Goal: Task Accomplishment & Management: Manage account settings

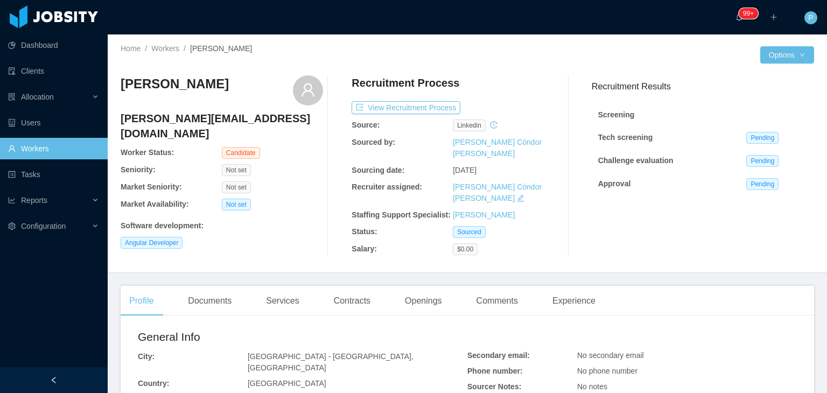
click at [172, 54] on div "Home / Workers / Dennis Cremasco /" at bounding box center [294, 48] width 347 height 11
click at [166, 51] on link "Workers" at bounding box center [165, 48] width 28 height 9
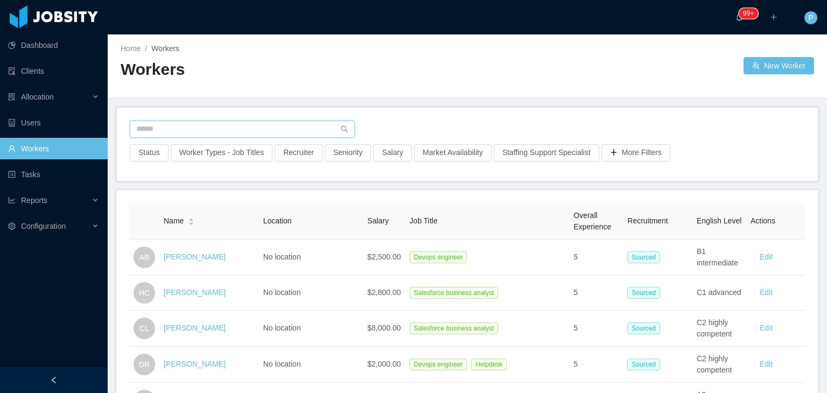
click at [294, 129] on input "text" at bounding box center [242, 129] width 225 height 17
paste input "**********"
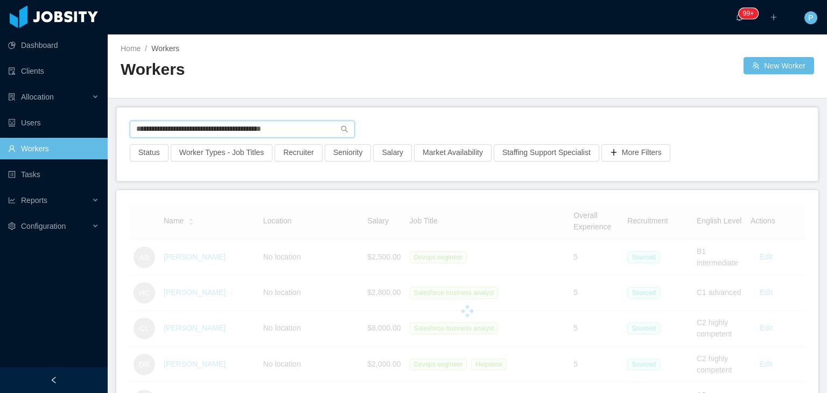
type input "**********"
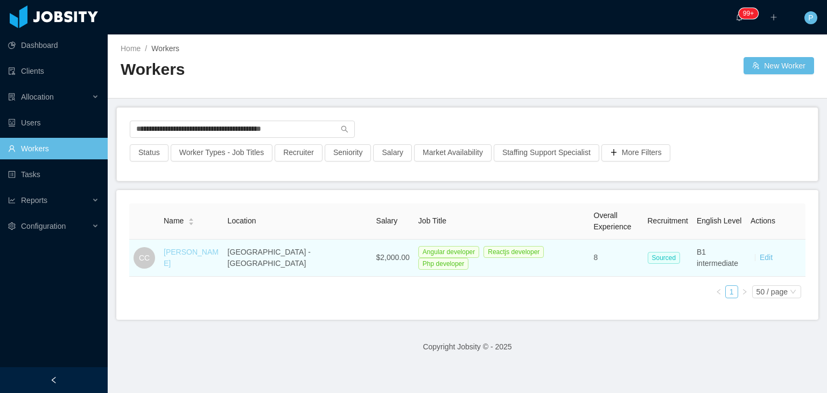
click at [198, 257] on link "Camilo Castillo" at bounding box center [191, 258] width 55 height 20
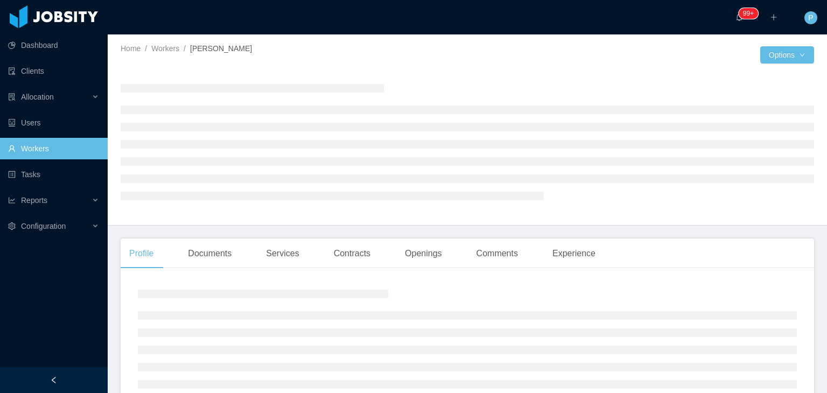
click at [494, 79] on div at bounding box center [467, 141] width 693 height 132
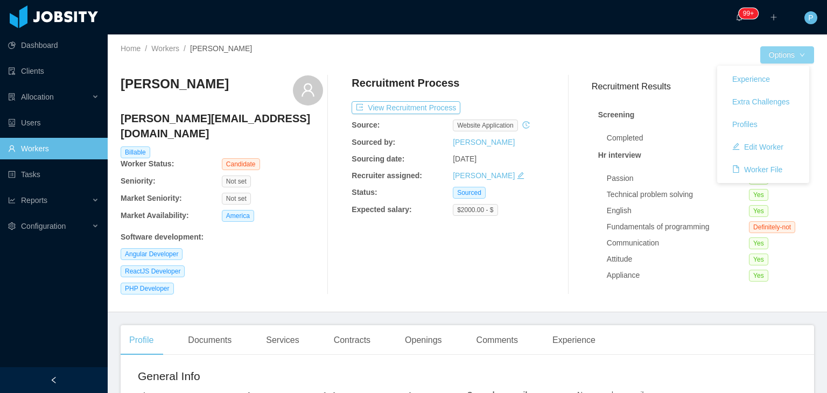
click at [792, 52] on button "Options" at bounding box center [787, 54] width 54 height 17
click at [764, 147] on button "Edit Worker" at bounding box center [757, 146] width 68 height 17
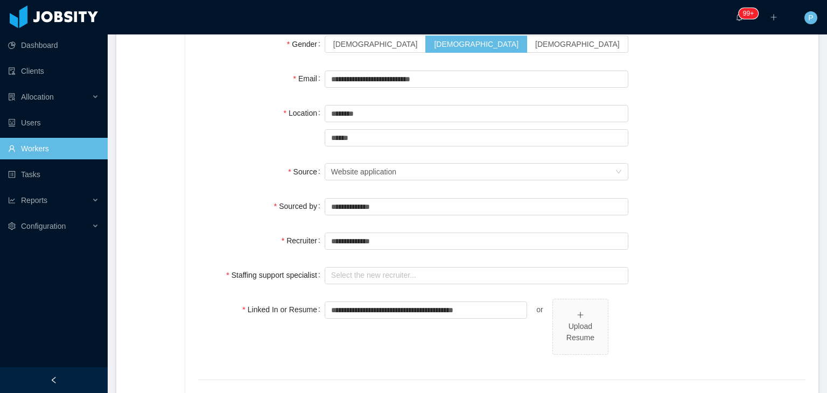
scroll to position [171, 0]
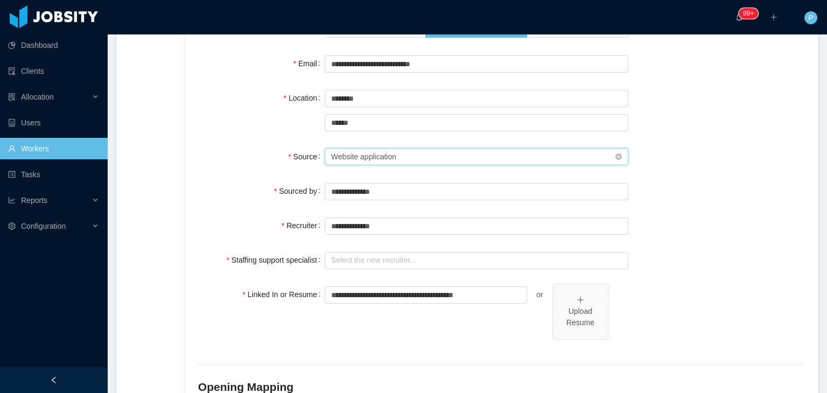
click at [433, 154] on div "Seniority Website application" at bounding box center [473, 157] width 284 height 16
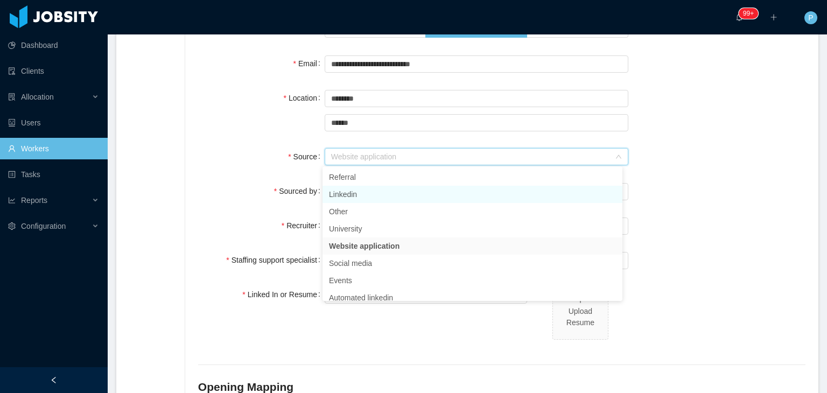
click at [345, 194] on li "Linkedin" at bounding box center [472, 194] width 300 height 17
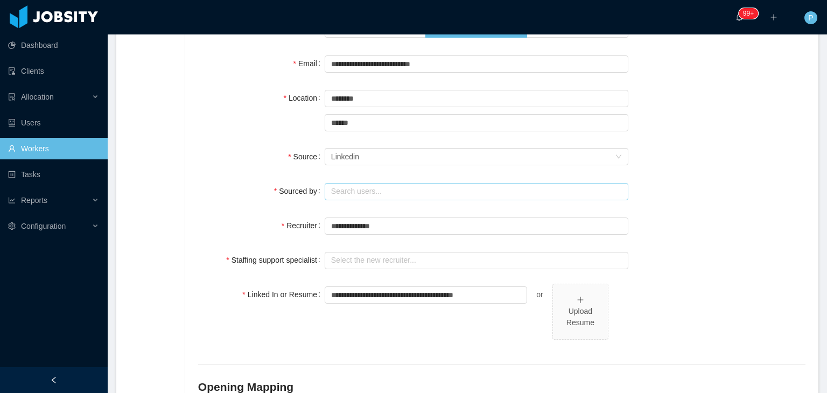
click at [366, 192] on input "text" at bounding box center [477, 191] width 304 height 17
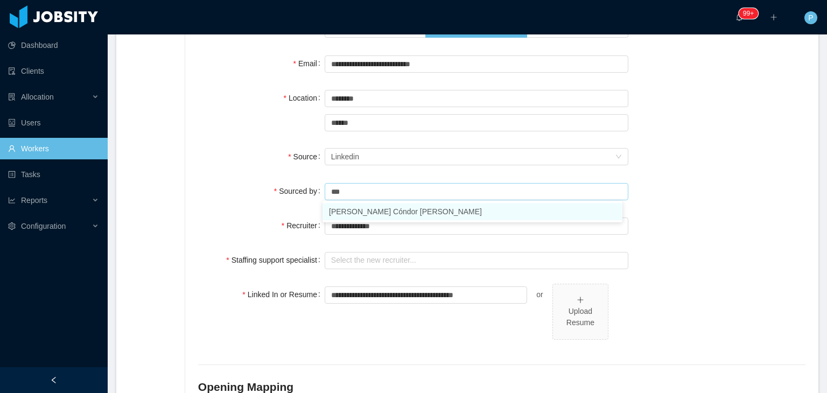
click at [389, 212] on li "[PERSON_NAME] Cóndor [PERSON_NAME]" at bounding box center [472, 211] width 300 height 17
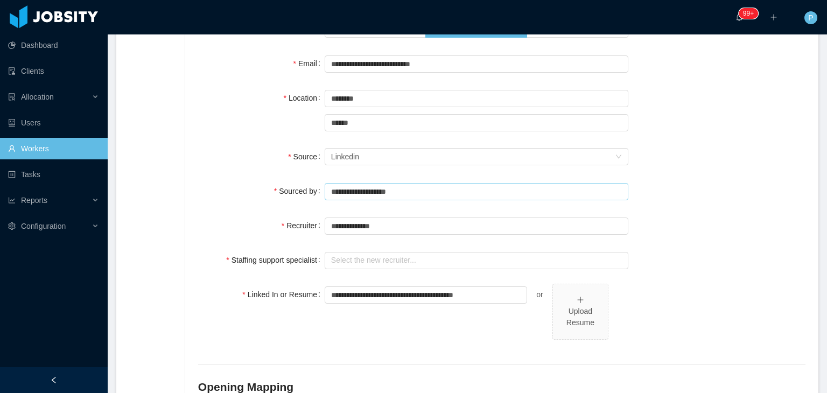
type input "**********"
click at [387, 235] on div "**********" at bounding box center [501, 324] width 607 height 750
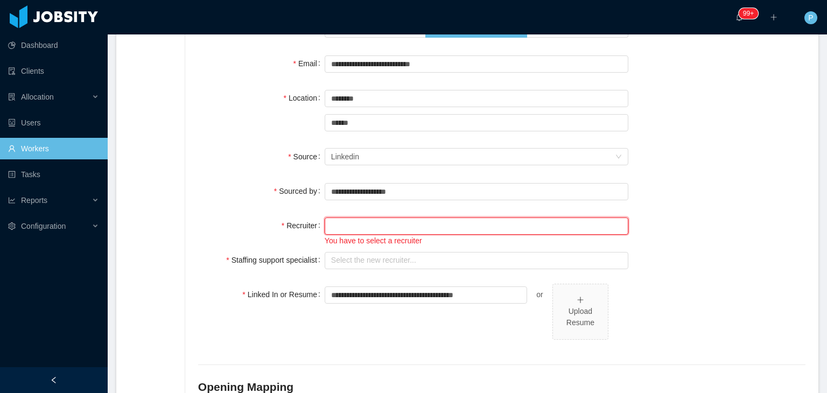
click at [388, 229] on input "text" at bounding box center [477, 225] width 304 height 17
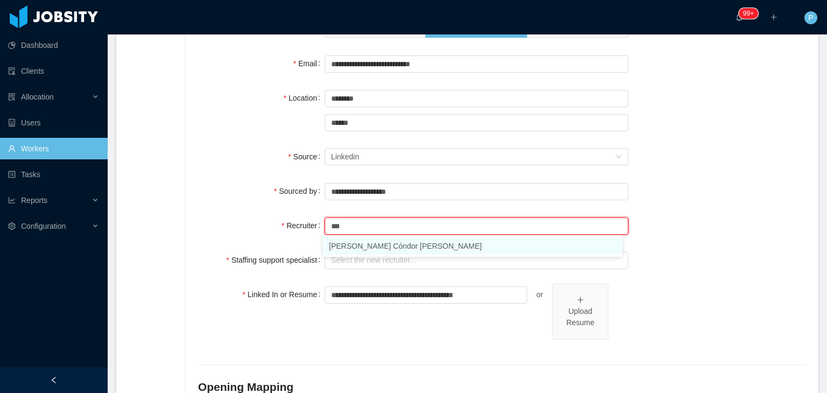
click at [395, 248] on li "[PERSON_NAME] Cóndor [PERSON_NAME]" at bounding box center [472, 245] width 300 height 17
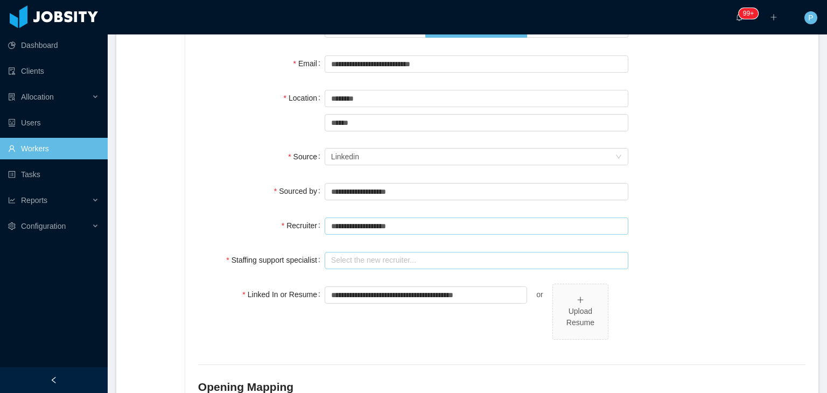
type input "**********"
click at [392, 265] on input "text" at bounding box center [477, 260] width 304 height 17
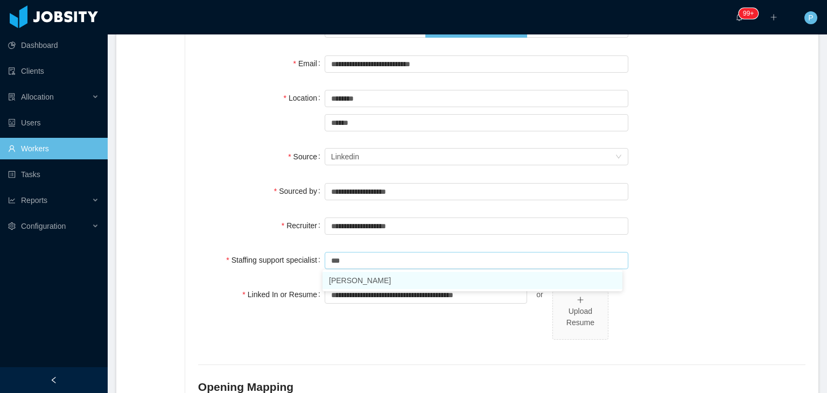
click at [397, 279] on li "Ninna Meister" at bounding box center [472, 280] width 300 height 17
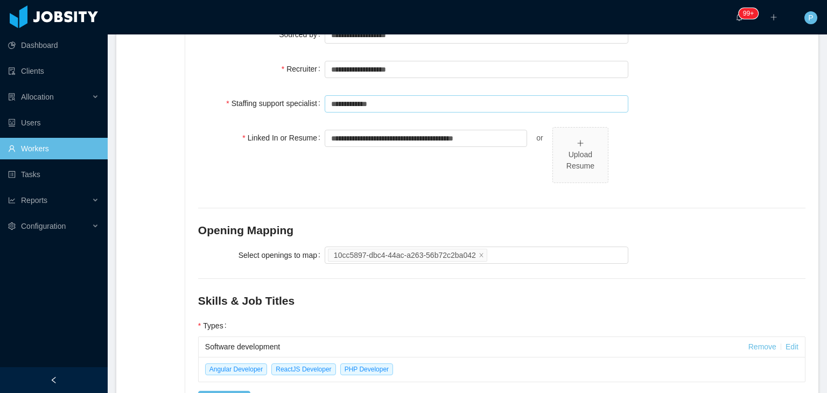
scroll to position [328, 0]
type input "**********"
click at [575, 253] on div "10cc5897-dbc4-44ac-a263-56b72c2ba042" at bounding box center [475, 255] width 294 height 16
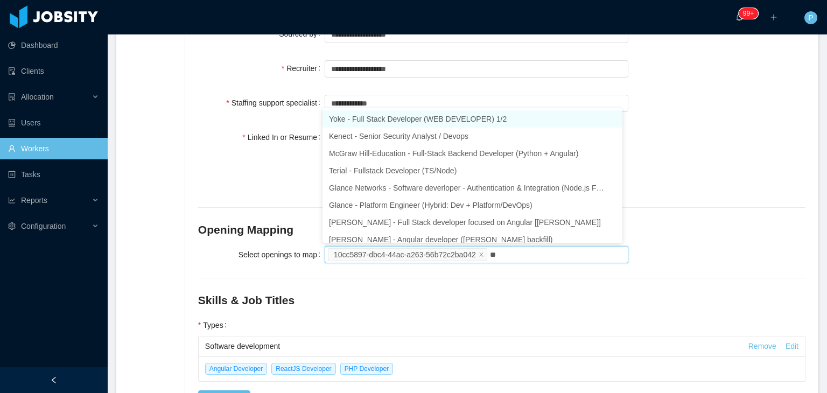
type input "***"
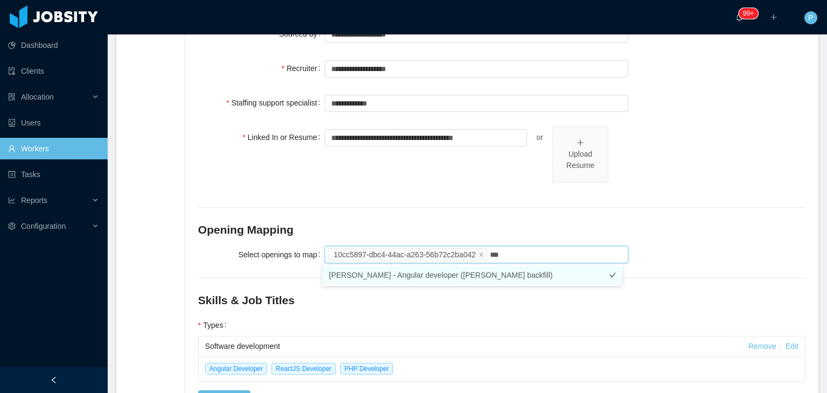
click at [577, 268] on li "McGraw-Hill - Angular developer (Delcio Polanco backfill)" at bounding box center [472, 274] width 300 height 17
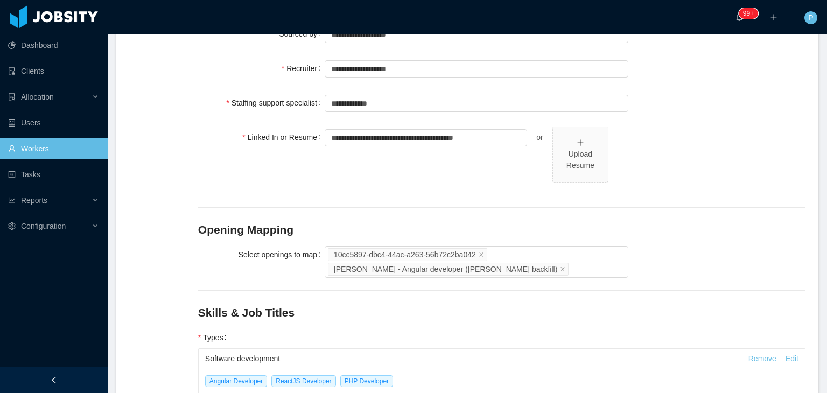
click at [732, 212] on div "**********" at bounding box center [501, 173] width 607 height 762
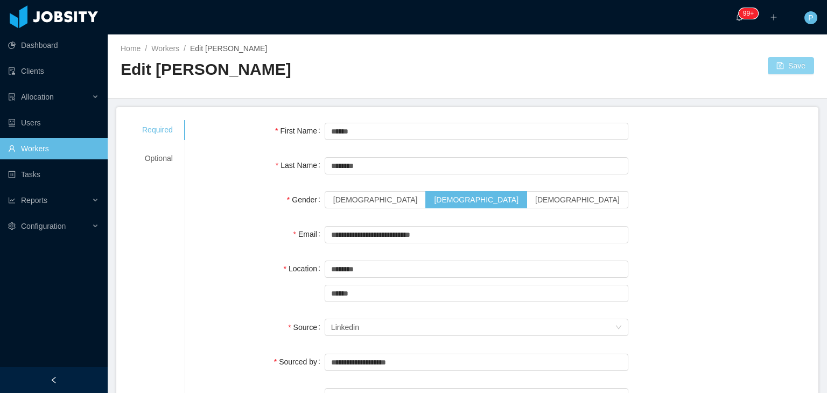
click at [794, 61] on button "Save" at bounding box center [791, 65] width 46 height 17
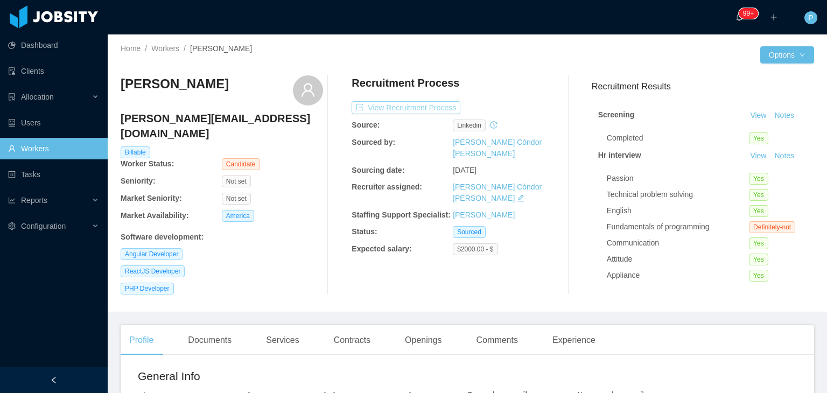
click at [437, 103] on button "View Recruitment Process" at bounding box center [405, 107] width 109 height 13
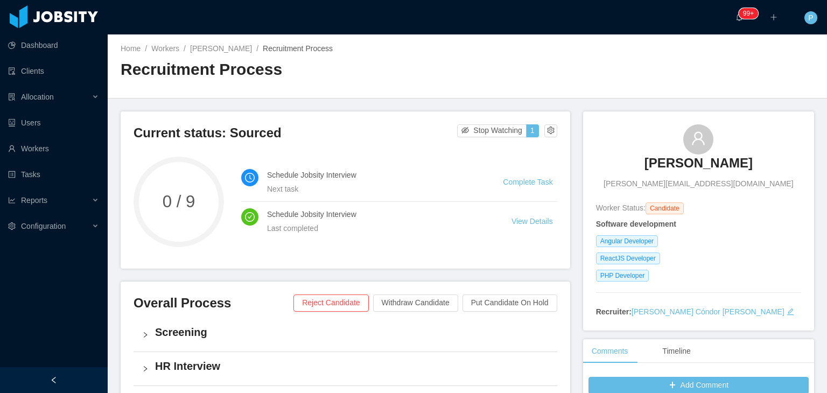
drag, startPoint x: 747, startPoint y: 161, endPoint x: 648, endPoint y: 168, distance: 99.3
click at [648, 168] on div "Camilo Castillo camilo.castillo88@outlook.com" at bounding box center [698, 156] width 205 height 65
copy h3 "Camilo Castillo"
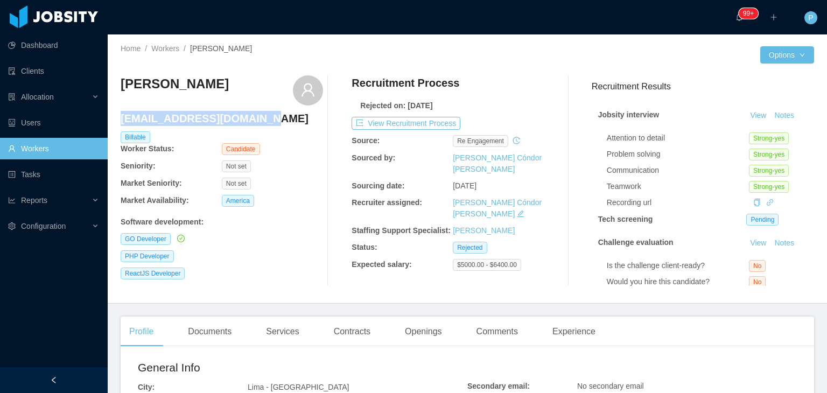
drag, startPoint x: 269, startPoint y: 123, endPoint x: 123, endPoint y: 121, distance: 145.9
click at [123, 121] on h4 "peruviangopher@gmail.com" at bounding box center [222, 118] width 202 height 15
copy h4 "peruviangopher@gmail.com"
click at [432, 123] on button "View Recruitment Process" at bounding box center [405, 123] width 109 height 13
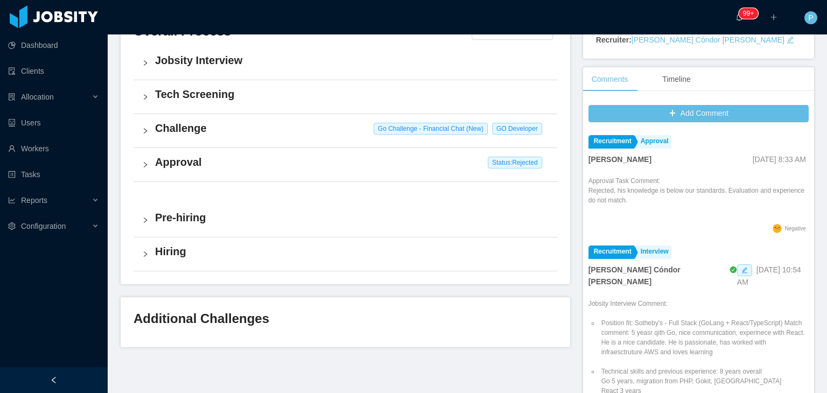
scroll to position [276, 0]
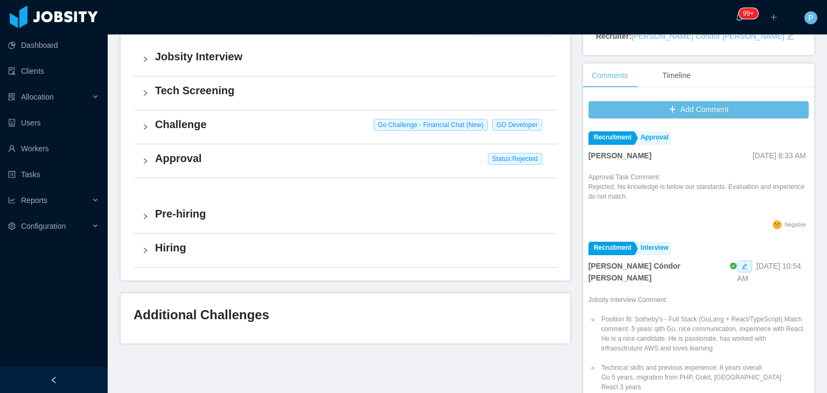
click at [328, 126] on h4 "Challenge" at bounding box center [351, 124] width 393 height 15
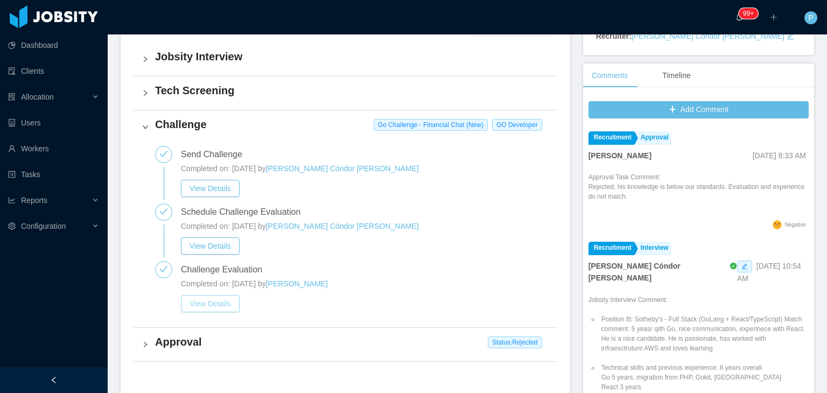
click at [210, 299] on button "View Details" at bounding box center [210, 303] width 59 height 17
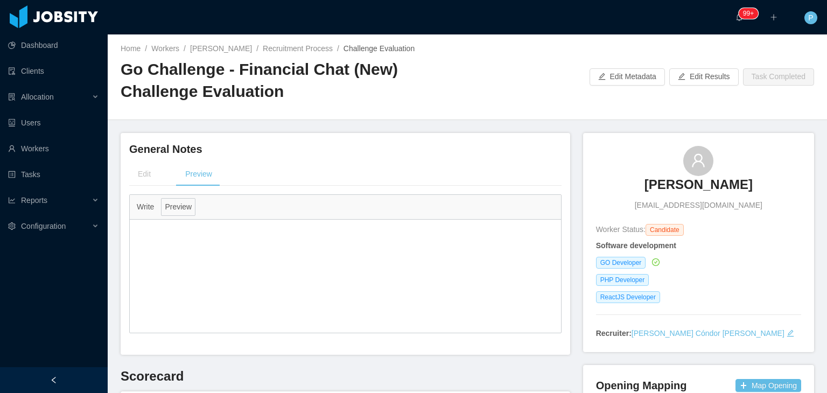
click at [329, 184] on div "Edit Preview" at bounding box center [345, 174] width 432 height 24
click at [364, 158] on div "General Notes Edit Preview Write Preview" at bounding box center [345, 244] width 432 height 205
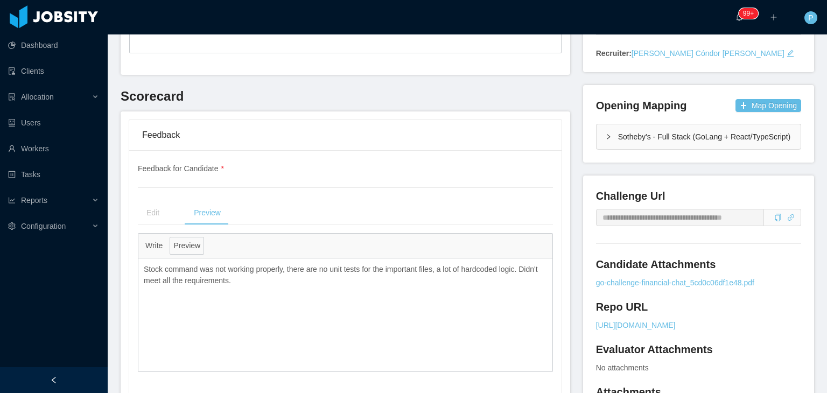
scroll to position [301, 0]
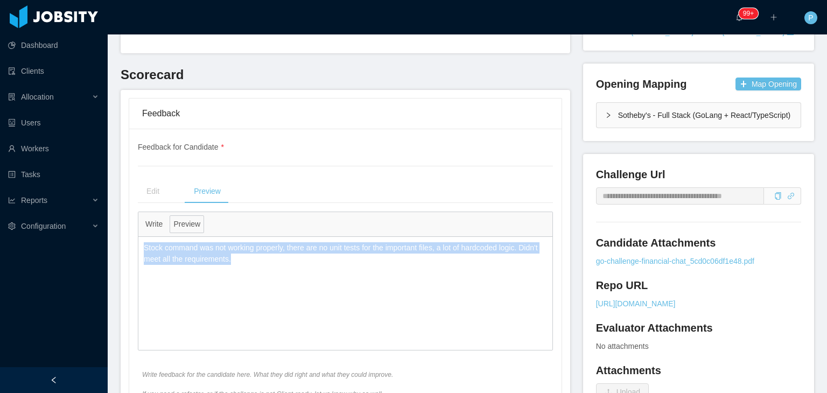
drag, startPoint x: 262, startPoint y: 260, endPoint x: 144, endPoint y: 250, distance: 118.3
click at [144, 250] on p "Stock command was not working properly, there are no unit tests for the importa…" at bounding box center [345, 253] width 403 height 23
copy p "Stock command was not working properly, there are no unit tests for the importa…"
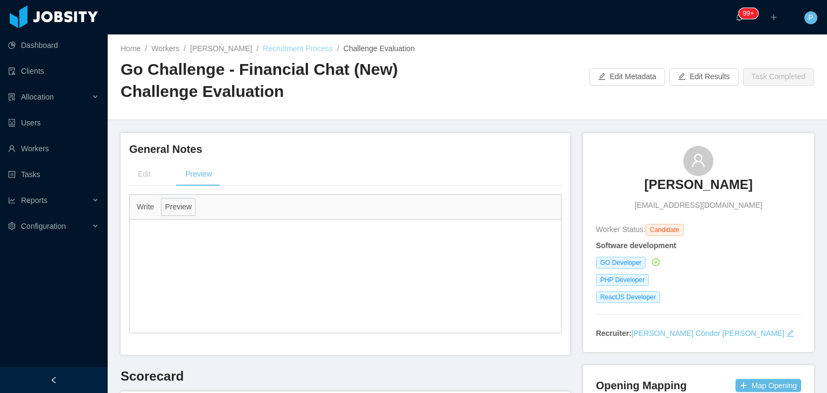
click at [301, 52] on link "Recruitment Process" at bounding box center [298, 48] width 70 height 9
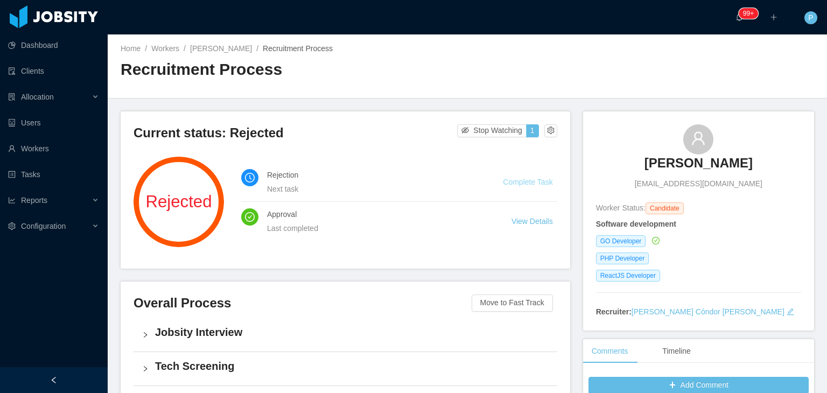
click at [537, 183] on link "Complete Task" at bounding box center [528, 182] width 50 height 9
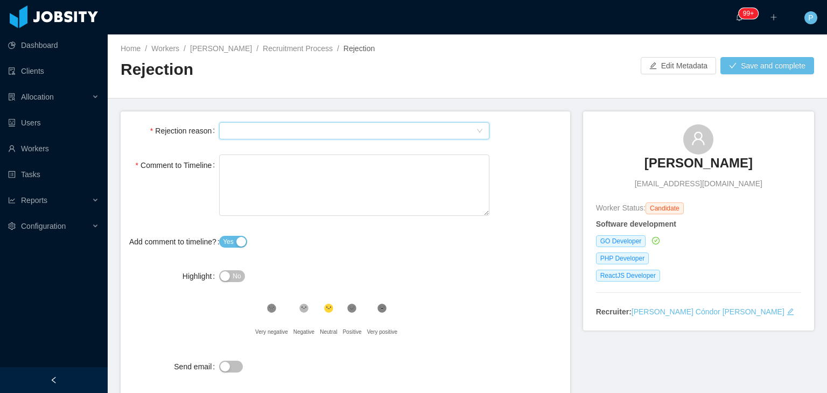
click at [416, 129] on div "Select Type" at bounding box center [351, 131] width 250 height 16
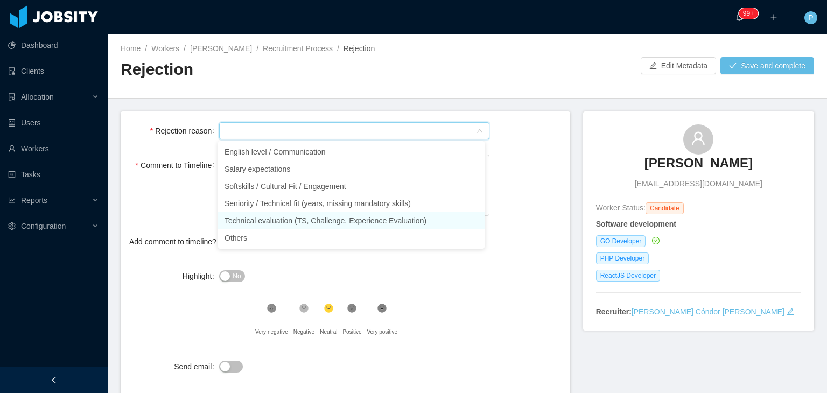
click at [321, 223] on li "Technical evaluation (TS, Challenge, Experience Evaluation)" at bounding box center [351, 220] width 266 height 17
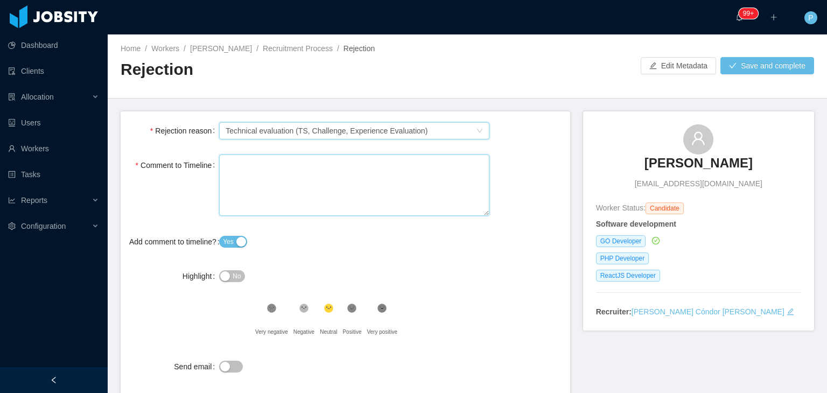
click at [328, 185] on textarea "Comment to Timeline" at bounding box center [354, 185] width 270 height 62
type textarea "*"
type textarea "**"
type textarea "***"
type textarea "****"
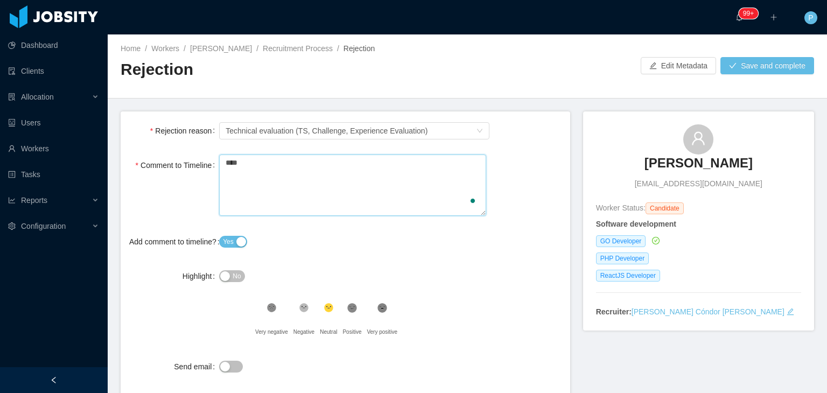
type textarea "*****"
type textarea "******"
type textarea "*******"
type textarea "********"
type textarea "*********"
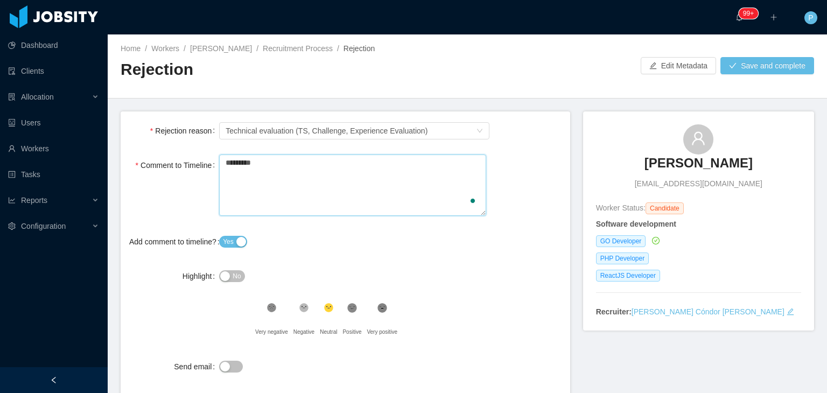
type textarea "*********"
type textarea "**********"
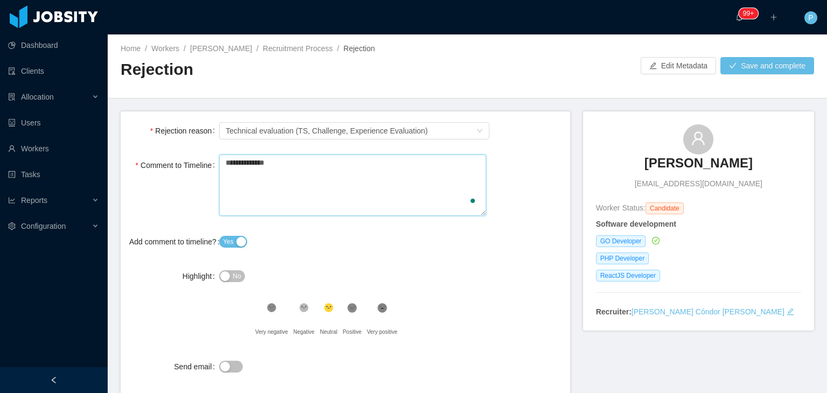
type textarea "**********"
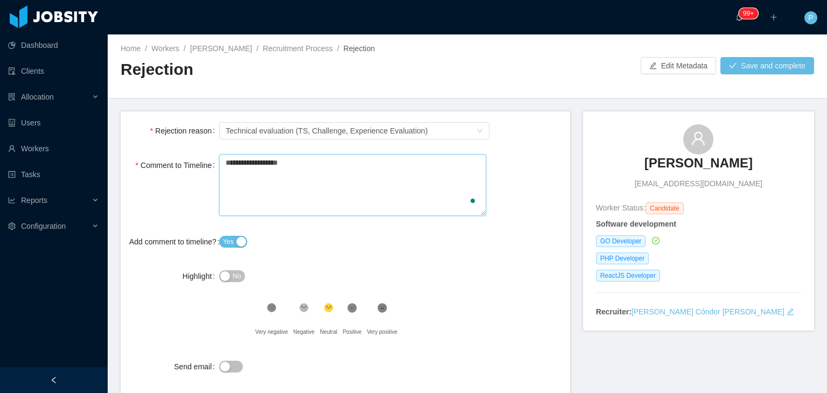
type textarea "**********"
click at [771, 65] on button "Save and complete" at bounding box center [767, 65] width 94 height 17
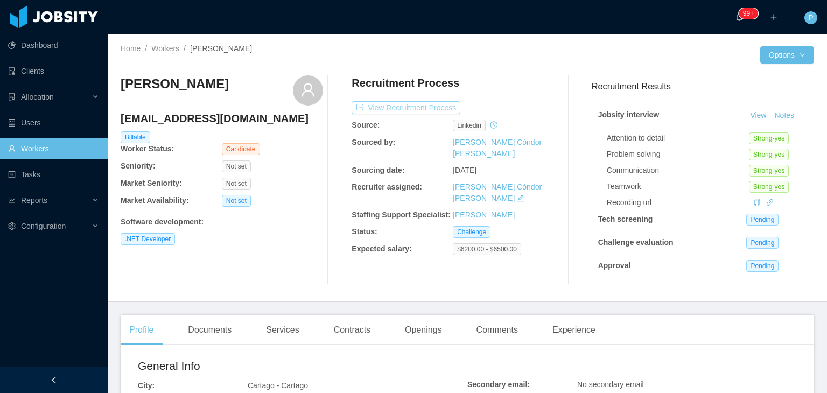
click at [423, 102] on button "View Recruitment Process" at bounding box center [405, 107] width 109 height 13
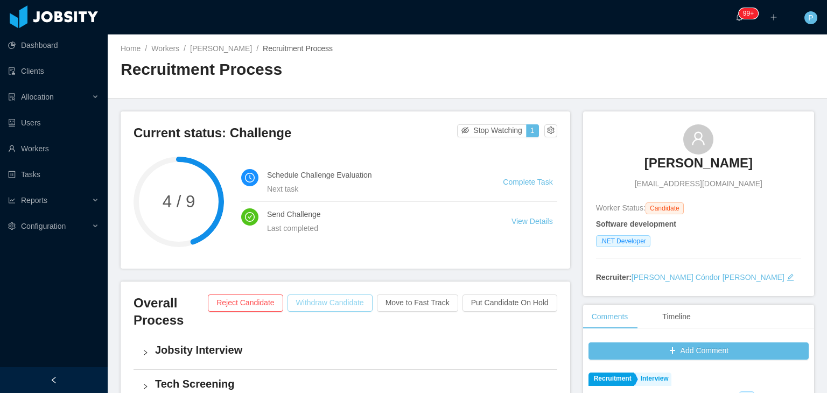
click at [337, 302] on button "Withdraw Candidate" at bounding box center [329, 302] width 85 height 17
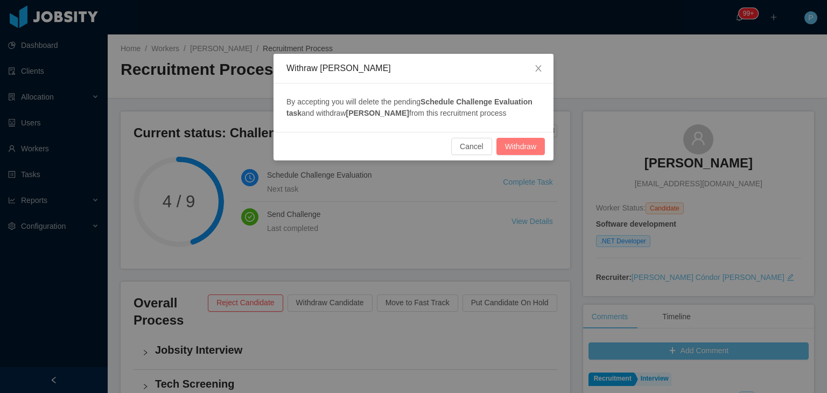
click at [528, 147] on button "Withdraw" at bounding box center [520, 146] width 48 height 17
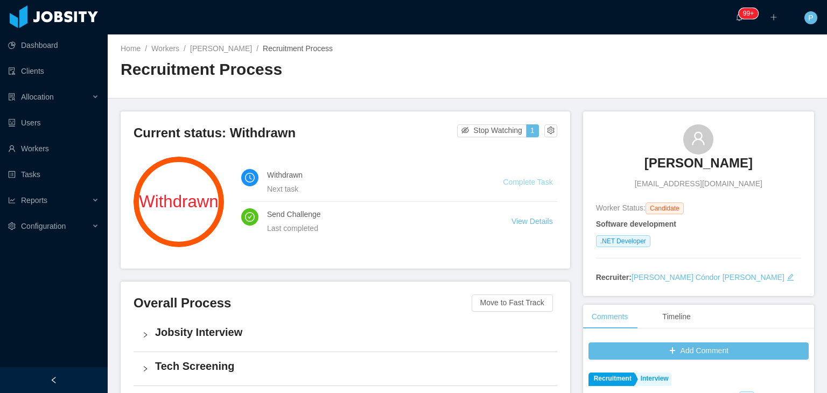
click at [525, 182] on link "Complete Task" at bounding box center [528, 182] width 50 height 9
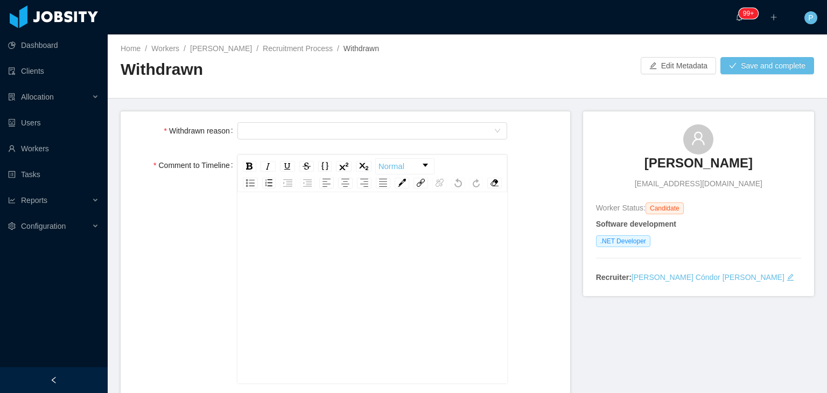
click at [351, 259] on div "rdw-editor" at bounding box center [373, 304] width 254 height 188
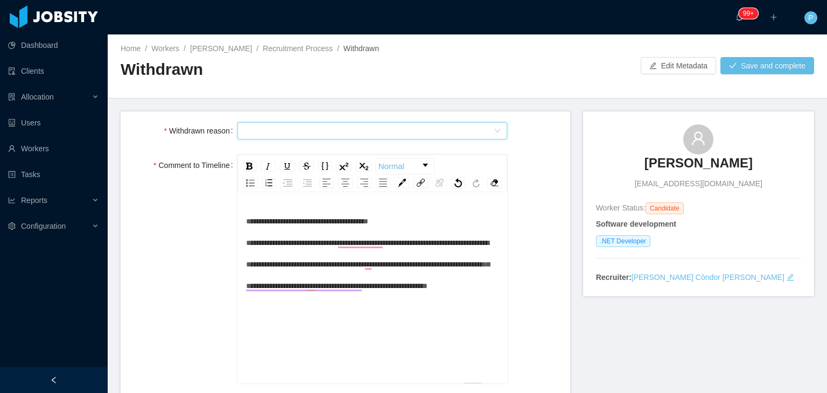
click at [367, 126] on div "Select Type" at bounding box center [369, 131] width 250 height 16
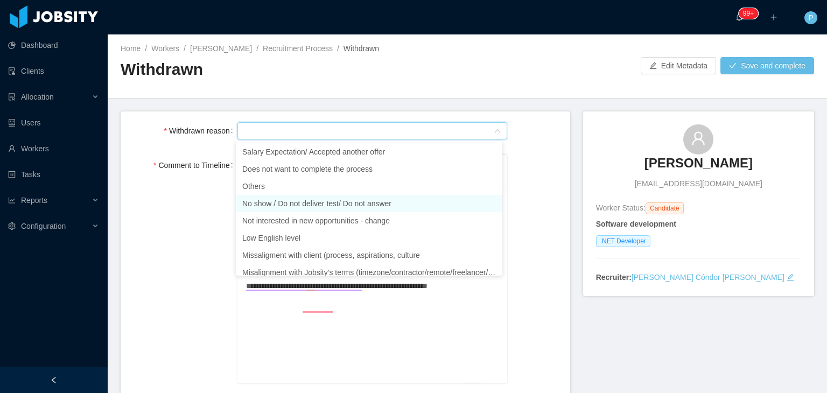
click at [339, 206] on li "No show / Do not deliver test/ Do not answer" at bounding box center [369, 203] width 266 height 17
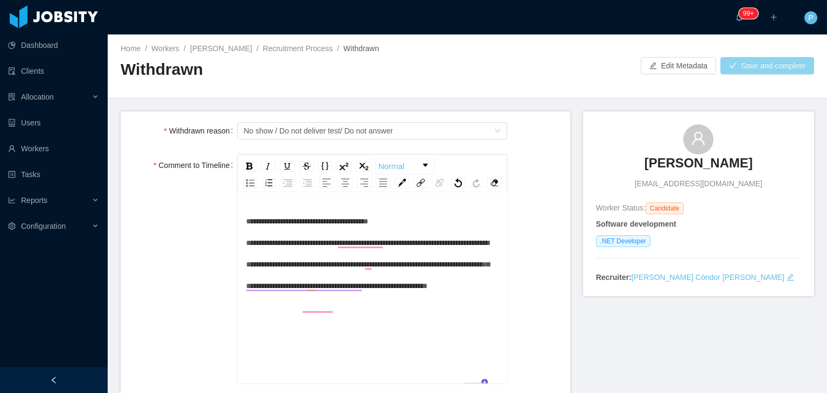
click at [752, 66] on button "Save and complete" at bounding box center [767, 65] width 94 height 17
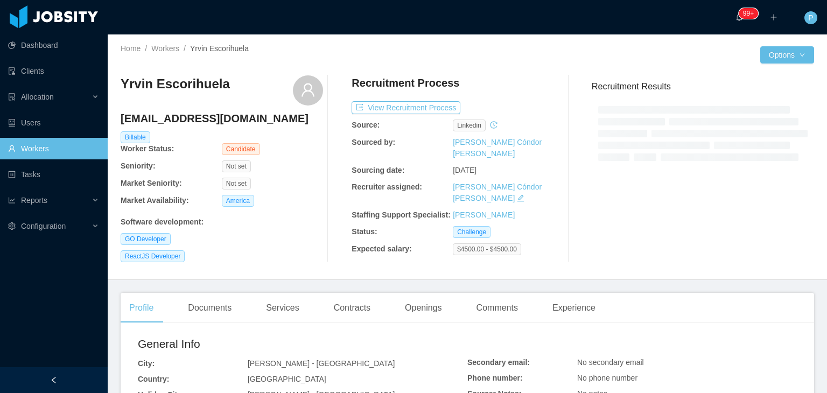
click at [297, 220] on div "Software development :" at bounding box center [222, 221] width 202 height 11
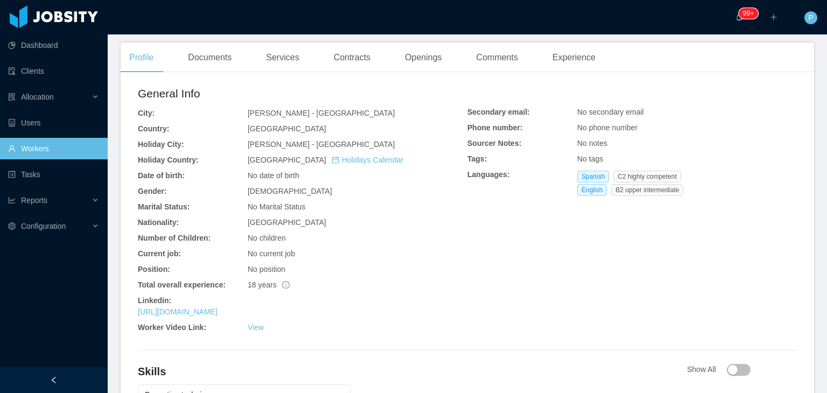
scroll to position [280, 0]
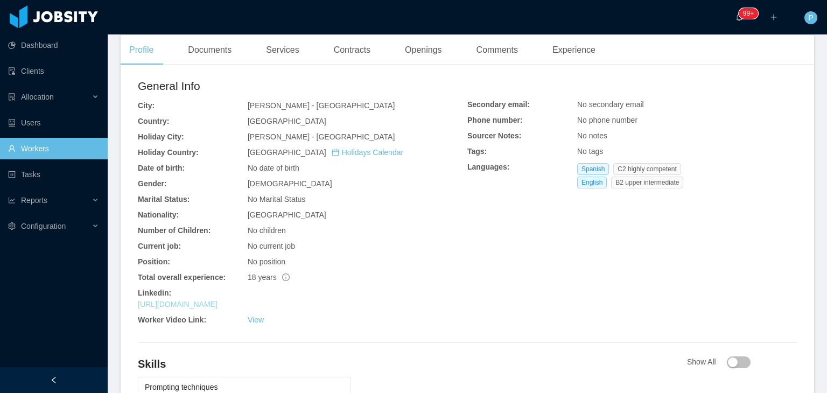
click at [217, 305] on link "[URL][DOMAIN_NAME]" at bounding box center [178, 304] width 80 height 9
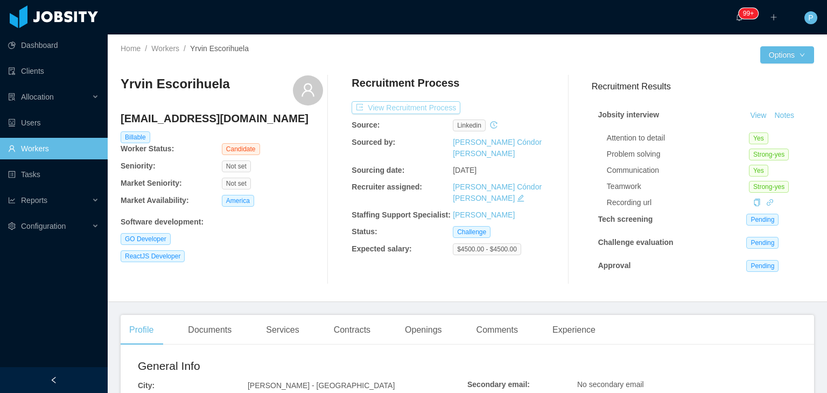
click at [432, 106] on button "View Recruitment Process" at bounding box center [405, 107] width 109 height 13
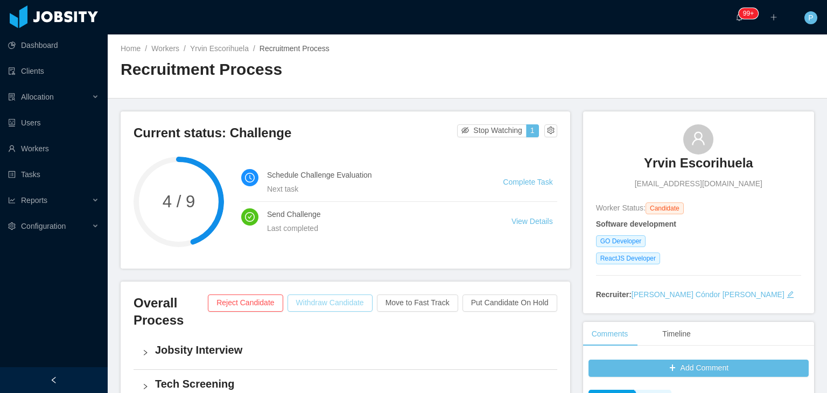
click at [360, 300] on button "Withdraw Candidate" at bounding box center [329, 302] width 85 height 17
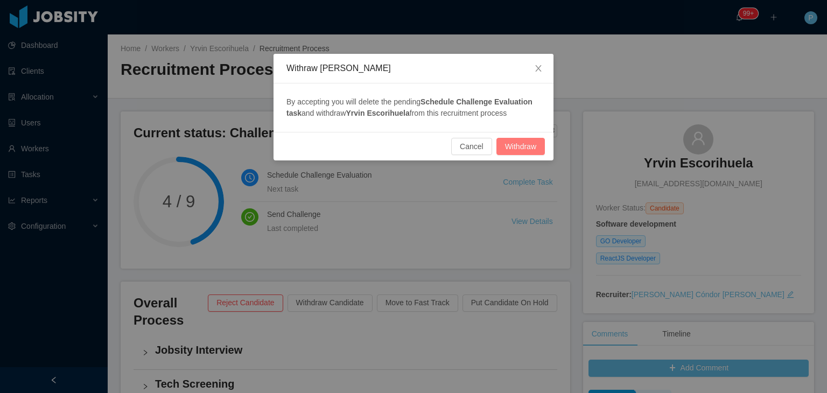
click at [530, 142] on button "Withdraw" at bounding box center [520, 146] width 48 height 17
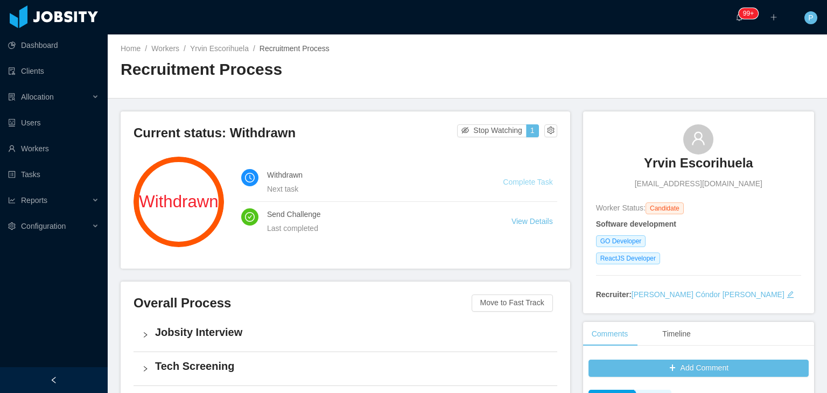
click at [537, 182] on link "Complete Task" at bounding box center [528, 182] width 50 height 9
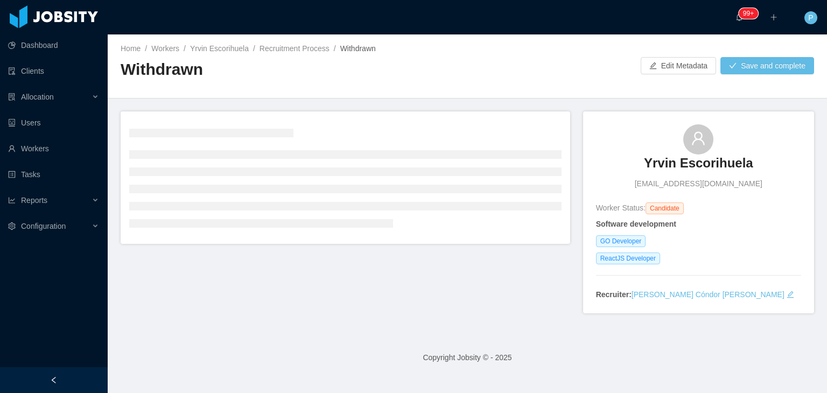
click at [531, 50] on div "Home / Workers / [PERSON_NAME] / Recruitment Process / Withdrawn / Withdrawn Ed…" at bounding box center [467, 66] width 719 height 64
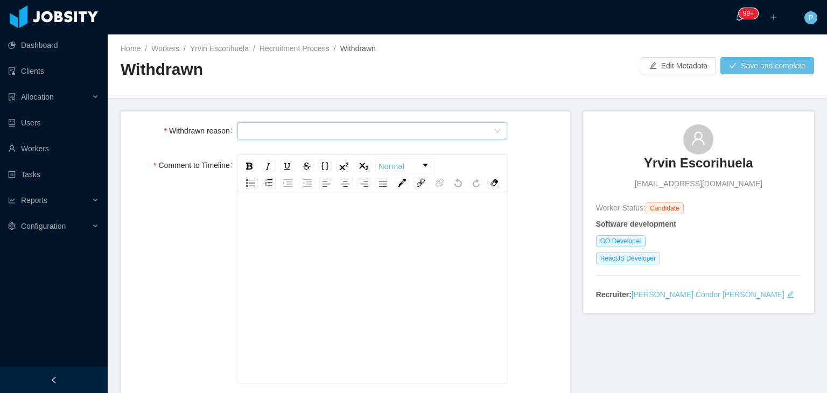
click at [428, 128] on div "Select Type" at bounding box center [369, 131] width 250 height 16
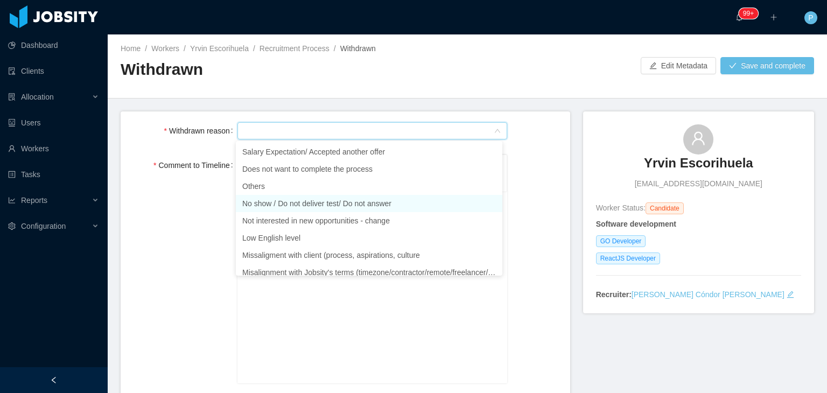
click at [381, 202] on li "No show / Do not deliver test/ Do not answer" at bounding box center [369, 203] width 266 height 17
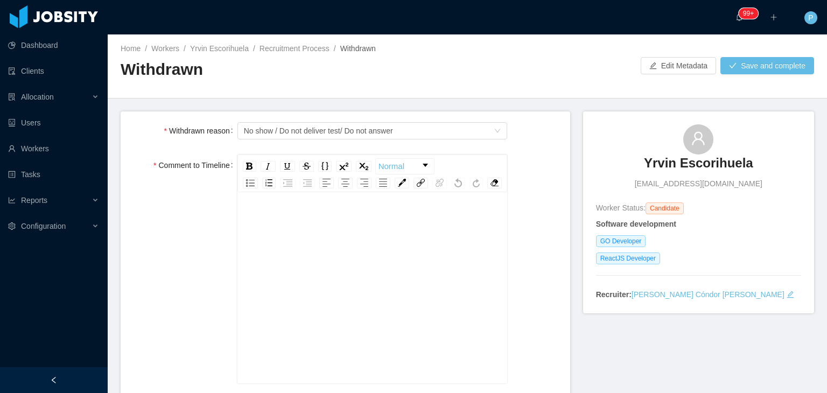
click at [355, 251] on div "rdw-editor" at bounding box center [373, 304] width 254 height 188
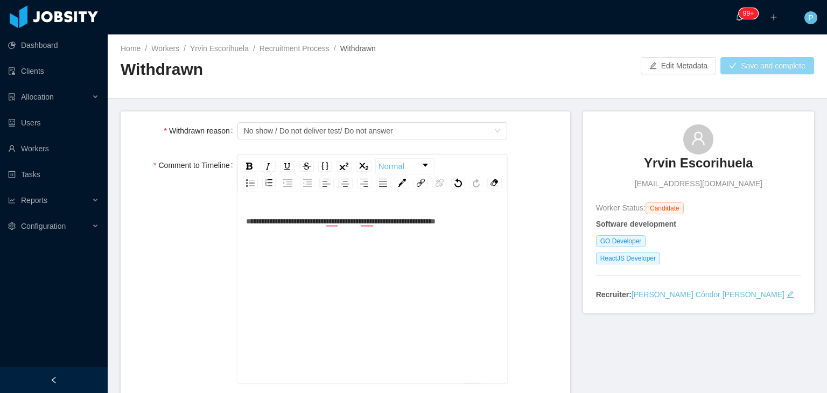
click at [741, 64] on button "Save and complete" at bounding box center [767, 65] width 94 height 17
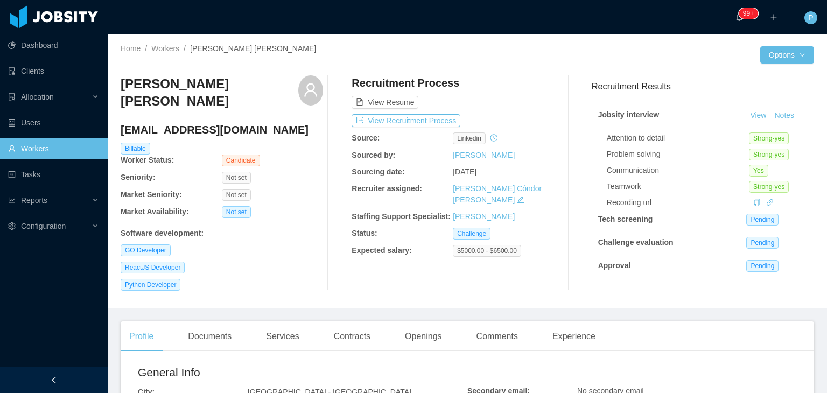
click at [250, 291] on div "[PERSON_NAME] [PERSON_NAME] [PERSON_NAME][EMAIL_ADDRESS][DOMAIN_NAME] Billable …" at bounding box center [467, 183] width 693 height 233
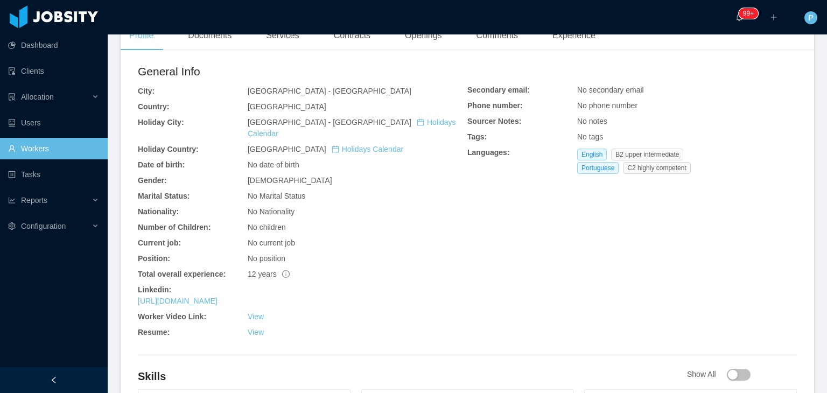
scroll to position [301, 0]
click at [217, 296] on link "[URL][DOMAIN_NAME]" at bounding box center [178, 300] width 80 height 9
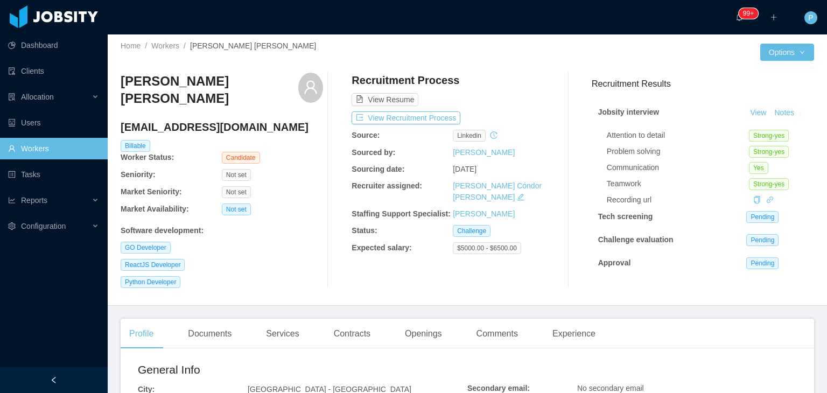
scroll to position [0, 0]
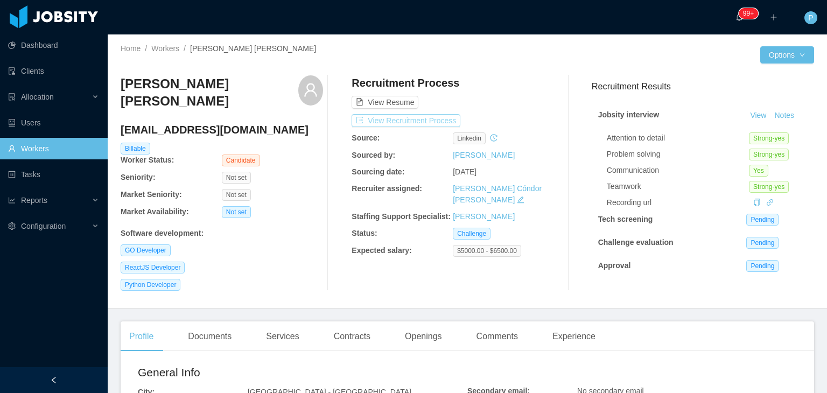
click at [427, 125] on button "View Recruitment Process" at bounding box center [405, 120] width 109 height 13
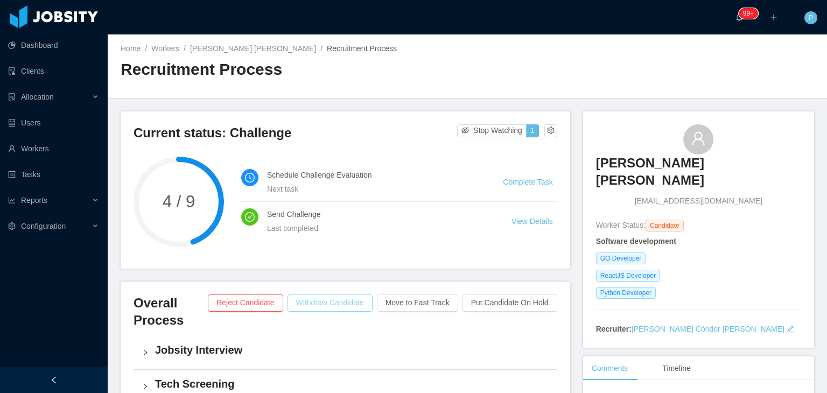
click at [334, 301] on button "Withdraw Candidate" at bounding box center [329, 302] width 85 height 17
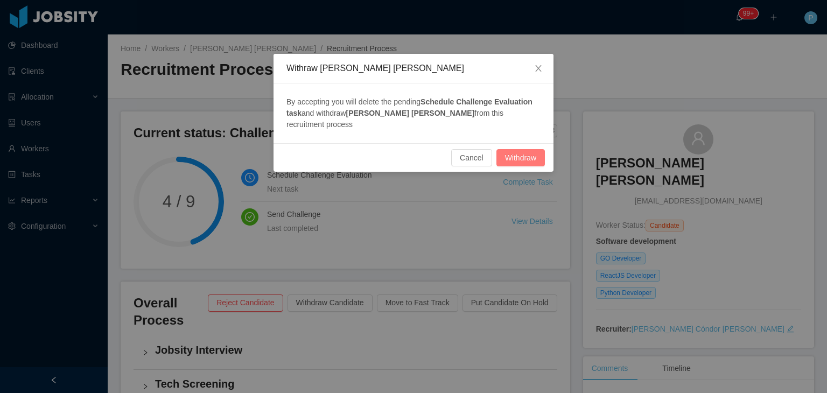
click at [510, 149] on button "Withdraw" at bounding box center [520, 157] width 48 height 17
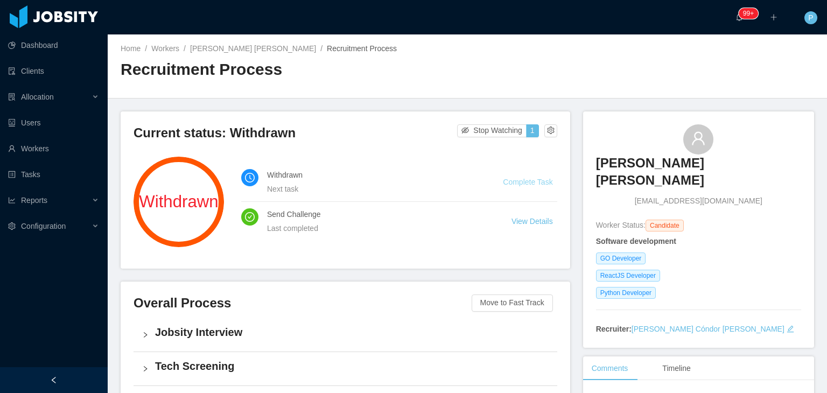
click at [517, 178] on link "Complete Task" at bounding box center [528, 182] width 50 height 9
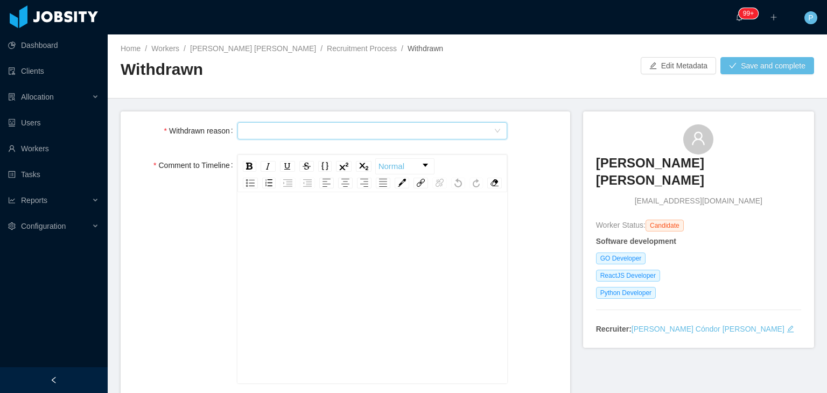
click at [446, 123] on div "Select Type" at bounding box center [369, 131] width 250 height 16
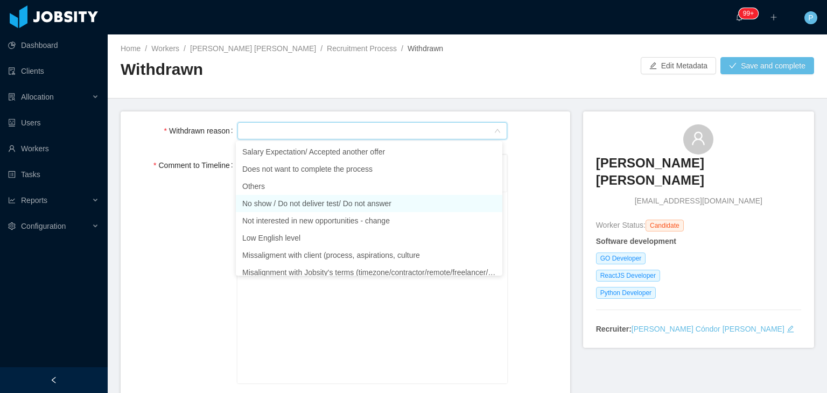
click at [315, 204] on li "No show / Do not deliver test/ Do not answer" at bounding box center [369, 203] width 266 height 17
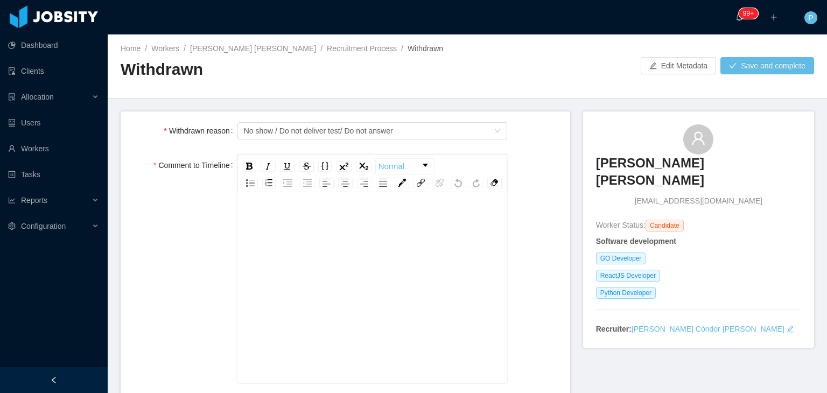
click at [303, 255] on div "rdw-editor" at bounding box center [373, 304] width 254 height 188
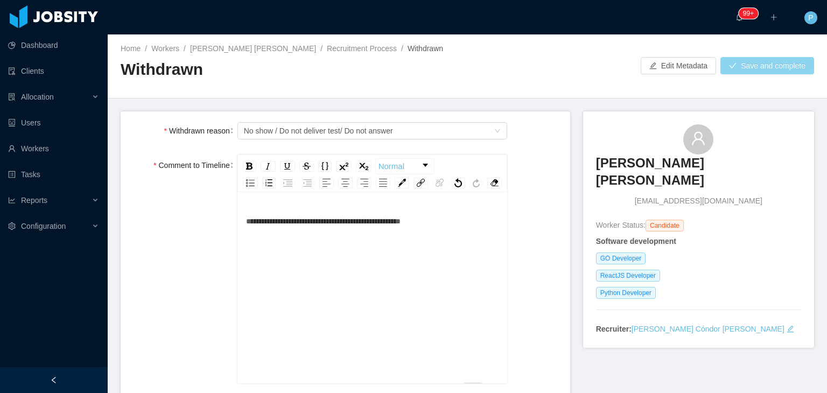
click at [752, 66] on button "Save and complete" at bounding box center [767, 65] width 94 height 17
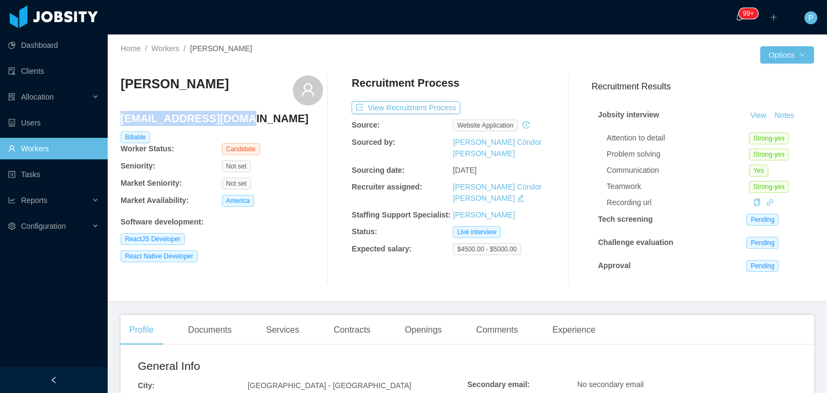
drag, startPoint x: 248, startPoint y: 123, endPoint x: 123, endPoint y: 119, distance: 124.4
click at [123, 119] on h4 "[EMAIL_ADDRESS][DOMAIN_NAME]" at bounding box center [222, 118] width 202 height 15
copy h4 "[EMAIL_ADDRESS][DOMAIN_NAME]"
click at [416, 107] on button "View Recruitment Process" at bounding box center [405, 107] width 109 height 13
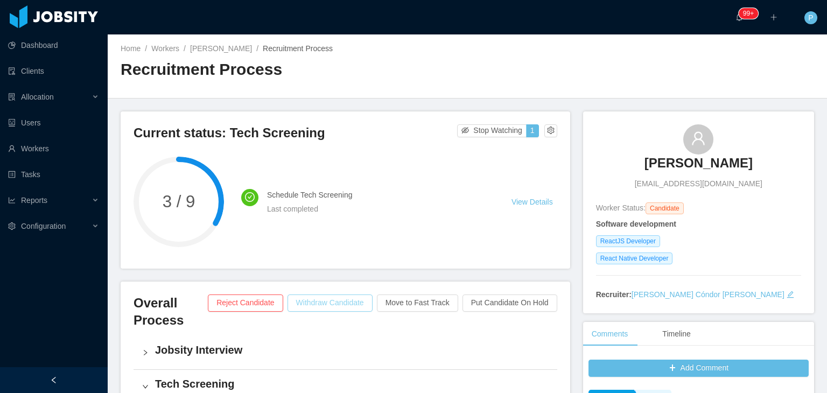
click at [334, 300] on button "Withdraw Candidate" at bounding box center [329, 302] width 85 height 17
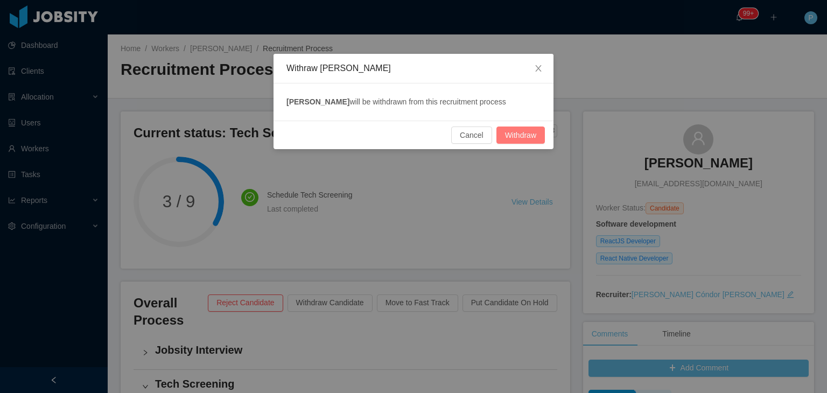
click at [519, 129] on button "Withdraw" at bounding box center [520, 134] width 48 height 17
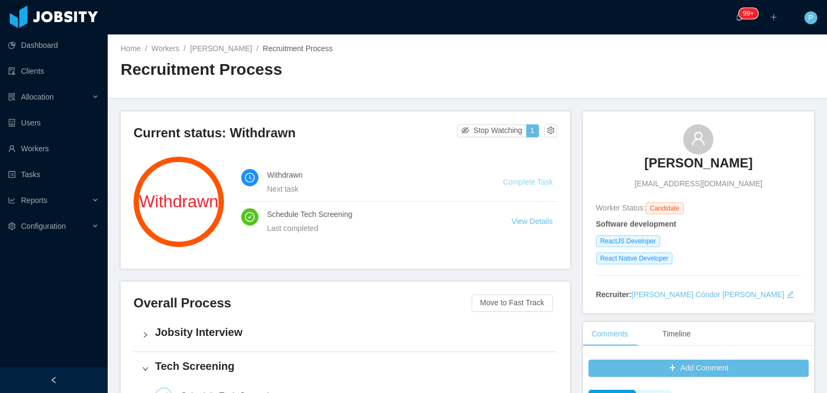
click at [527, 184] on link "Complete Task" at bounding box center [528, 182] width 50 height 9
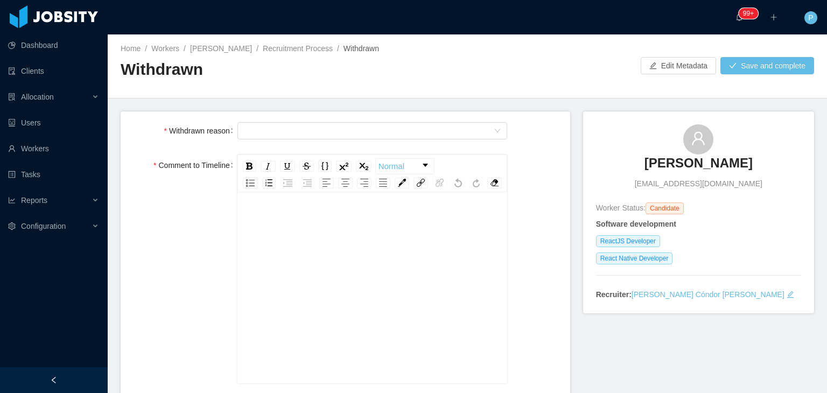
click at [412, 218] on div "rdw-wrapper" at bounding box center [372, 289] width 270 height 188
drag, startPoint x: 361, startPoint y: 236, endPoint x: 244, endPoint y: 240, distance: 116.3
click at [246, 232] on div "**********" at bounding box center [373, 221] width 254 height 22
copy span "**********"
click at [379, 126] on div "Select Type" at bounding box center [369, 131] width 250 height 16
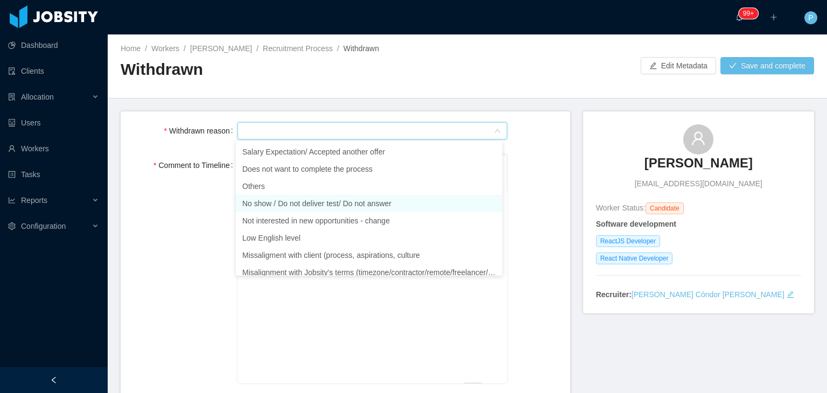
click at [368, 201] on li "No show / Do not deliver test/ Do not answer" at bounding box center [369, 203] width 266 height 17
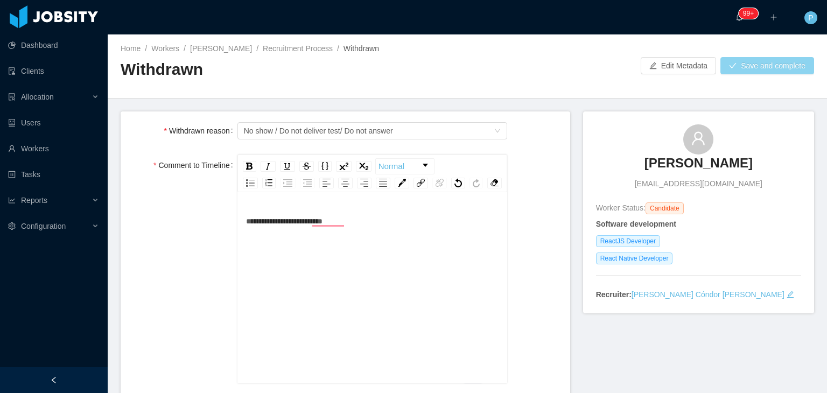
click at [767, 67] on button "Save and complete" at bounding box center [767, 65] width 94 height 17
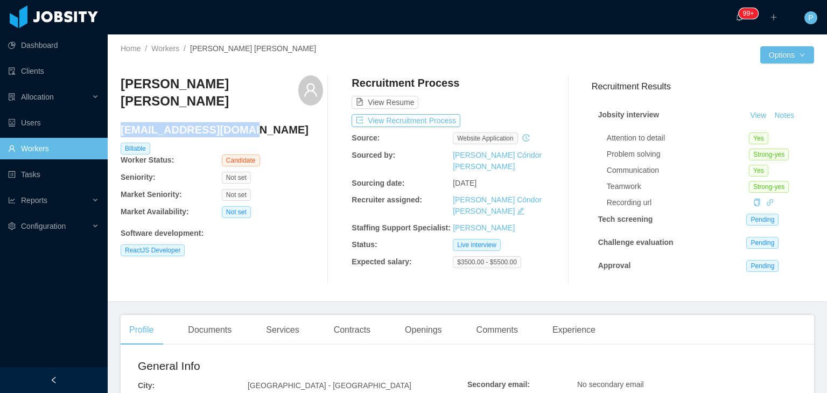
drag, startPoint x: 258, startPoint y: 124, endPoint x: 123, endPoint y: 117, distance: 135.8
click at [123, 122] on h4 "[EMAIL_ADDRESS][DOMAIN_NAME]" at bounding box center [222, 129] width 202 height 15
copy h4 "[EMAIL_ADDRESS][DOMAIN_NAME]"
click at [437, 118] on button "View Recruitment Process" at bounding box center [405, 120] width 109 height 13
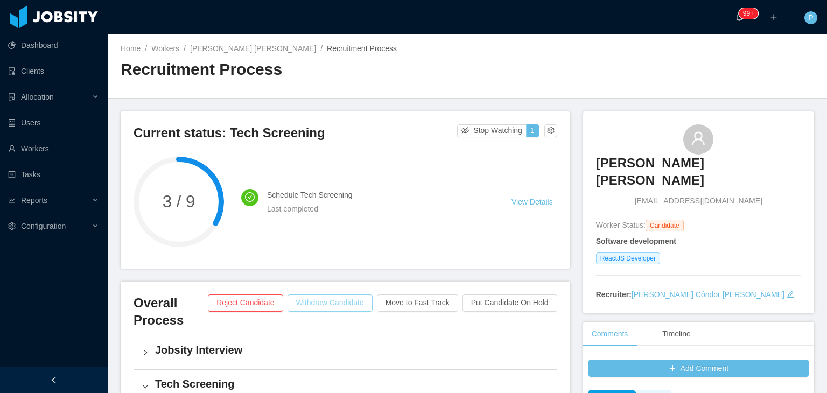
click at [350, 301] on button "Withdraw Candidate" at bounding box center [329, 302] width 85 height 17
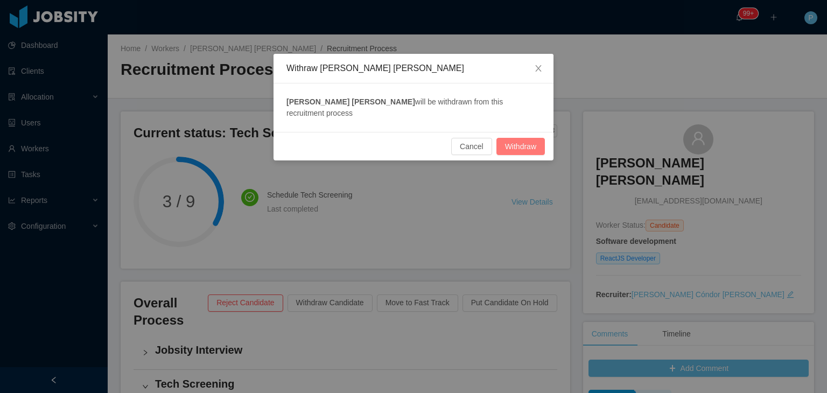
click at [515, 138] on button "Withdraw" at bounding box center [520, 146] width 48 height 17
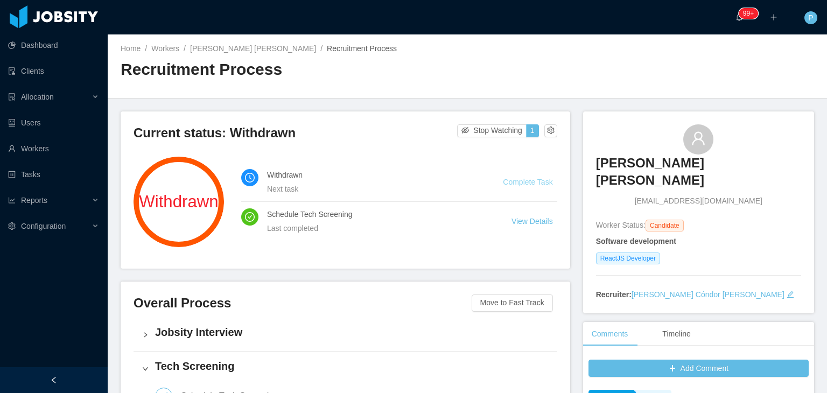
click at [521, 184] on link "Complete Task" at bounding box center [528, 182] width 50 height 9
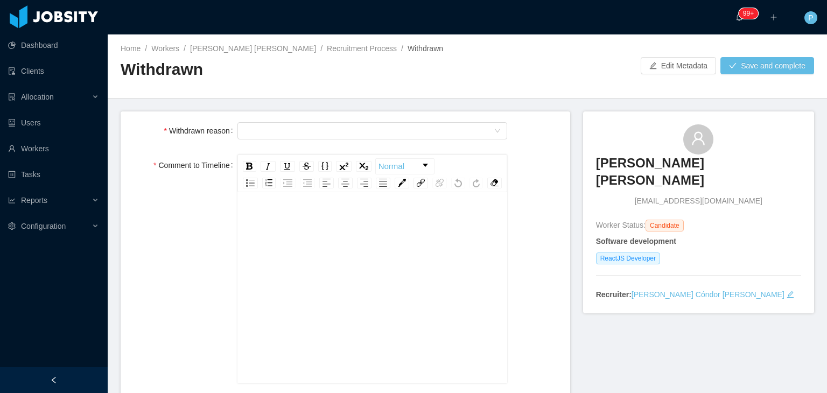
click at [347, 256] on div "rdw-editor" at bounding box center [373, 304] width 254 height 188
click at [379, 134] on div "Select Type" at bounding box center [369, 131] width 250 height 16
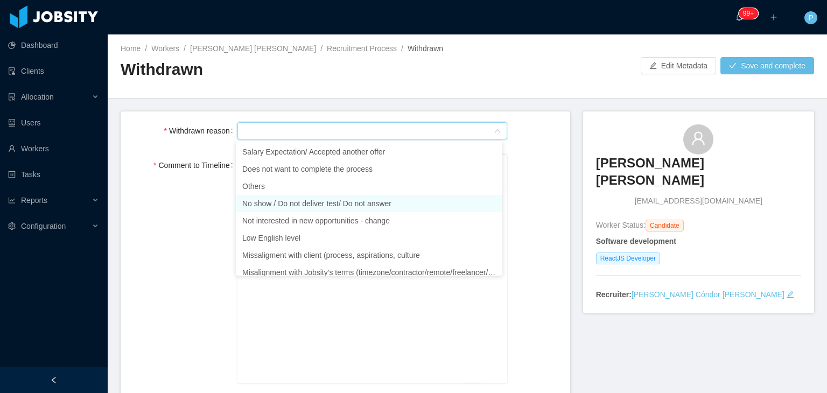
click at [362, 201] on li "No show / Do not deliver test/ Do not answer" at bounding box center [369, 203] width 266 height 17
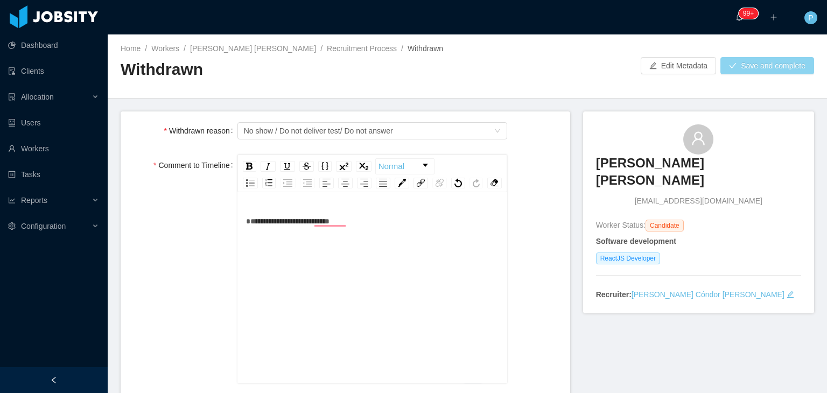
click at [771, 62] on button "Save and complete" at bounding box center [767, 65] width 94 height 17
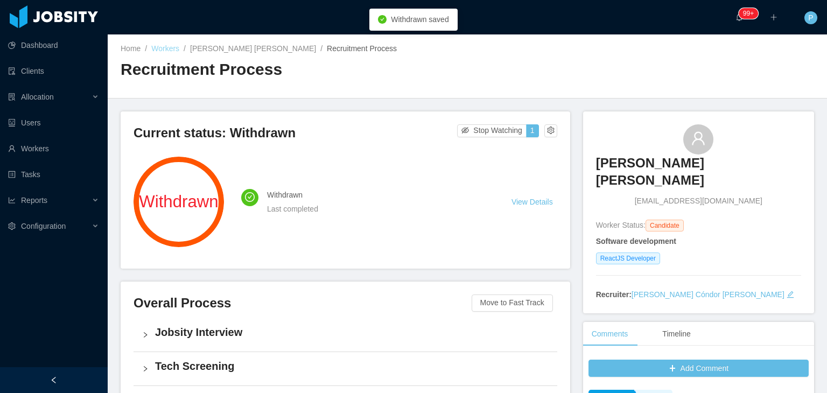
click at [161, 47] on link "Workers" at bounding box center [165, 48] width 28 height 9
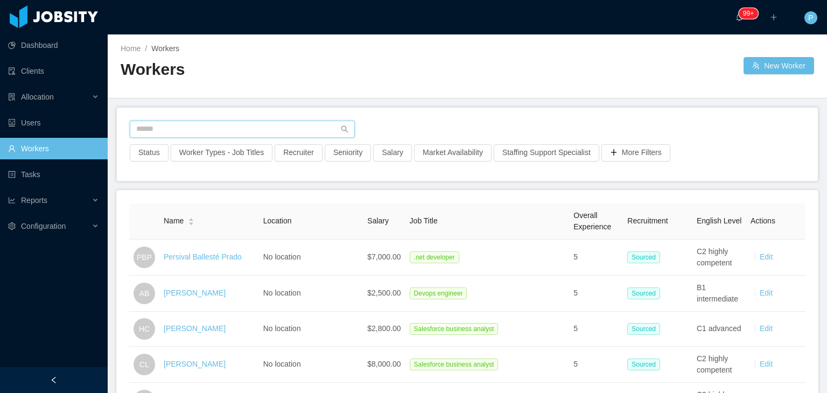
click at [313, 127] on input "text" at bounding box center [242, 129] width 225 height 17
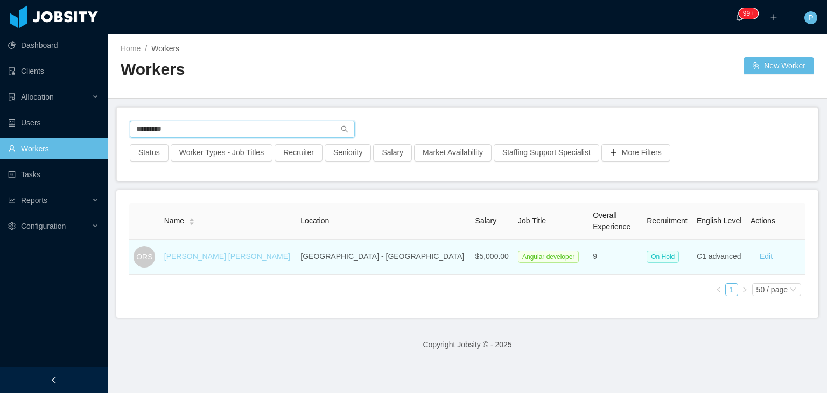
type input "*********"
click at [222, 258] on link "Oswin Raj Selvaraj" at bounding box center [227, 256] width 126 height 9
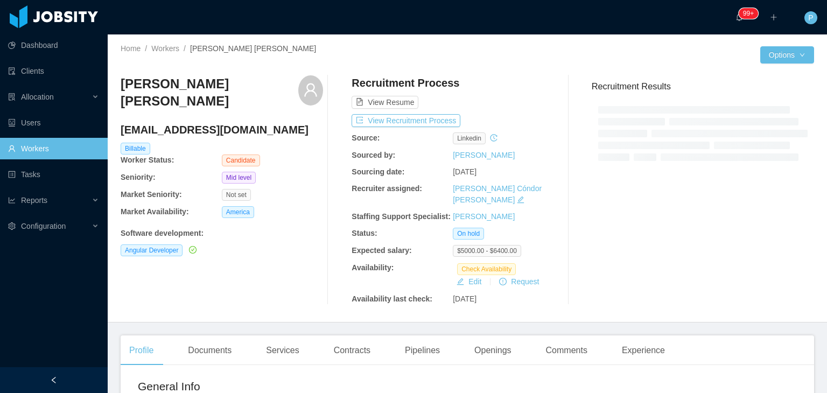
click at [498, 64] on div "Home / Workers / Oswin Raj Selvaraj / Options Oswin Raj Selvaraj oswinrajjobs@g…" at bounding box center [467, 178] width 719 height 288
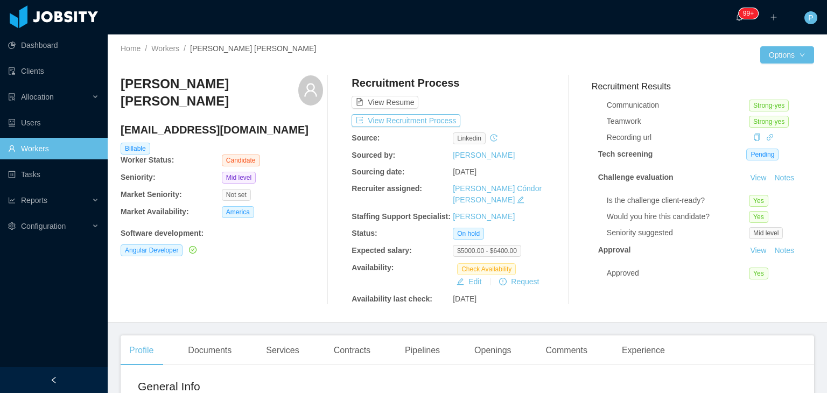
scroll to position [75, 0]
click at [523, 71] on div "Oswin Raj Selvaraj oswinrajjobs@gmail.com Billable Worker Status: Candidate Sen…" at bounding box center [467, 190] width 693 height 247
click at [523, 75] on div "View Resume" at bounding box center [452, 91] width 202 height 33
click at [222, 270] on div "Oswin Raj Selvaraj oswinrajjobs@gmail.com Billable Worker Status: Candidate Sen…" at bounding box center [222, 189] width 202 height 229
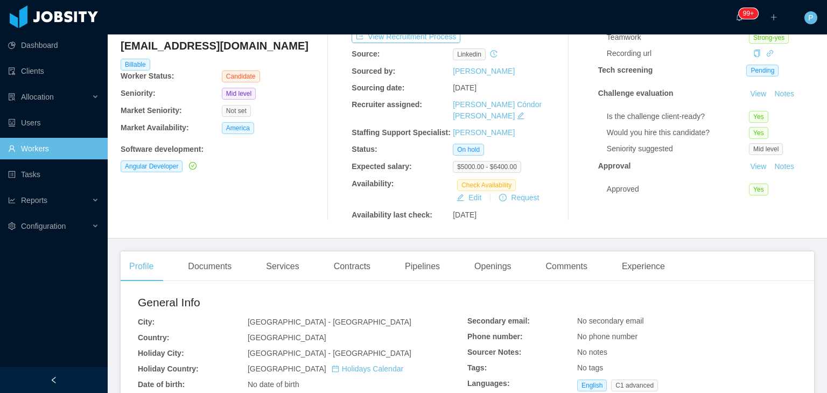
scroll to position [0, 0]
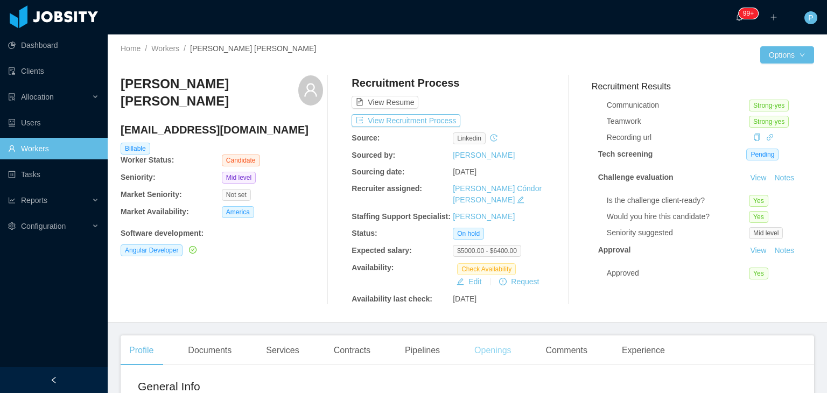
click at [473, 343] on div "Openings" at bounding box center [493, 350] width 54 height 30
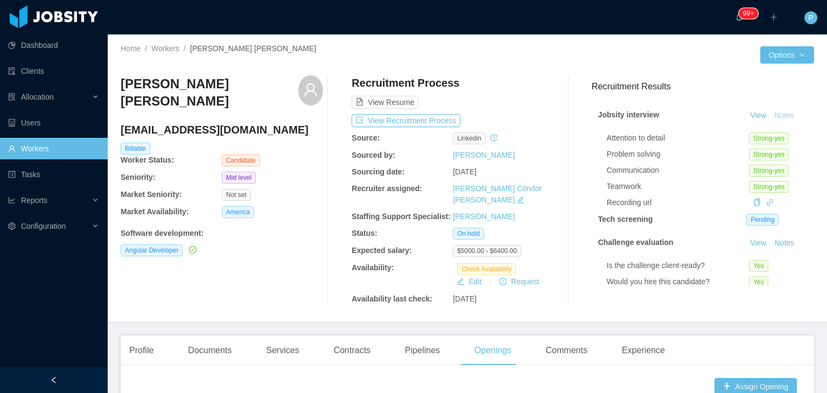
click at [771, 118] on button "Notes" at bounding box center [784, 115] width 29 height 13
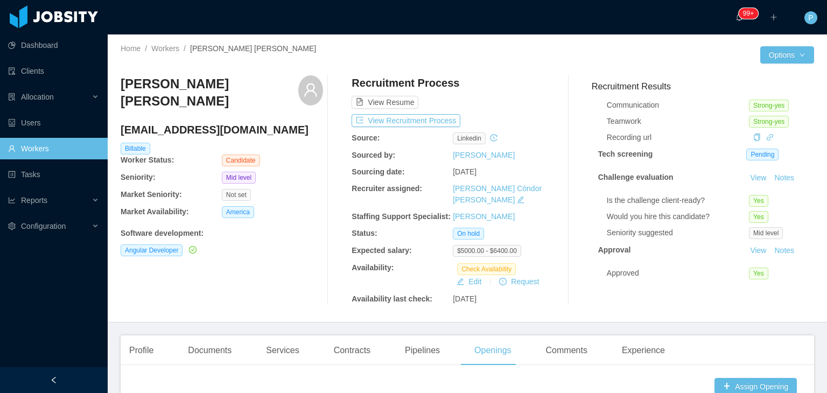
scroll to position [75, 0]
click at [220, 335] on div "Documents" at bounding box center [209, 350] width 61 height 30
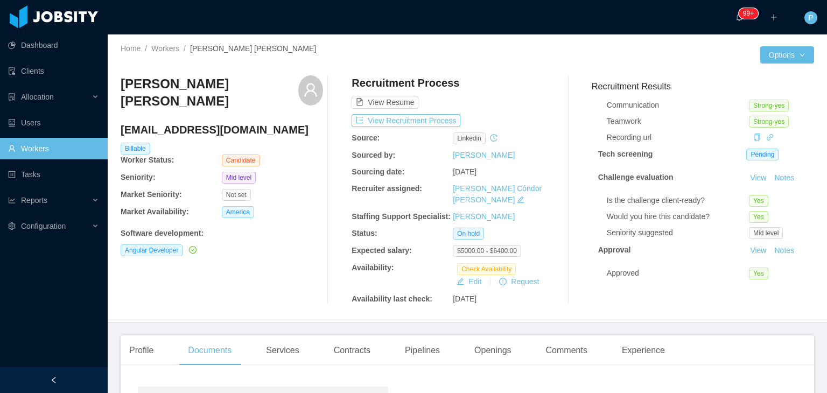
click at [266, 286] on div "Oswin Raj Selvaraj oswinrajjobs@gmail.com Billable Worker Status: Candidate Sen…" at bounding box center [222, 189] width 202 height 229
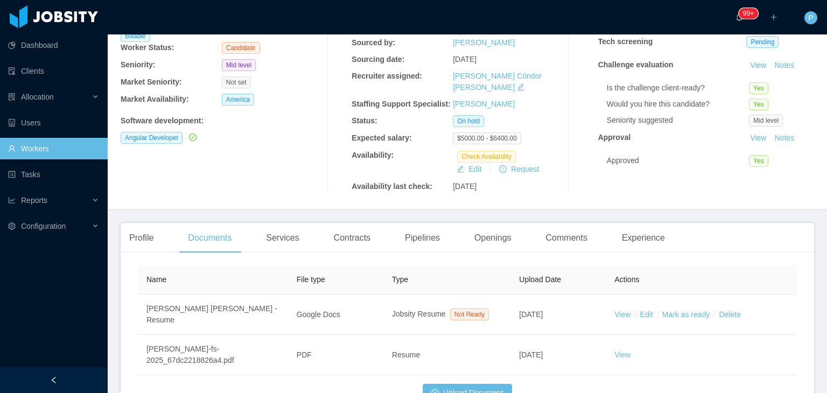
scroll to position [166, 0]
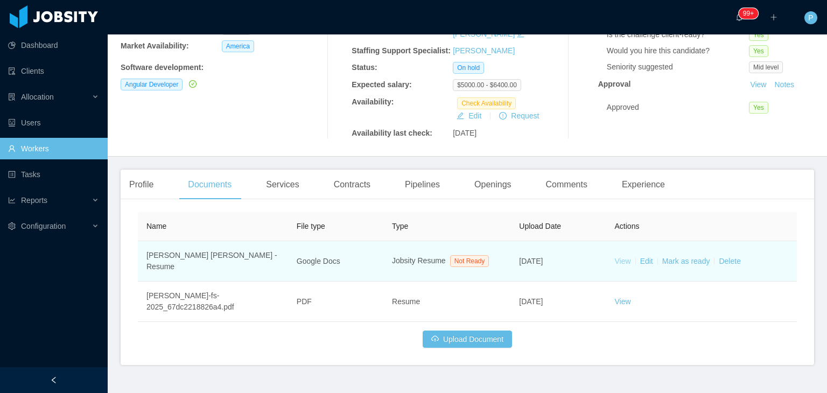
click at [619, 257] on link "View" at bounding box center [623, 261] width 16 height 9
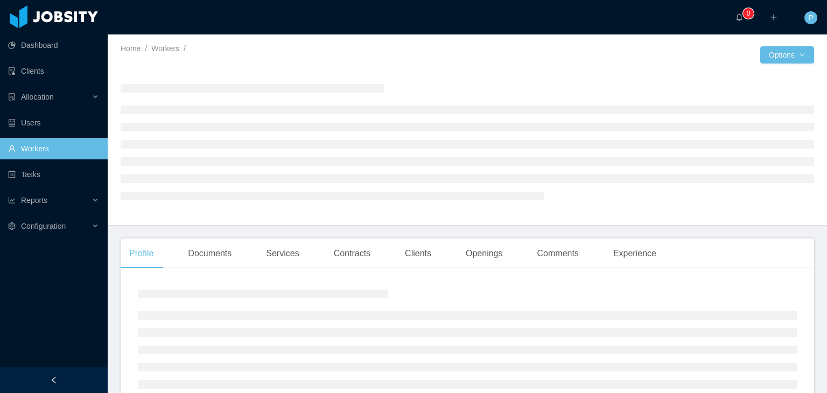
click at [513, 80] on div at bounding box center [467, 141] width 693 height 132
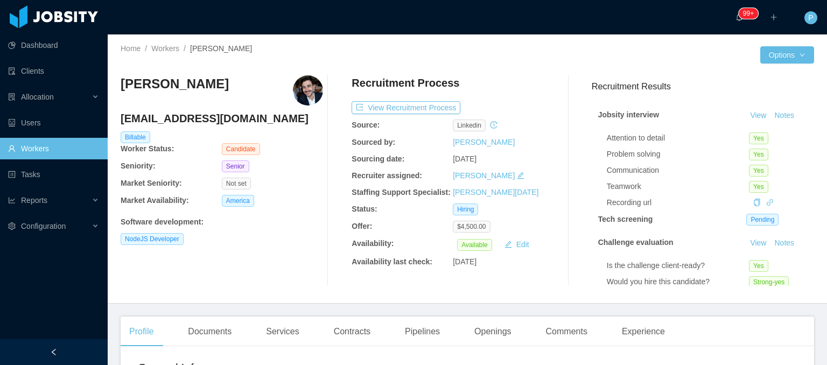
click at [521, 68] on div "[PERSON_NAME] [EMAIL_ADDRESS][DOMAIN_NAME] Billable Worker Status: Candidate Se…" at bounding box center [467, 181] width 693 height 228
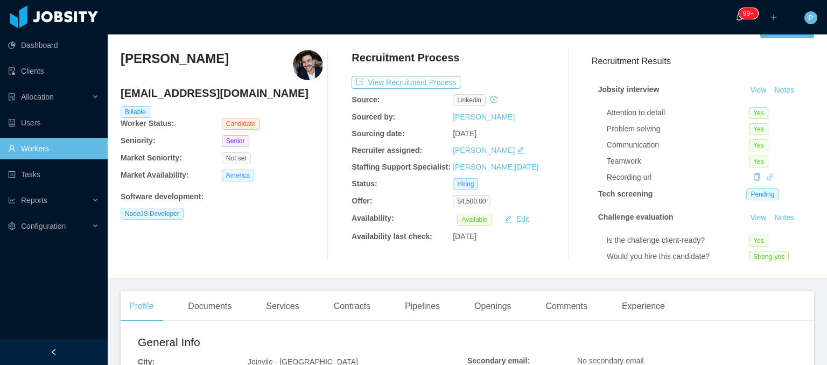
scroll to position [15, 0]
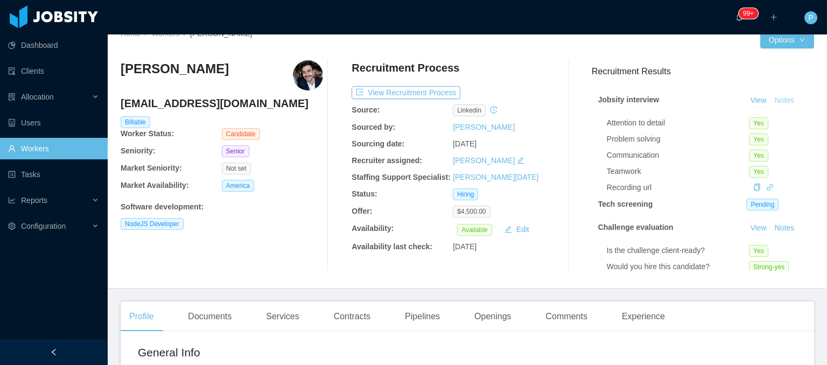
click at [777, 97] on button "Notes" at bounding box center [784, 100] width 29 height 13
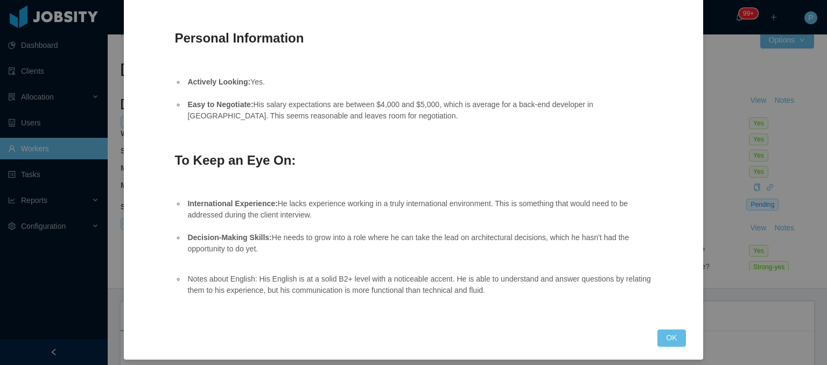
scroll to position [522, 0]
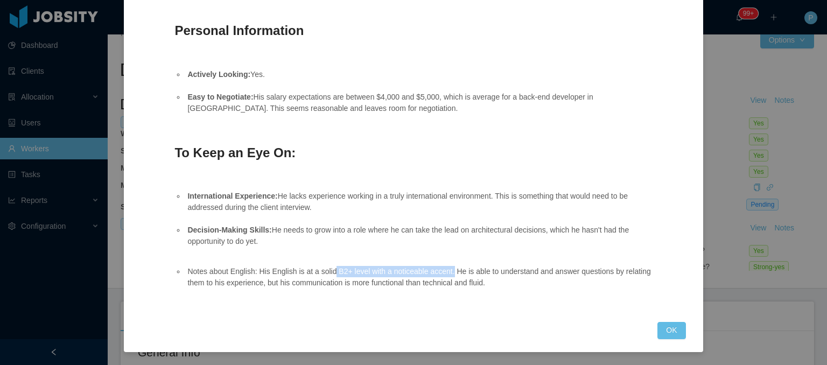
drag, startPoint x: 330, startPoint y: 270, endPoint x: 448, endPoint y: 271, distance: 118.4
click at [448, 271] on li "Notes about English: His English is at a solid B2+ level with a noticeable acce…" at bounding box center [418, 277] width 466 height 23
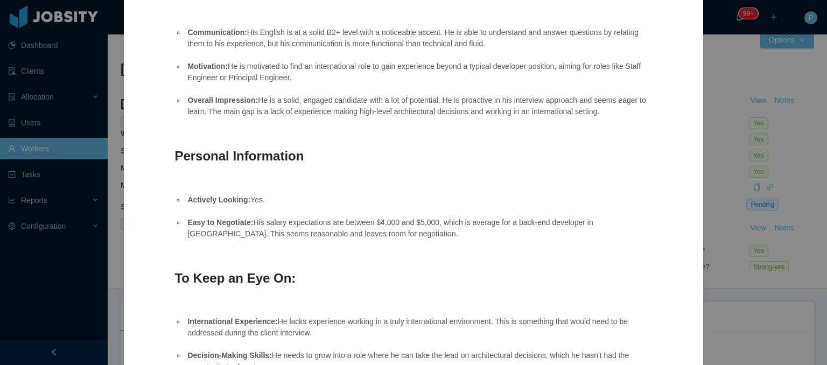
scroll to position [389, 0]
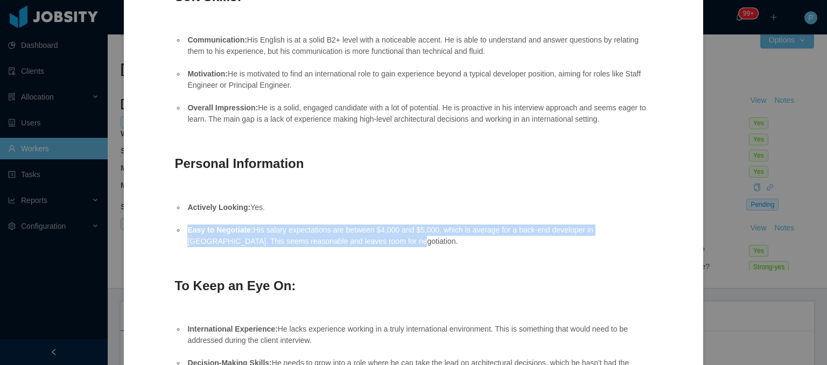
drag, startPoint x: 335, startPoint y: 242, endPoint x: 181, endPoint y: 226, distance: 154.2
click at [181, 226] on ul "Actively Looking: Yes. Easy to Negotiate: His salary expectations are between $…" at bounding box center [412, 225] width 476 height 68
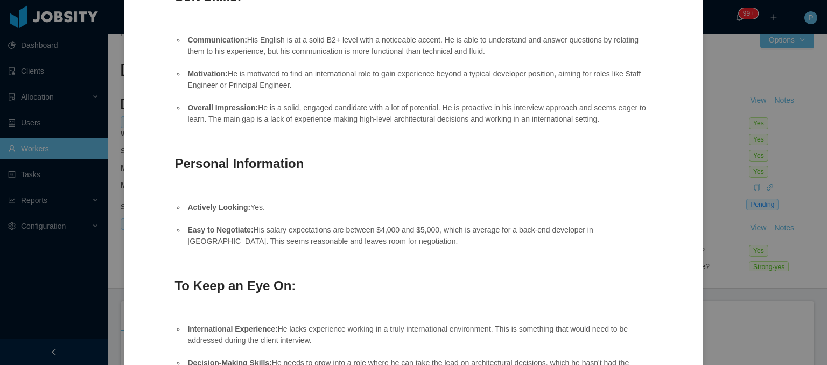
click at [380, 250] on ul "Actively Looking: Yes. Easy to Negotiate: His salary expectations are between $…" at bounding box center [412, 225] width 476 height 68
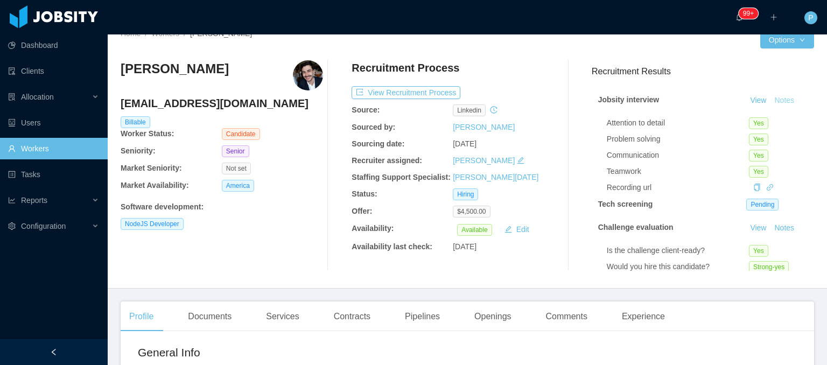
click at [770, 102] on button "Notes" at bounding box center [784, 100] width 29 height 13
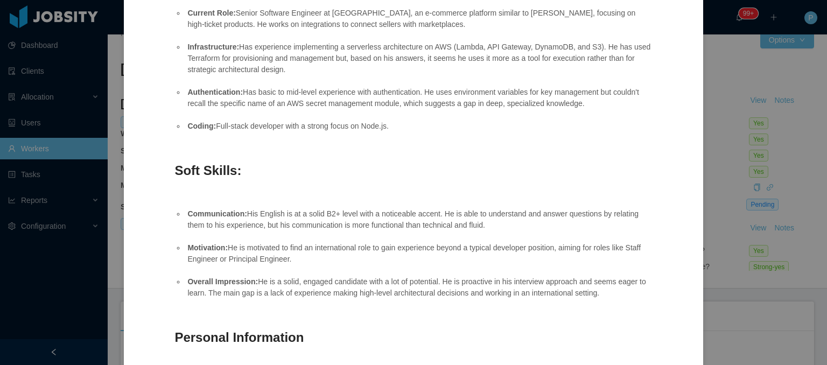
scroll to position [213, 0]
drag, startPoint x: 182, startPoint y: 214, endPoint x: 479, endPoint y: 234, distance: 296.7
click at [479, 234] on ul "Communication: His English is at a solid B2+ level with a noticeable accent. He…" at bounding box center [412, 255] width 476 height 113
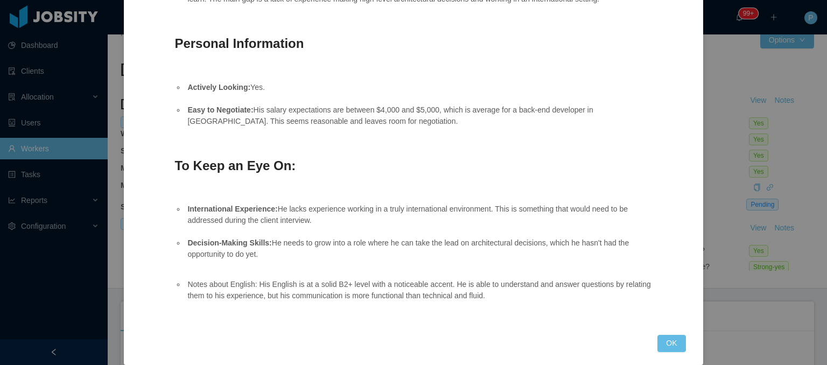
scroll to position [522, 0]
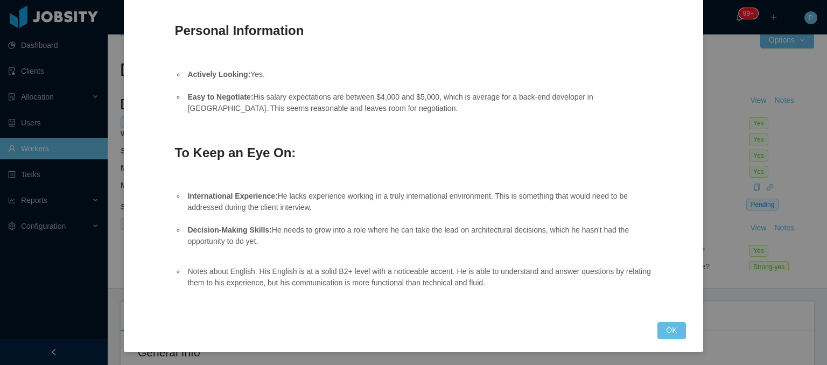
drag, startPoint x: 490, startPoint y: 284, endPoint x: 185, endPoint y: 272, distance: 306.0
click at [185, 272] on li "Notes about English: His English is at a solid B2+ level with a noticeable acce…" at bounding box center [418, 277] width 466 height 23
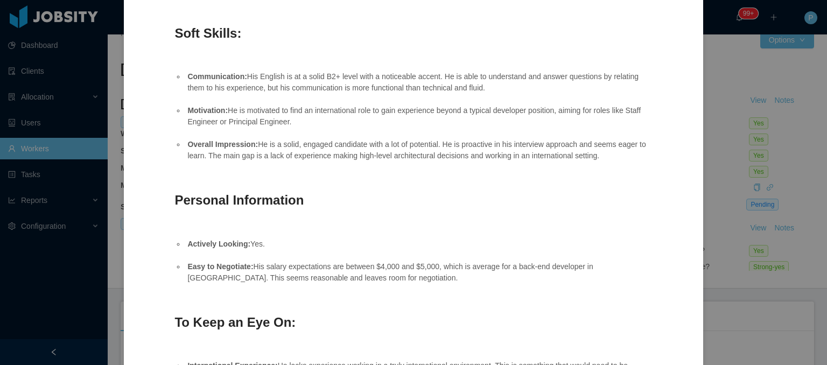
scroll to position [357, 0]
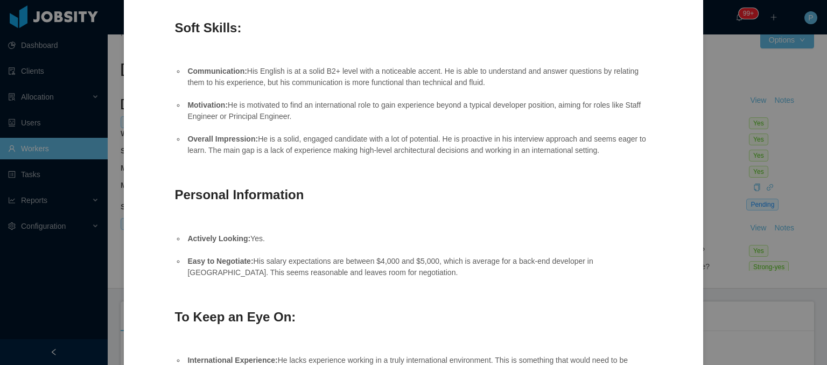
drag, startPoint x: 489, startPoint y: 85, endPoint x: 186, endPoint y: 72, distance: 303.3
click at [186, 72] on li "Communication: His English is at a solid B2+ level with a noticeable accent. He…" at bounding box center [418, 77] width 466 height 23
click at [273, 29] on h3 "Soft Skills:" at bounding box center [412, 27] width 476 height 17
drag, startPoint x: 247, startPoint y: 32, endPoint x: 405, endPoint y: 35, distance: 158.3
click at [405, 35] on h3 "Soft Skills:" at bounding box center [412, 27] width 476 height 17
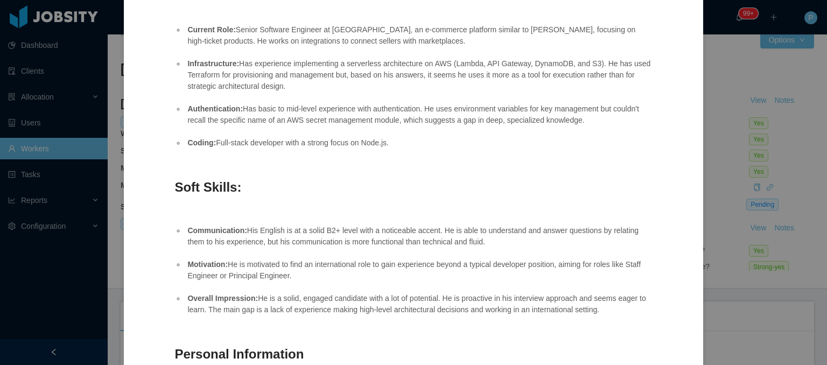
scroll to position [196, 0]
drag, startPoint x: 289, startPoint y: 275, endPoint x: 183, endPoint y: 268, distance: 105.7
click at [183, 268] on ul "Communication: His English is at a solid B2+ level with a noticeable accent. He…" at bounding box center [412, 271] width 476 height 113
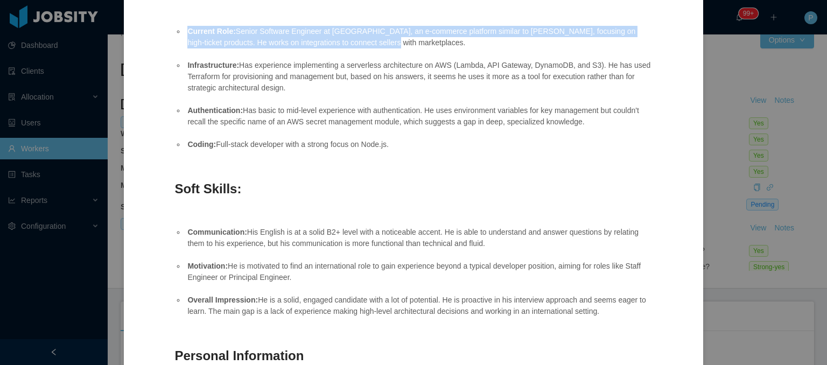
drag, startPoint x: 185, startPoint y: 29, endPoint x: 356, endPoint y: 41, distance: 171.7
click at [356, 41] on li "Current Role: Senior Software Engineer at Ecros, an e-commerce platform similar…" at bounding box center [418, 37] width 466 height 23
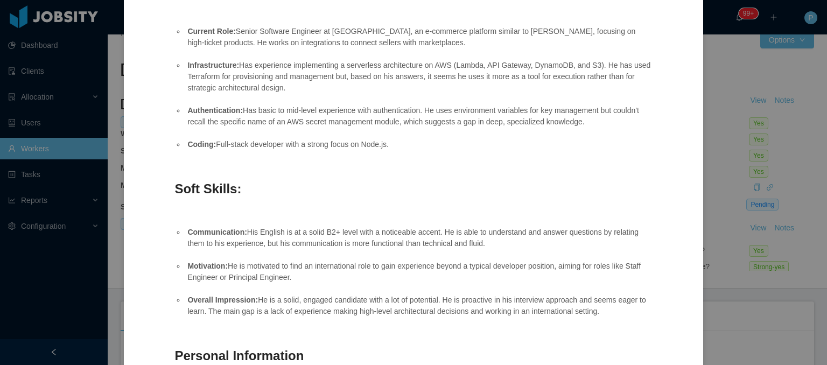
drag, startPoint x: 360, startPoint y: 40, endPoint x: 436, endPoint y: 38, distance: 76.5
click at [436, 38] on li "Current Role: Senior Software Engineer at Ecros, an e-commerce platform similar…" at bounding box center [418, 37] width 466 height 23
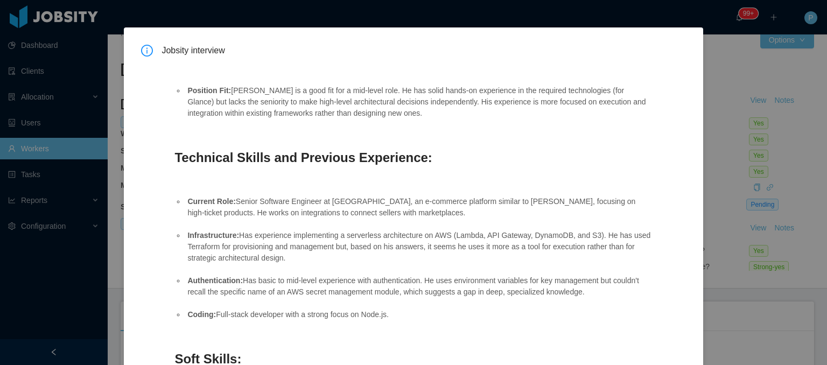
scroll to position [26, 0]
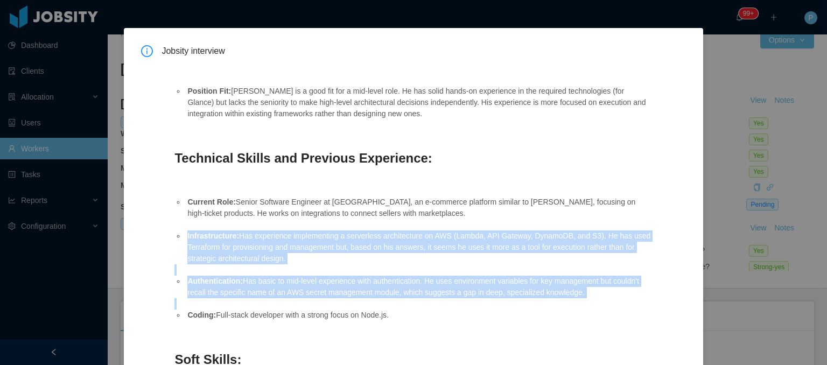
drag, startPoint x: 185, startPoint y: 233, endPoint x: 203, endPoint y: 322, distance: 91.1
click at [203, 322] on ul "Current Role: Senior Software Engineer at Ecros, an e-commerce platform similar…" at bounding box center [412, 258] width 476 height 147
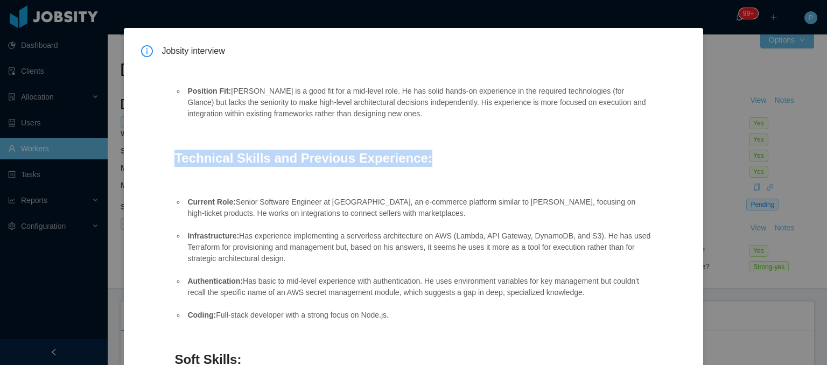
drag, startPoint x: 422, startPoint y: 161, endPoint x: 172, endPoint y: 163, distance: 249.8
click at [442, 164] on h3 "Technical Skills and Previous Experience:" at bounding box center [412, 158] width 476 height 17
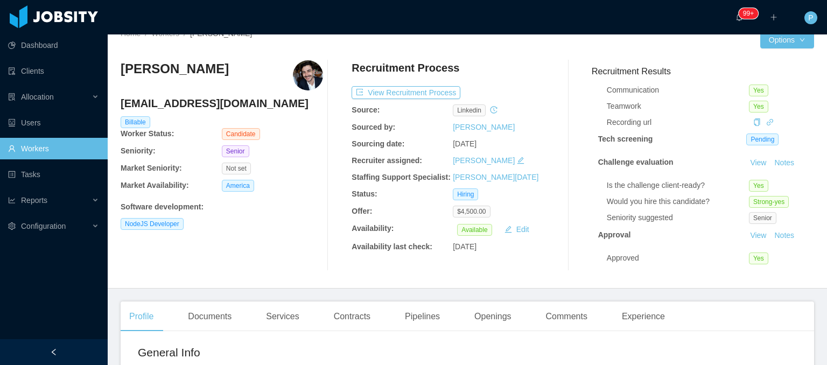
scroll to position [75, 0]
click at [770, 157] on button "Notes" at bounding box center [784, 163] width 29 height 13
click at [770, 229] on button "Notes" at bounding box center [784, 235] width 29 height 13
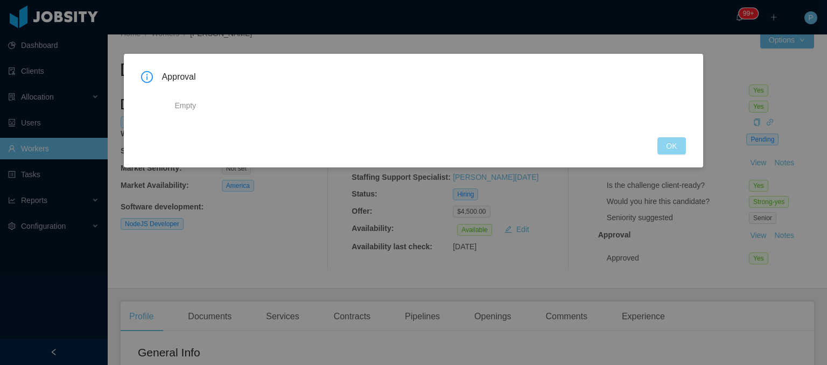
click at [673, 149] on button "OK" at bounding box center [671, 145] width 28 height 17
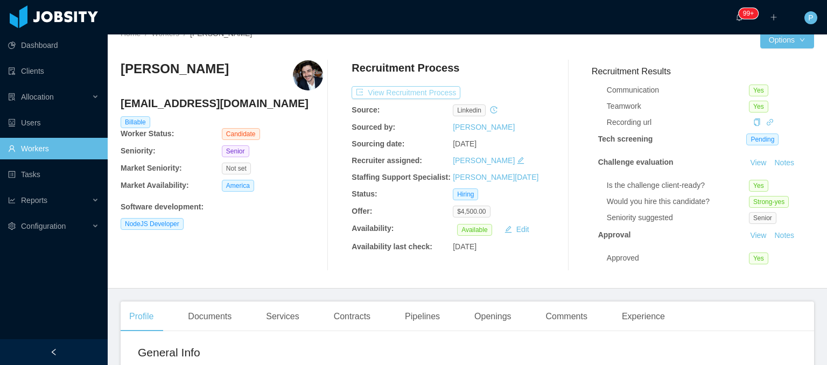
click at [419, 90] on button "View Recruitment Process" at bounding box center [405, 92] width 109 height 13
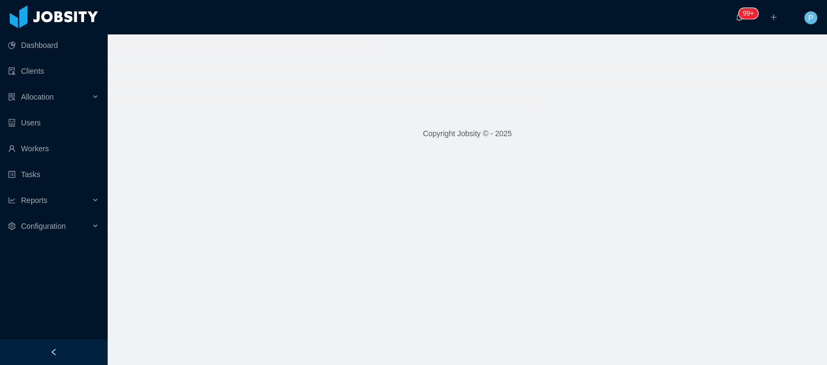
click at [502, 67] on li at bounding box center [467, 69] width 719 height 9
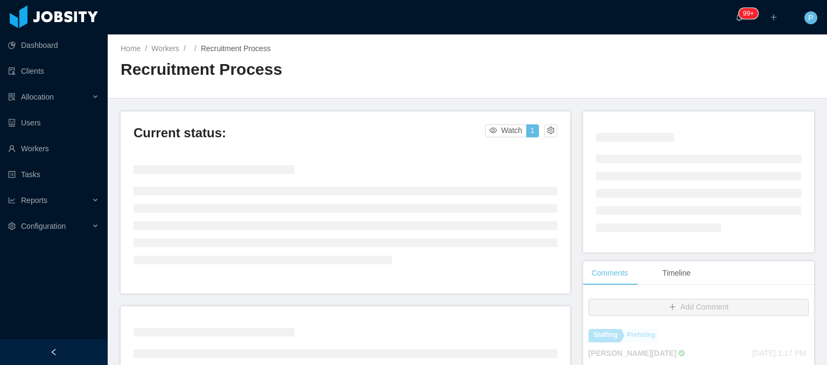
click at [502, 67] on div "Home / Workers / / Recruitment Process / Recruitment Process" at bounding box center [467, 66] width 719 height 64
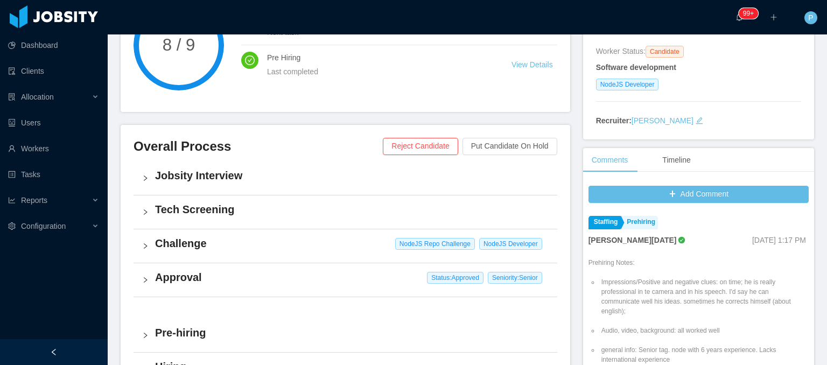
scroll to position [167, 0]
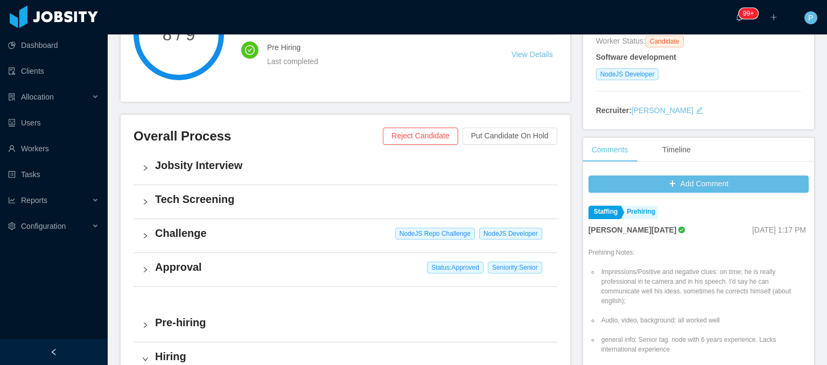
click at [447, 178] on div "Jobsity Interview" at bounding box center [345, 167] width 424 height 33
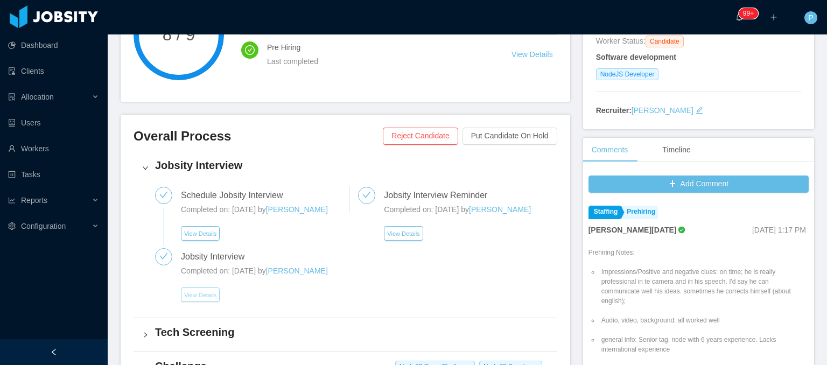
click at [202, 295] on button "View Details" at bounding box center [200, 294] width 39 height 15
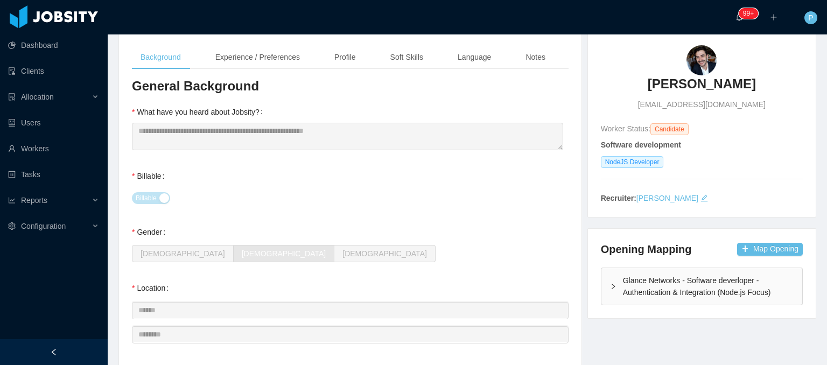
scroll to position [69, 0]
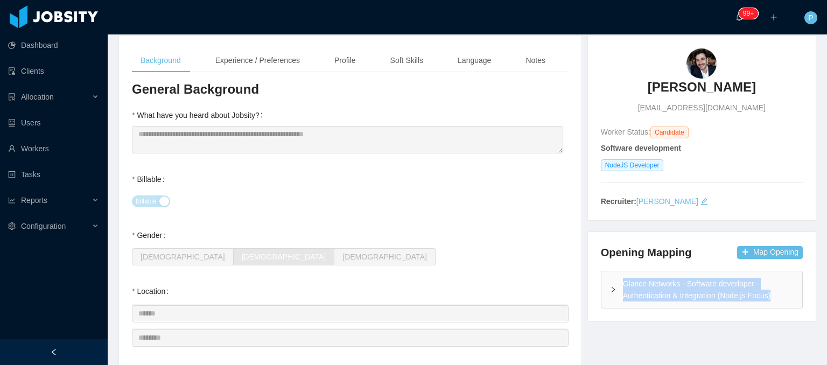
drag, startPoint x: 604, startPoint y: 270, endPoint x: 764, endPoint y: 293, distance: 162.1
click at [764, 293] on div "Opening Mapping Map Opening Glance Networks - Software deverloper - Authenticat…" at bounding box center [702, 276] width 228 height 89
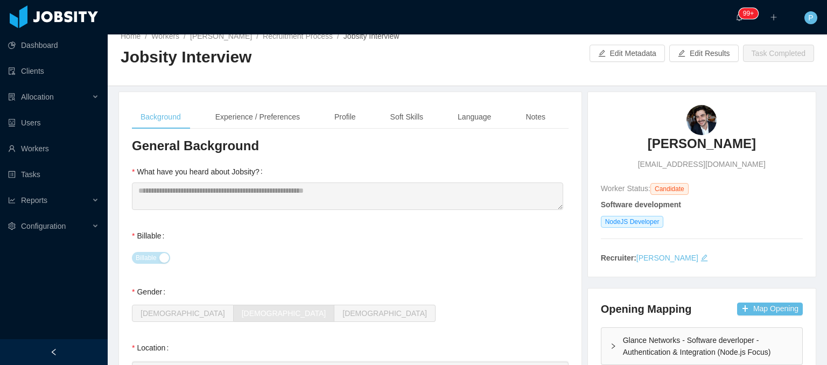
scroll to position [0, 0]
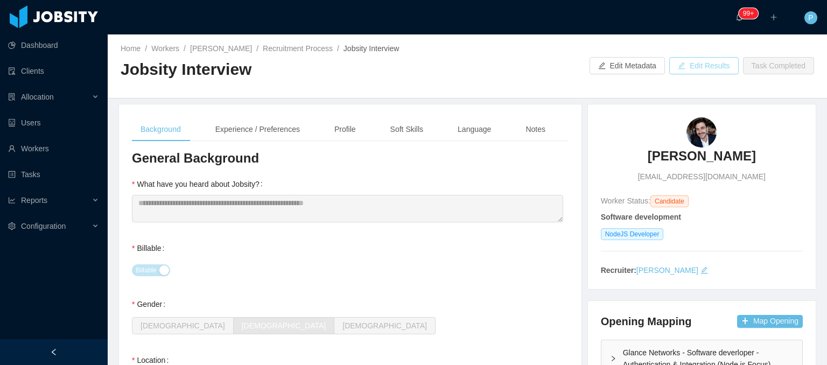
click at [701, 60] on button "Edit Results" at bounding box center [703, 65] width 69 height 17
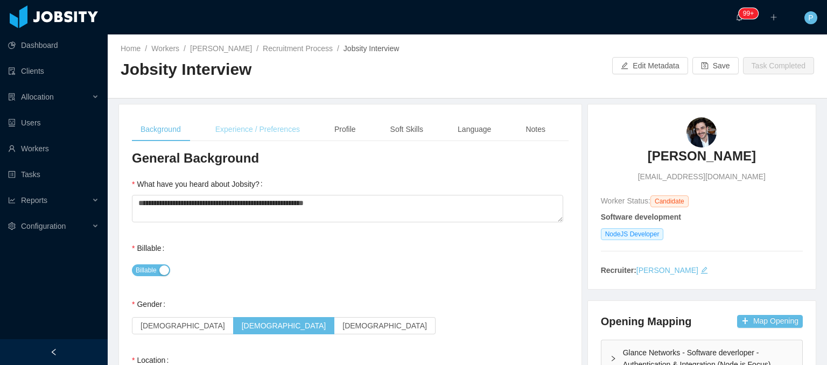
click at [272, 128] on div "Experience / Preferences" at bounding box center [258, 129] width 102 height 24
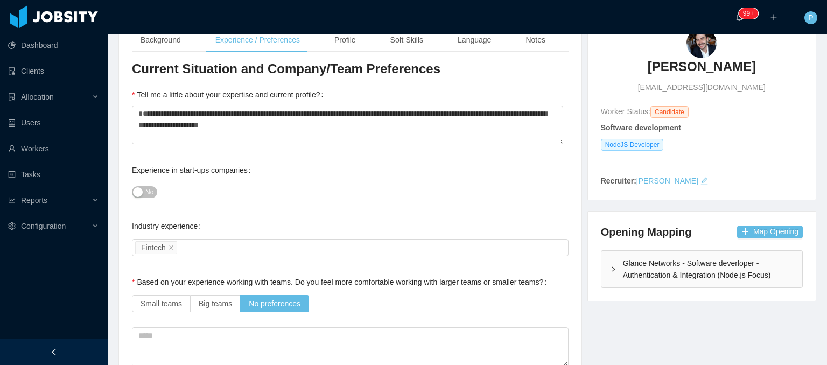
scroll to position [91, 0]
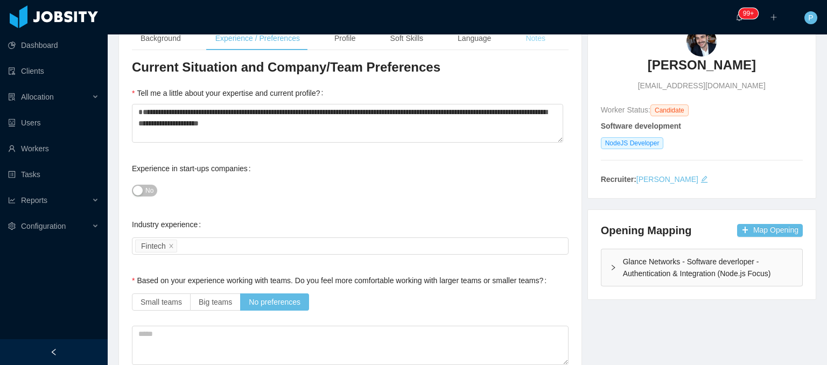
click at [533, 40] on div "Notes" at bounding box center [535, 38] width 37 height 24
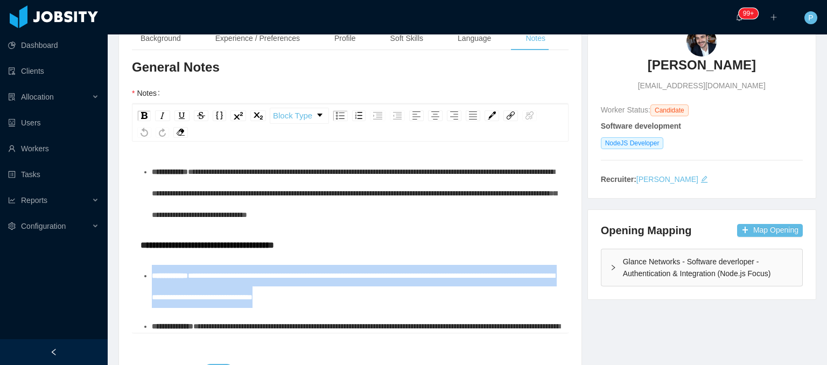
drag, startPoint x: 151, startPoint y: 274, endPoint x: 397, endPoint y: 293, distance: 246.2
click at [397, 293] on div "**********" at bounding box center [356, 286] width 409 height 43
click at [245, 44] on div "Experience / Preferences" at bounding box center [258, 38] width 102 height 24
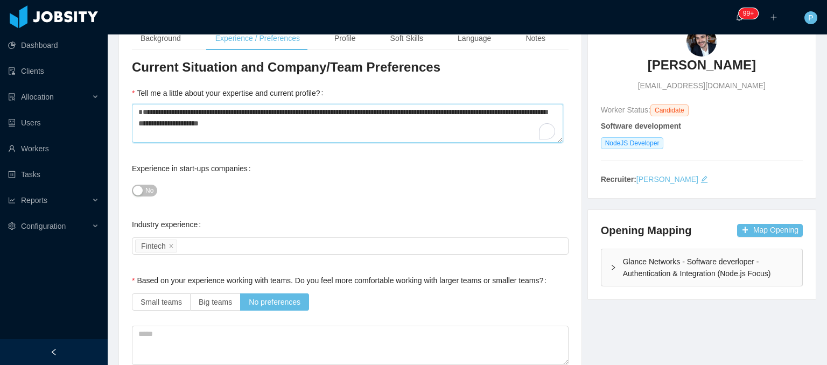
click at [314, 135] on textarea "**********" at bounding box center [347, 123] width 431 height 39
click at [311, 170] on div "Experience in start-ups companies No" at bounding box center [350, 179] width 437 height 43
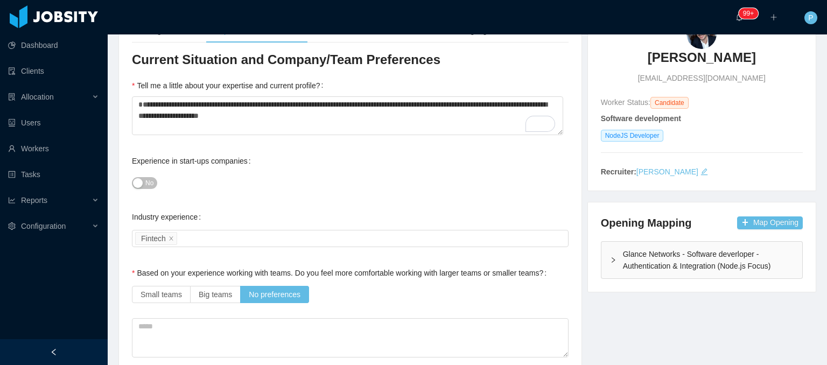
scroll to position [0, 0]
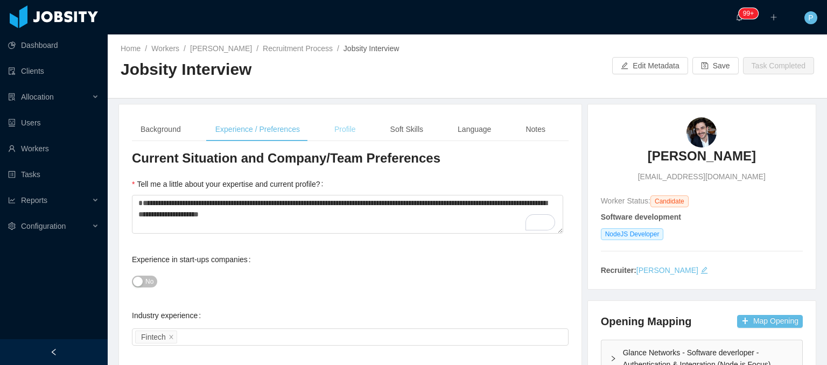
click at [346, 121] on div "Profile" at bounding box center [345, 129] width 39 height 24
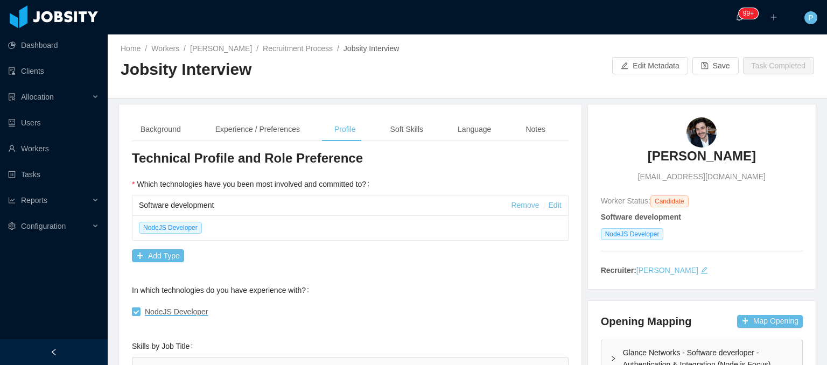
click at [529, 61] on div at bounding box center [539, 65] width 145 height 17
click at [419, 128] on div "Soft Skills" at bounding box center [407, 129] width 50 height 24
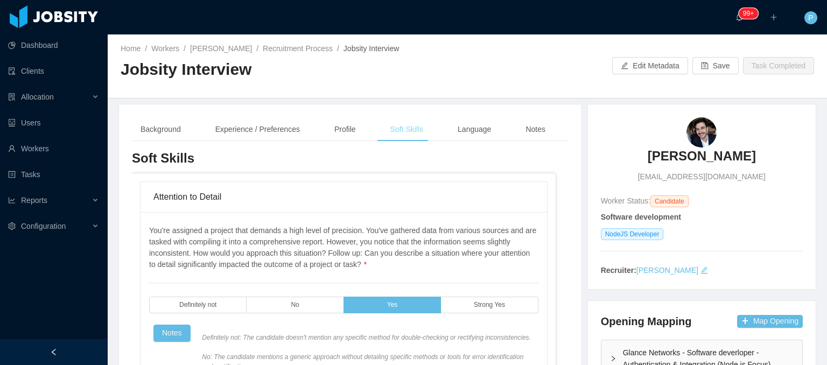
click at [419, 128] on div "Soft Skills" at bounding box center [407, 129] width 50 height 24
click at [467, 124] on div "Language" at bounding box center [474, 129] width 51 height 24
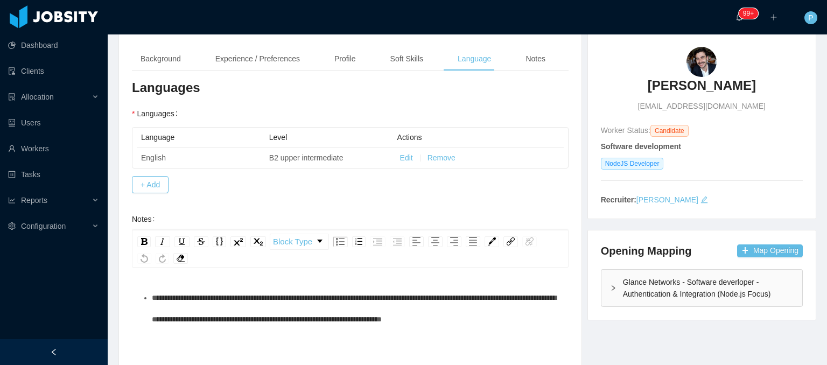
scroll to position [67, 0]
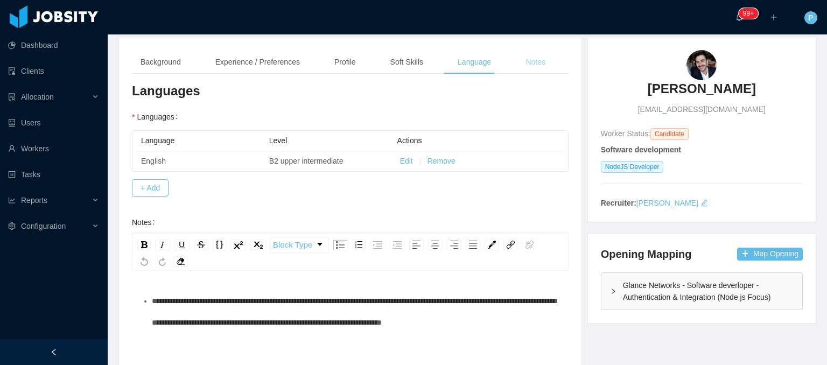
click at [538, 67] on div "Notes" at bounding box center [535, 62] width 37 height 24
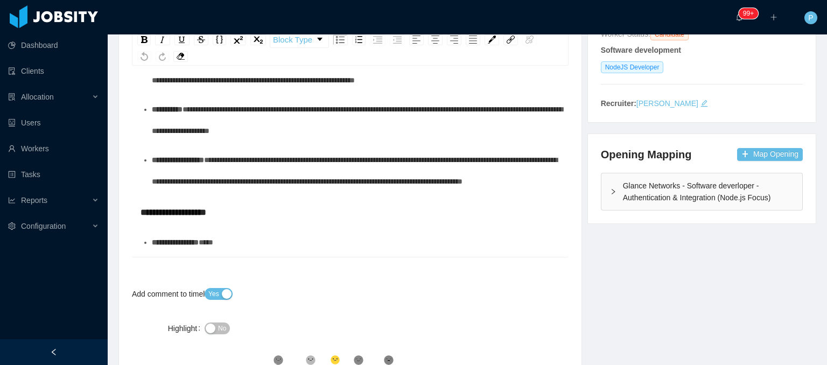
scroll to position [0, 0]
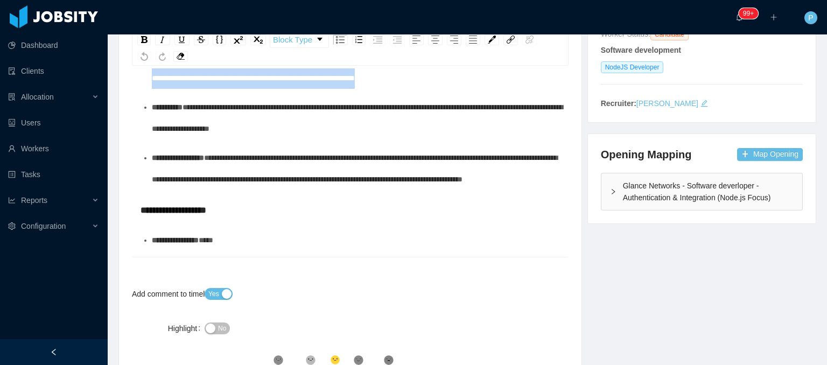
drag, startPoint x: 152, startPoint y: 97, endPoint x: 526, endPoint y: 118, distance: 374.7
click at [526, 89] on div "**********" at bounding box center [356, 67] width 409 height 43
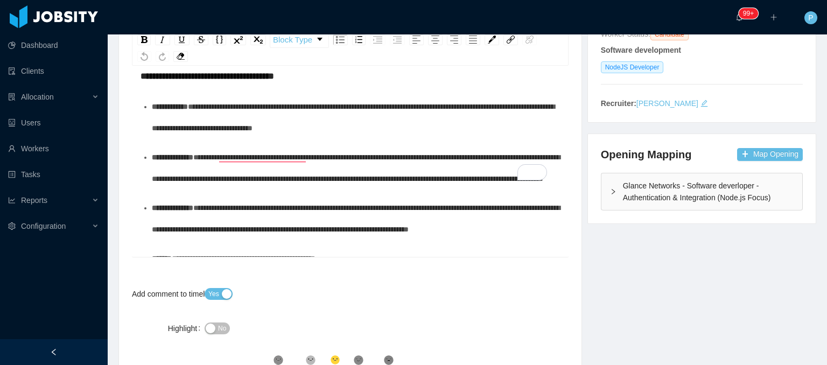
scroll to position [31, 0]
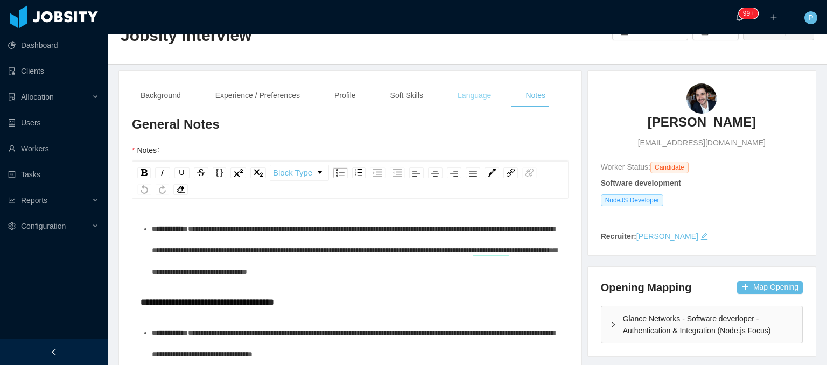
click at [465, 87] on div "Language" at bounding box center [474, 95] width 51 height 24
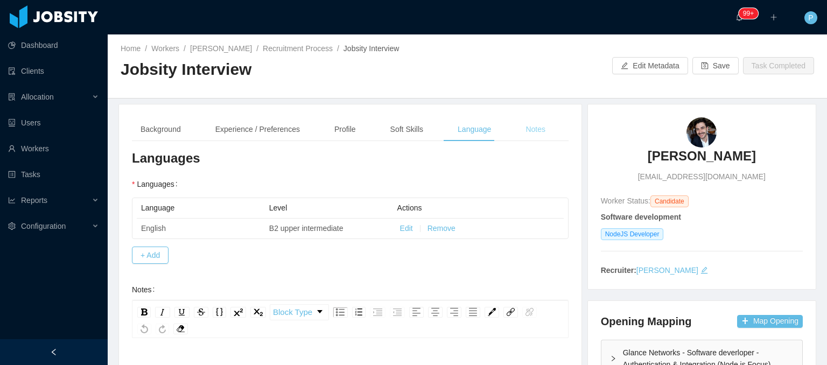
click at [536, 123] on div "Notes" at bounding box center [535, 129] width 37 height 24
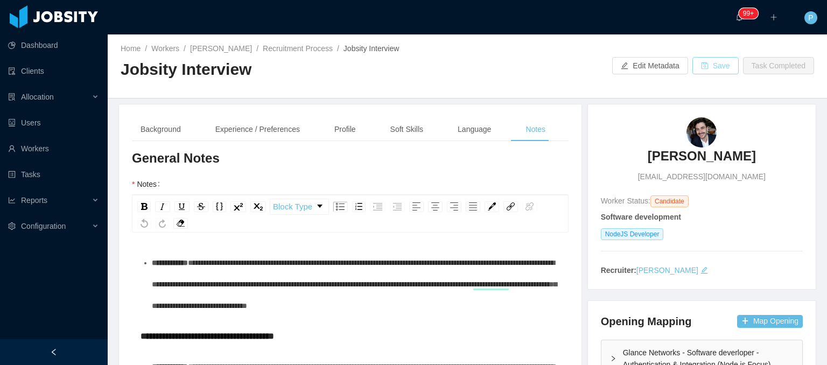
click at [715, 63] on button "Save" at bounding box center [715, 65] width 46 height 17
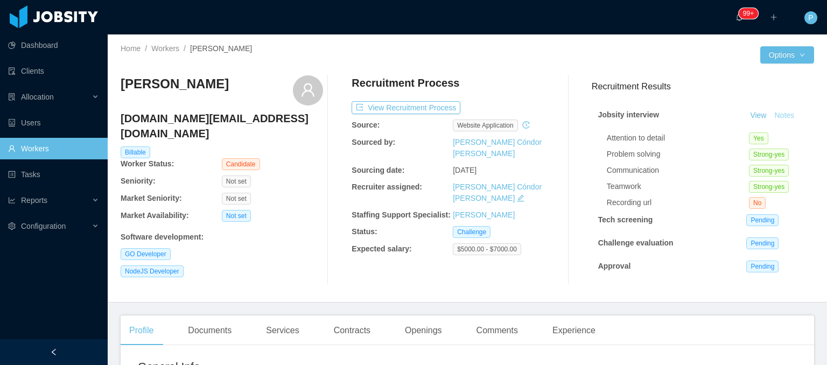
click at [771, 112] on button "Notes" at bounding box center [784, 115] width 29 height 13
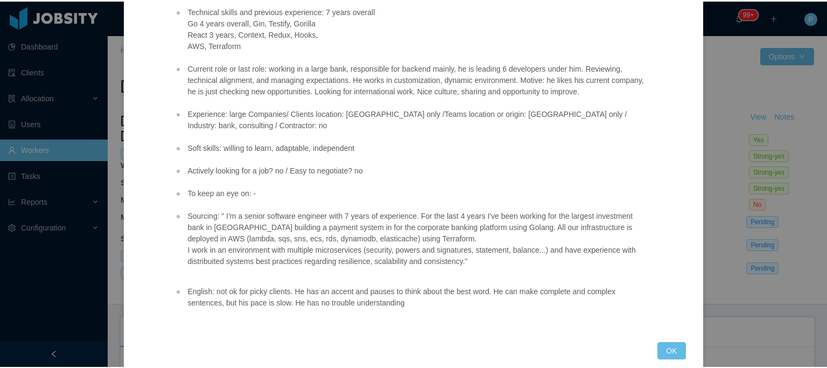
scroll to position [170, 0]
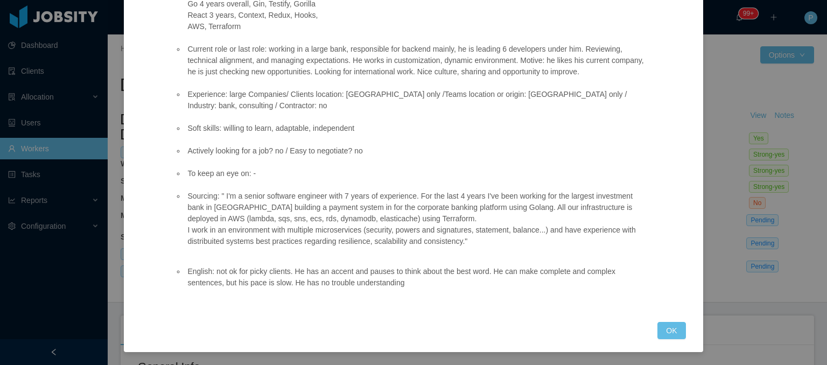
drag, startPoint x: 355, startPoint y: 137, endPoint x: 182, endPoint y: 131, distance: 172.3
click at [182, 131] on ul "Position fit: Sotheby's - Full Stack (GoLang + React/TypeScript) Match comment:…" at bounding box center [412, 95] width 476 height 328
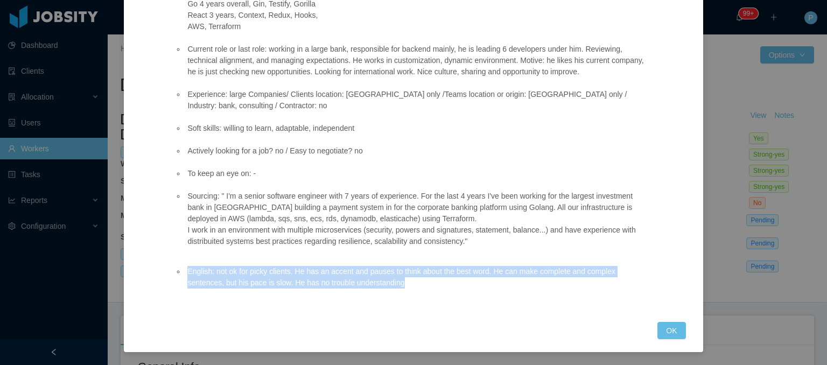
drag, startPoint x: 186, startPoint y: 276, endPoint x: 402, endPoint y: 286, distance: 216.1
click at [402, 286] on li "English: not ok for picky clients. He has an accent and pauses to think about t…" at bounding box center [418, 277] width 466 height 23
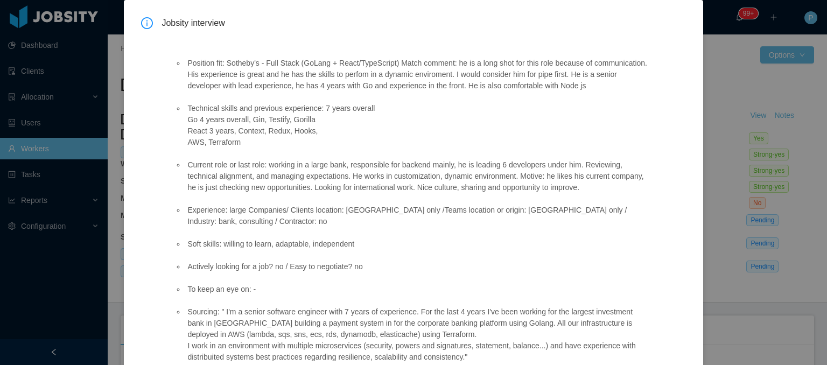
scroll to position [54, 0]
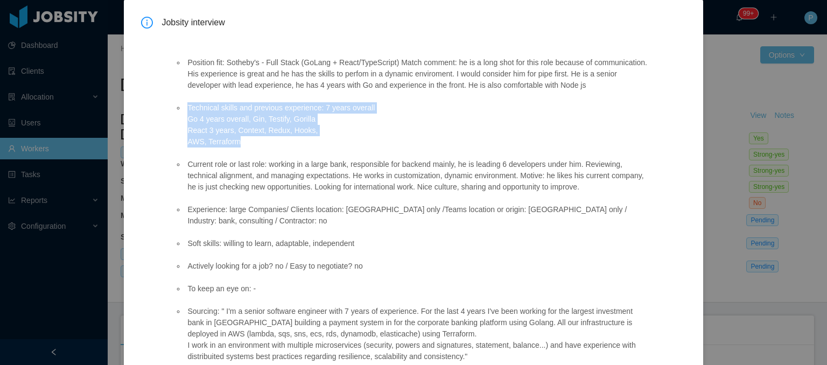
drag, startPoint x: 187, startPoint y: 108, endPoint x: 245, endPoint y: 146, distance: 70.3
click at [245, 146] on li "Technical skills and previous experience: 7 years overall Go 4 years overall, G…" at bounding box center [418, 124] width 466 height 45
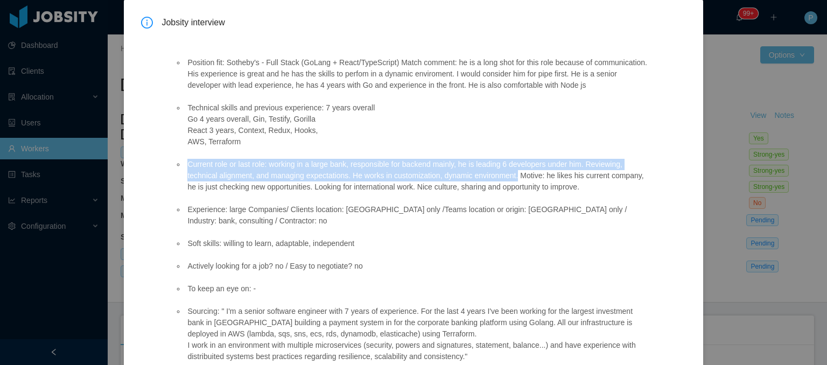
drag, startPoint x: 187, startPoint y: 165, endPoint x: 515, endPoint y: 177, distance: 327.5
click at [515, 177] on li "Current role or last role: working in a large bank, responsible for backend mai…" at bounding box center [418, 176] width 466 height 34
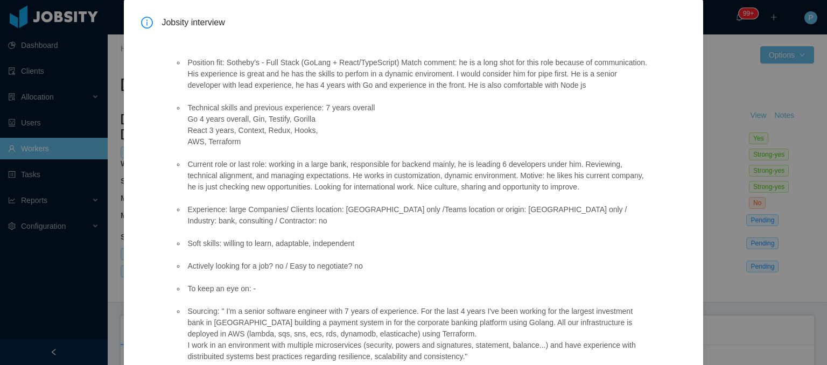
click at [517, 177] on li "Current role or last role: working in a large bank, responsible for backend mai…" at bounding box center [418, 176] width 466 height 34
drag, startPoint x: 517, startPoint y: 177, endPoint x: 532, endPoint y: 178, distance: 14.6
click at [532, 178] on li "Current role or last role: working in a large bank, responsible for backend mai…" at bounding box center [418, 176] width 466 height 34
click at [589, 185] on li "Current role or last role: working in a large bank, responsible for backend mai…" at bounding box center [418, 176] width 466 height 34
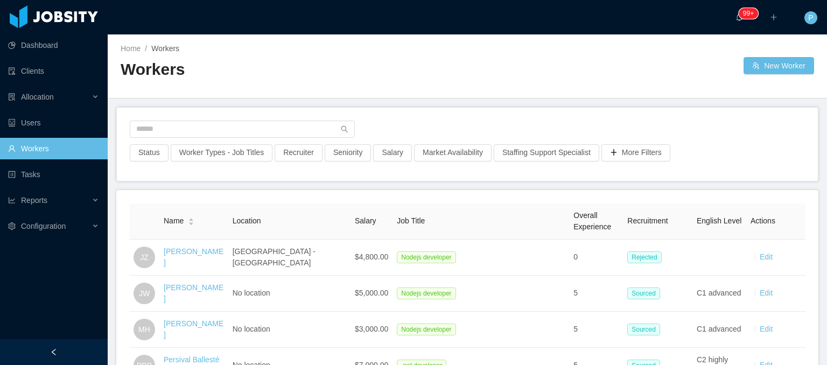
click at [262, 46] on div "Home / Workers /" at bounding box center [294, 48] width 347 height 11
click at [260, 43] on div "Home / Workers /" at bounding box center [294, 48] width 347 height 11
click at [83, 198] on div "Reports" at bounding box center [54, 200] width 108 height 22
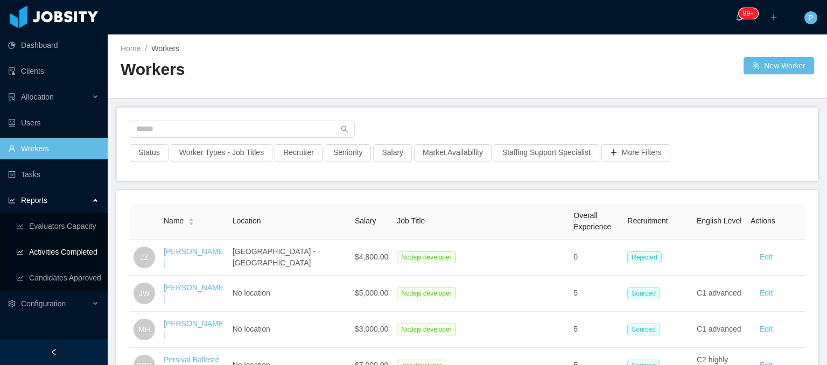
click at [80, 252] on link "Activities Completed" at bounding box center [57, 252] width 83 height 22
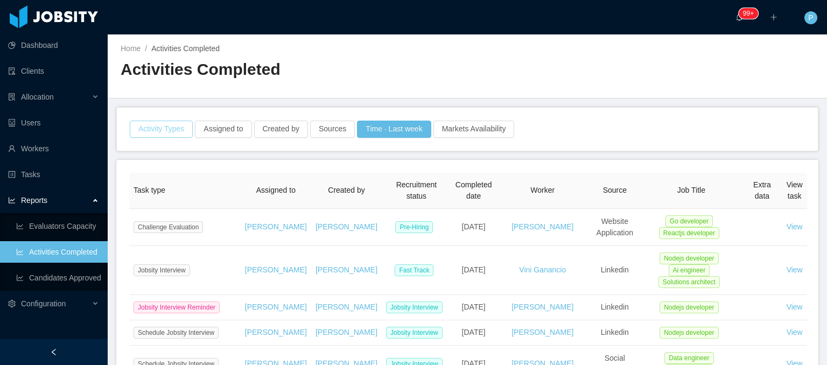
click at [151, 125] on button "Activity Types" at bounding box center [161, 129] width 63 height 17
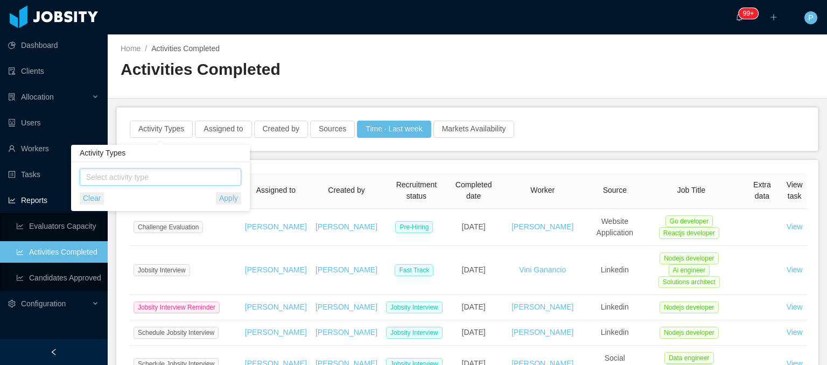
click at [175, 177] on span "Select activity type" at bounding box center [161, 177] width 150 height 11
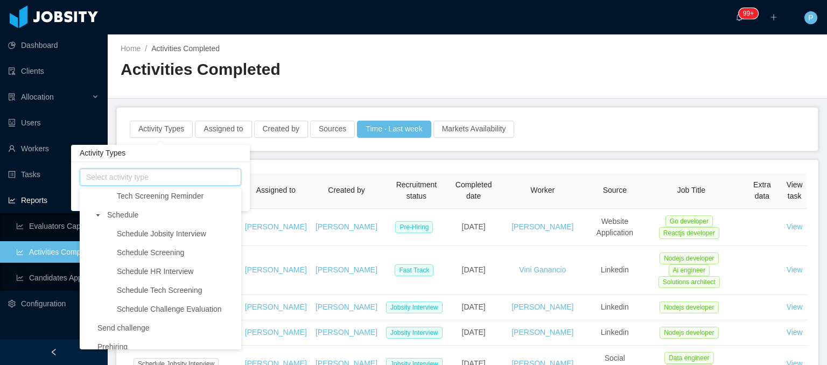
scroll to position [176, 0]
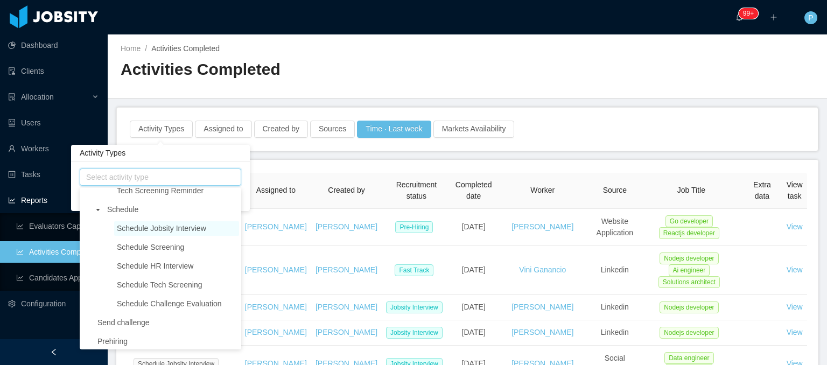
click at [168, 229] on span "Schedule Jobsity Interview" at bounding box center [161, 228] width 89 height 9
click at [245, 181] on div "Schedule Jobsity Interview Select activity type Clear Apply" at bounding box center [160, 186] width 179 height 49
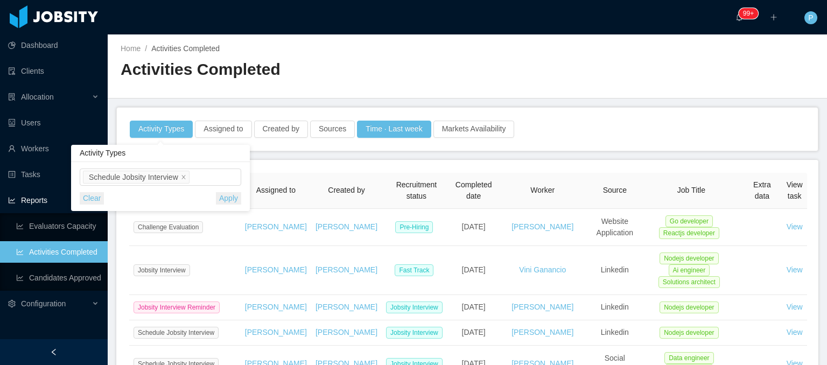
click at [231, 202] on button "Apply" at bounding box center [228, 198] width 25 height 12
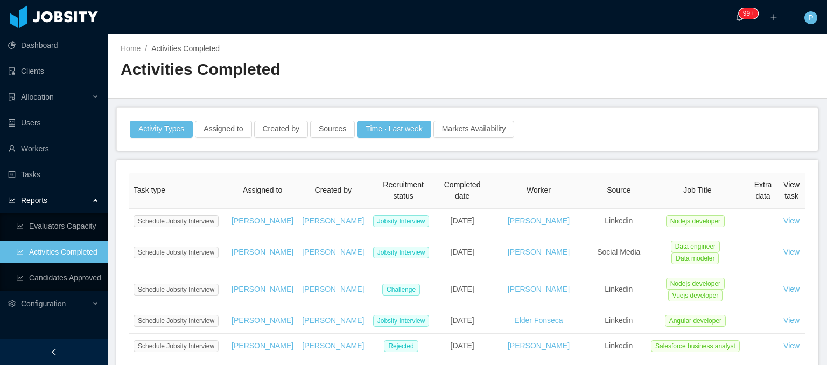
click at [456, 76] on h2 "Activities Completed" at bounding box center [294, 70] width 347 height 22
click at [490, 87] on div "Home / Activities Completed / Activities Completed" at bounding box center [467, 66] width 719 height 64
click at [159, 131] on button "Activity Types" at bounding box center [161, 129] width 63 height 17
click at [228, 132] on button "Assigned to" at bounding box center [223, 129] width 57 height 17
click at [226, 175] on div "Assigned to" at bounding box center [219, 177] width 144 height 11
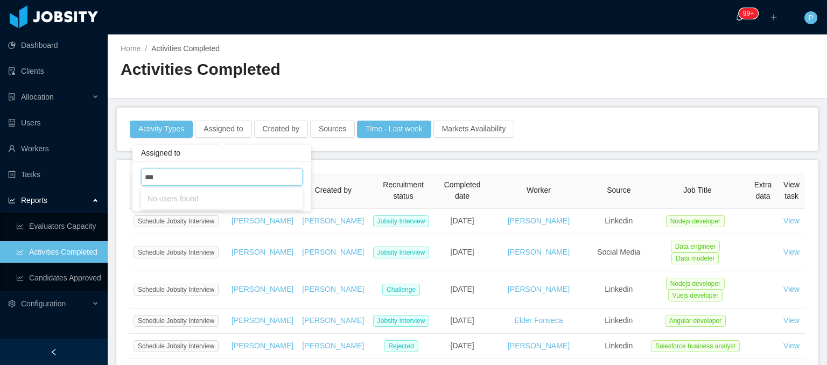
type input "****"
click at [243, 196] on li "Hellyn Borim" at bounding box center [221, 198] width 161 height 17
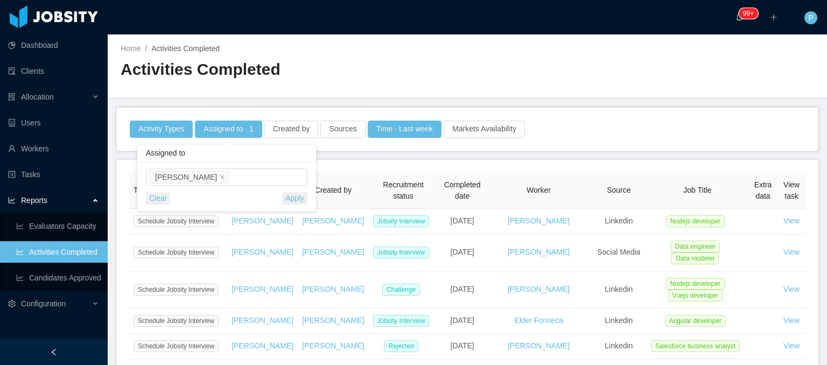
click at [314, 193] on div "Assigned to Hellyn Borim Clear Apply" at bounding box center [226, 186] width 179 height 49
click at [293, 199] on button "Apply" at bounding box center [294, 198] width 25 height 12
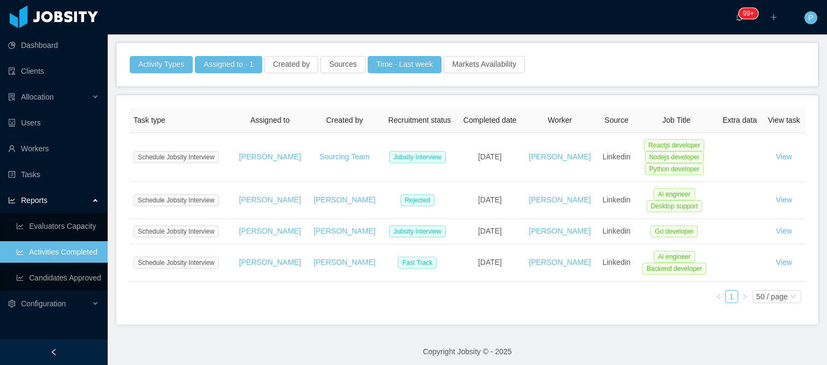
scroll to position [67, 0]
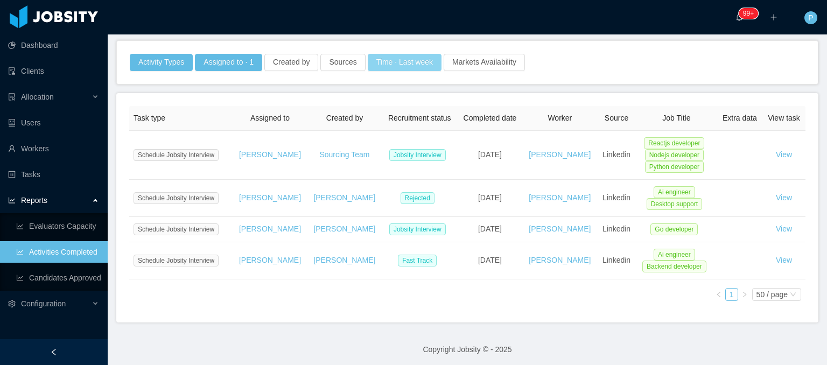
click at [405, 59] on button "Time · Last week" at bounding box center [405, 62] width 74 height 17
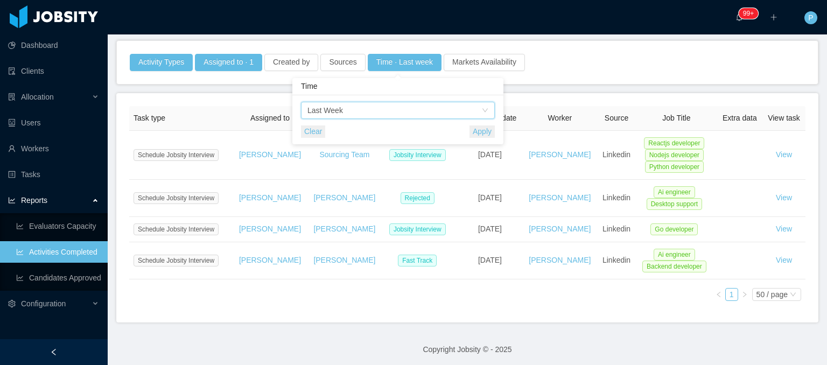
click at [396, 114] on div "Time Last Week" at bounding box center [394, 110] width 174 height 16
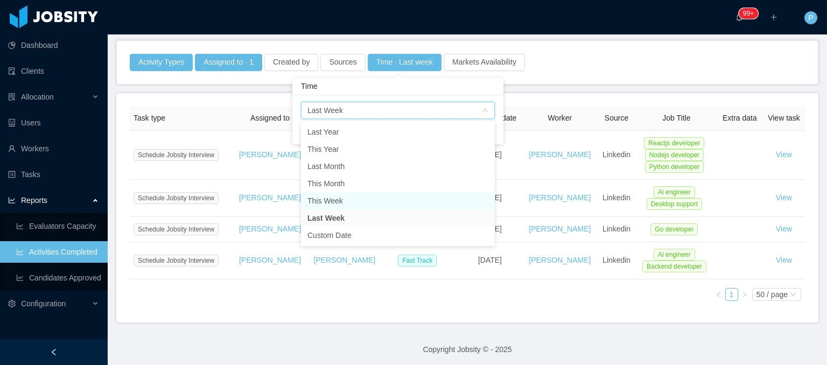
click at [332, 199] on li "This Week" at bounding box center [398, 200] width 194 height 17
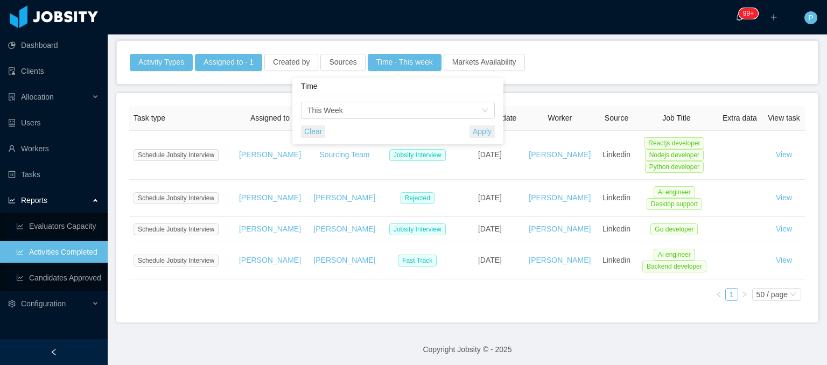
click at [474, 130] on button "Apply" at bounding box center [481, 131] width 25 height 12
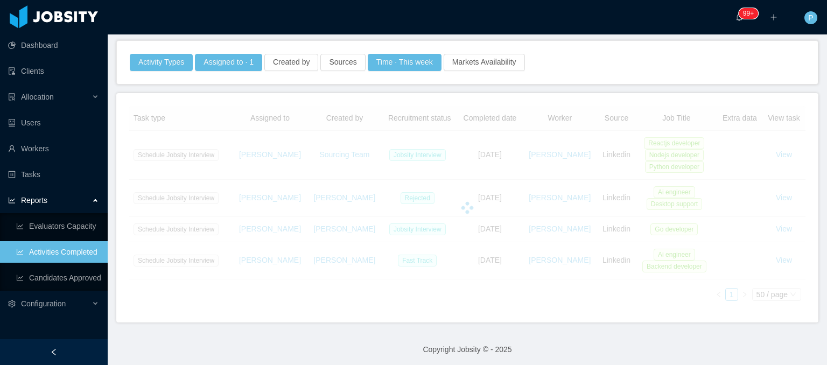
scroll to position [58, 0]
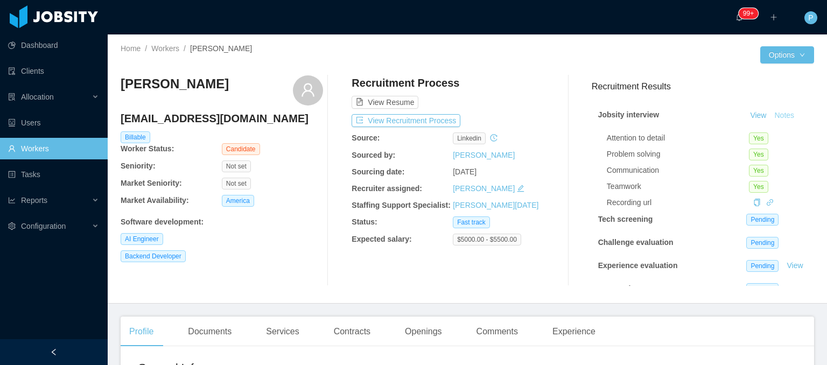
click at [775, 113] on button "Notes" at bounding box center [784, 115] width 29 height 13
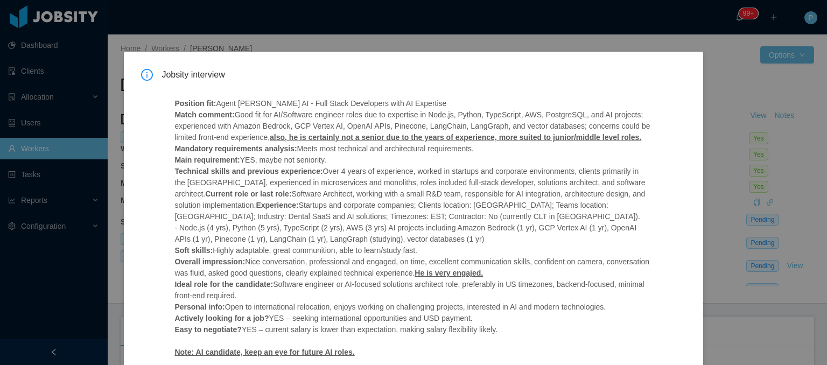
scroll to position [2, 0]
drag, startPoint x: 238, startPoint y: 164, endPoint x: 328, endPoint y: 162, distance: 90.4
click at [328, 162] on p "Position fit: Agent [PERSON_NAME] - Full Stack Developers with AI Expertise Mat…" at bounding box center [412, 229] width 476 height 260
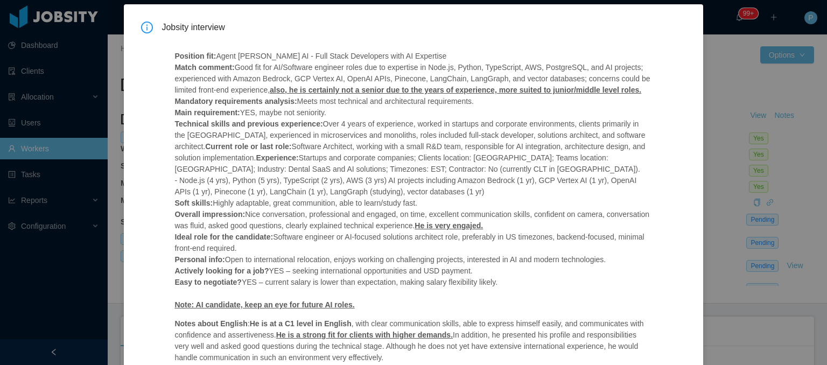
scroll to position [59, 0]
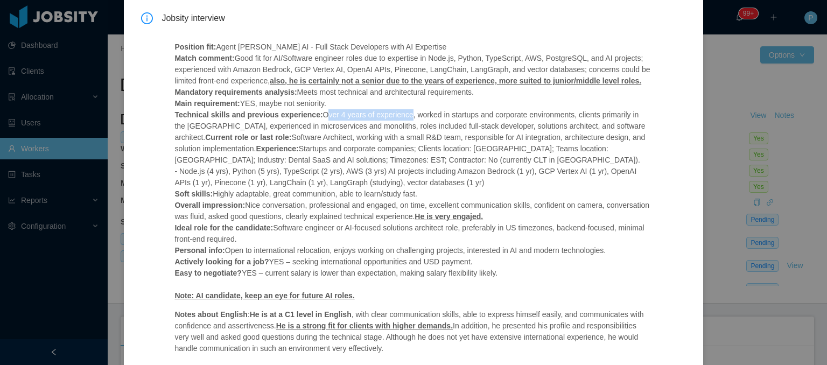
drag, startPoint x: 312, startPoint y: 113, endPoint x: 396, endPoint y: 113, distance: 84.0
click at [396, 113] on p "Position fit: Agent [PERSON_NAME] - Full Stack Developers with AI Expertise Mat…" at bounding box center [412, 171] width 476 height 260
drag, startPoint x: 212, startPoint y: 139, endPoint x: 278, endPoint y: 140, distance: 66.2
click at [278, 140] on p "Position fit: Agent [PERSON_NAME] - Full Stack Developers with AI Expertise Mat…" at bounding box center [412, 171] width 476 height 260
click at [817, 79] on div "Jobsity interview Position fit: Agent [PERSON_NAME] - Full Stack Developers wit…" at bounding box center [413, 182] width 827 height 365
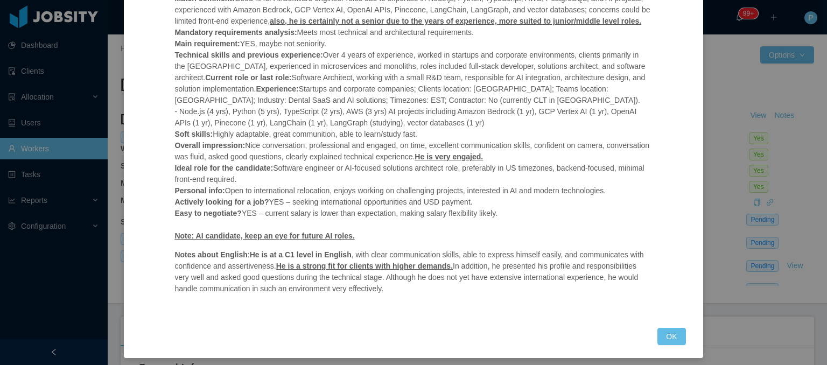
scroll to position [125, 0]
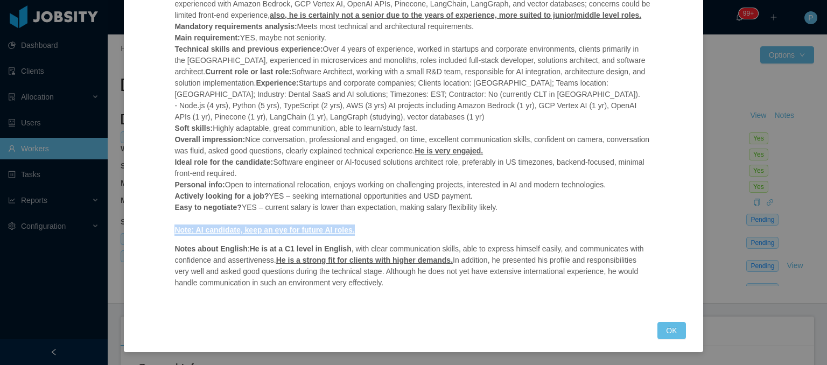
drag, startPoint x: 173, startPoint y: 229, endPoint x: 357, endPoint y: 228, distance: 184.1
click at [357, 228] on p "Position fit: Agent [PERSON_NAME] - Full Stack Developers with AI Expertise Mat…" at bounding box center [412, 106] width 476 height 260
click at [358, 233] on p "Position fit: Agent [PERSON_NAME] - Full Stack Developers with AI Expertise Mat…" at bounding box center [412, 106] width 476 height 260
drag, startPoint x: 279, startPoint y: 247, endPoint x: 343, endPoint y: 251, distance: 63.7
click at [343, 251] on p "Notes about English : He is at a C1 level in English , with clear communication…" at bounding box center [412, 265] width 476 height 45
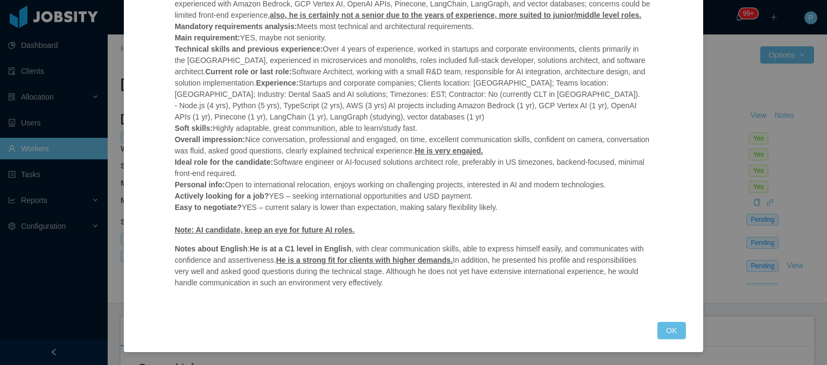
click at [385, 238] on div "Position fit: Agent [PERSON_NAME] - Full Stack Developers with AI Expertise Mat…" at bounding box center [412, 136] width 502 height 346
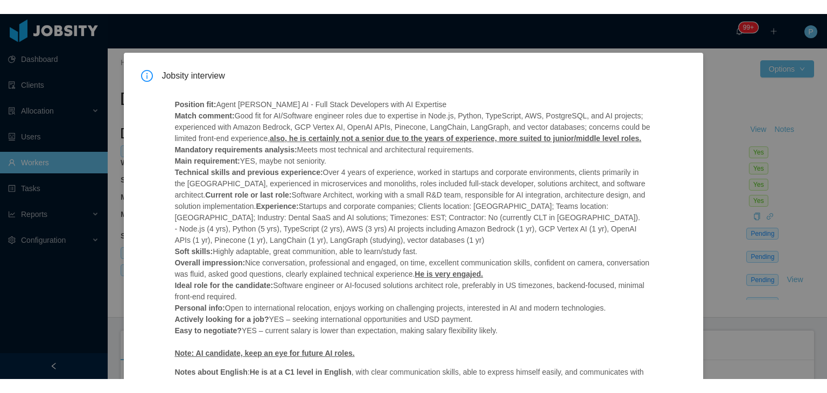
scroll to position [0, 0]
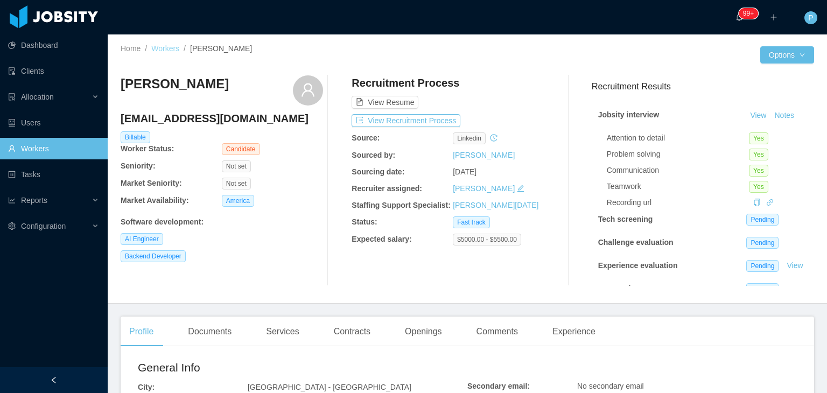
click at [164, 47] on link "Workers" at bounding box center [165, 48] width 28 height 9
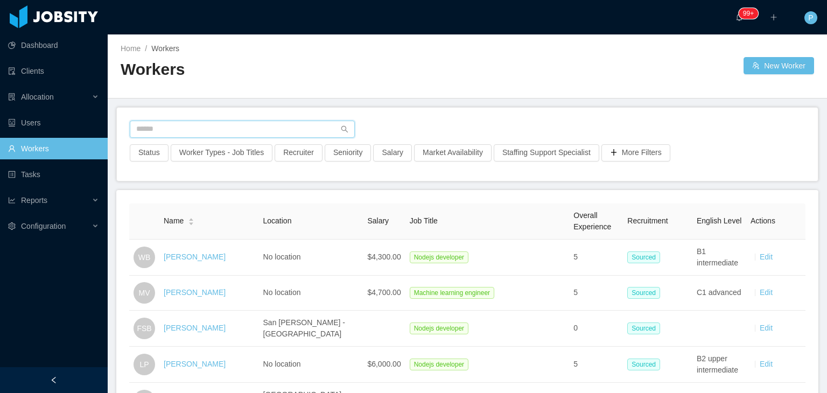
click at [202, 127] on input "text" at bounding box center [242, 129] width 225 height 17
paste input "**********"
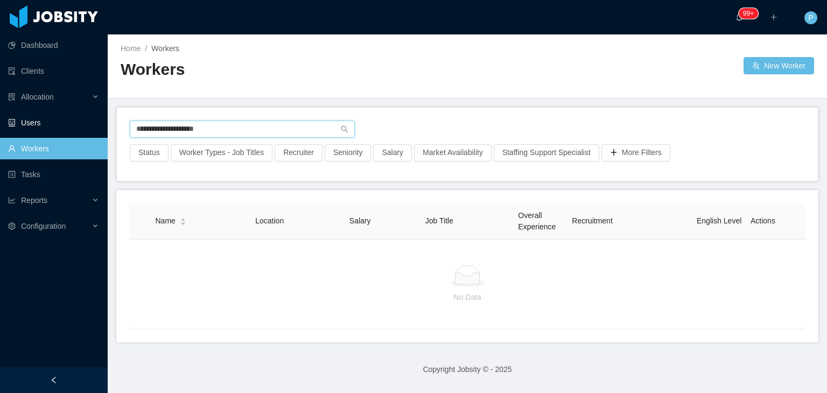
drag, startPoint x: 235, startPoint y: 125, endPoint x: 100, endPoint y: 124, distance: 135.1
click at [100, 124] on section "**********" at bounding box center [413, 196] width 827 height 393
paste input "**********"
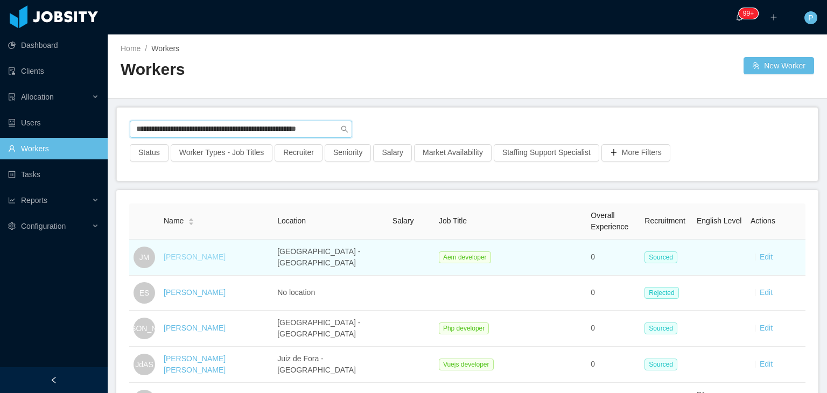
type input "**********"
click at [186, 256] on link "[PERSON_NAME]" at bounding box center [195, 256] width 62 height 9
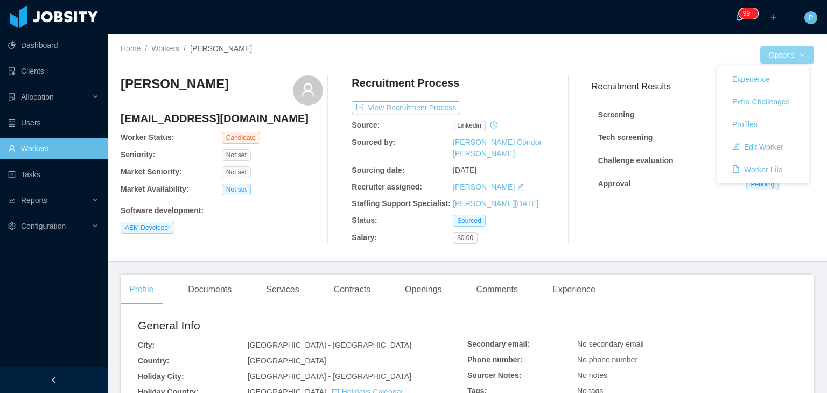
click at [771, 50] on button "Options" at bounding box center [787, 54] width 54 height 17
click at [766, 153] on button "Edit Worker" at bounding box center [757, 146] width 68 height 17
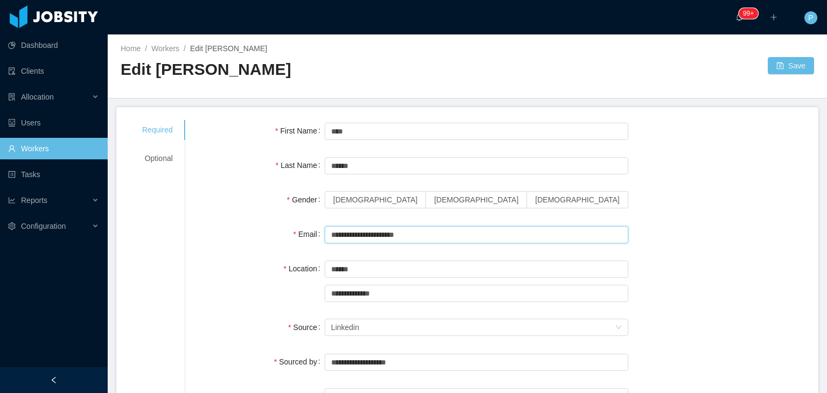
drag, startPoint x: 429, startPoint y: 235, endPoint x: 325, endPoint y: 237, distance: 104.4
click at [325, 237] on input "**********" at bounding box center [477, 234] width 304 height 17
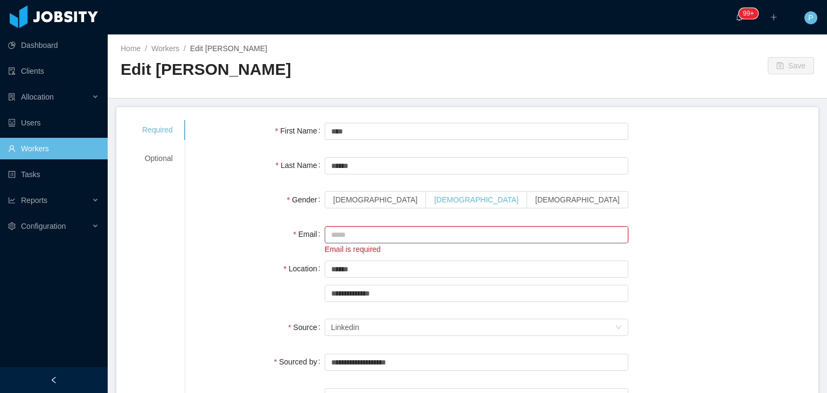
click at [426, 193] on label "[DEMOGRAPHIC_DATA]" at bounding box center [476, 199] width 101 height 17
click at [152, 157] on div "Optional" at bounding box center [157, 159] width 57 height 20
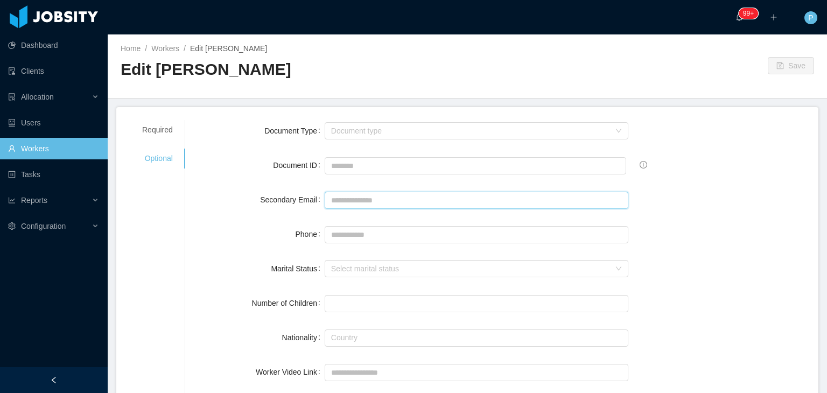
click at [349, 205] on input "Secondary Email" at bounding box center [477, 200] width 304 height 17
paste input "**********"
type input "**********"
click at [161, 128] on div "Required" at bounding box center [157, 130] width 57 height 20
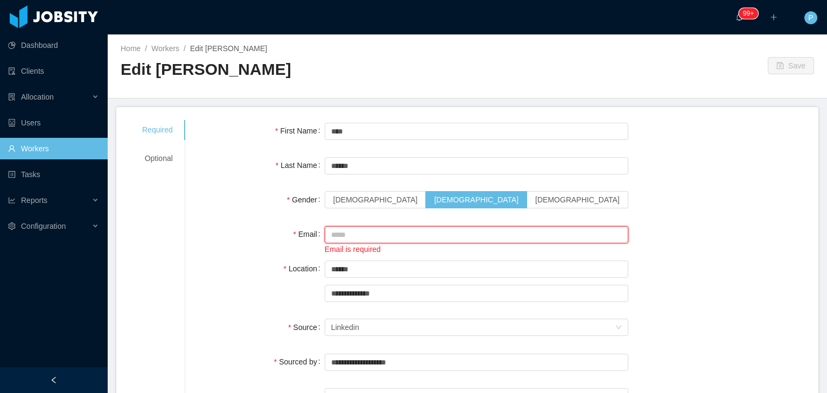
click at [340, 236] on input "Email" at bounding box center [477, 234] width 304 height 17
paste input "**********"
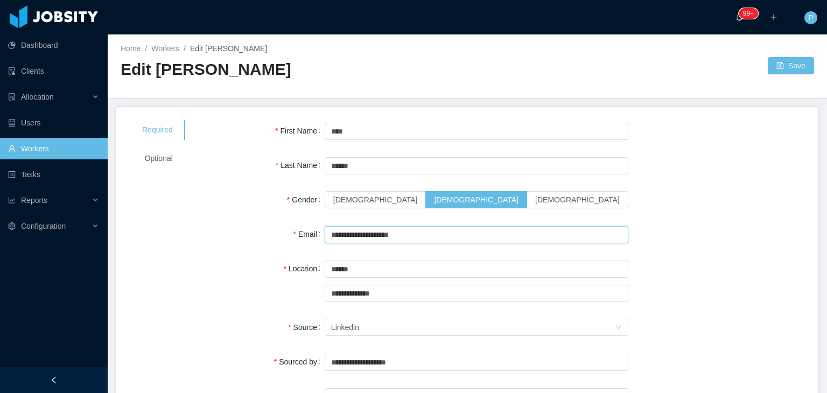
type input "**********"
click at [780, 54] on div "Home / Workers / Edit [PERSON_NAME] / Edit [PERSON_NAME] Save" at bounding box center [467, 66] width 719 height 64
click at [780, 57] on button "Save" at bounding box center [791, 65] width 46 height 17
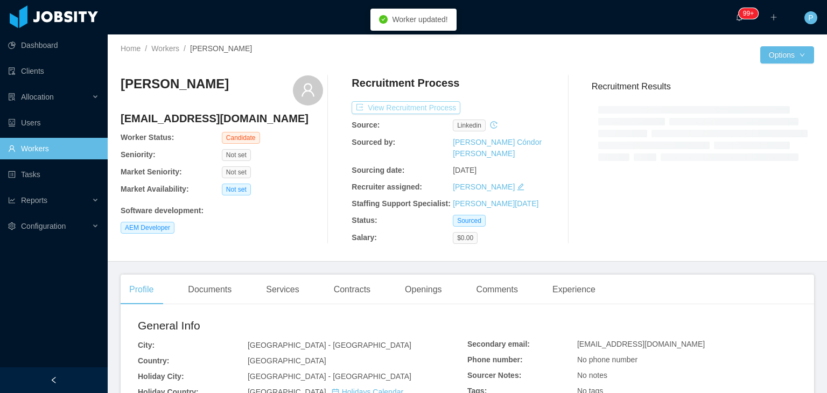
click at [439, 108] on button "View Recruitment Process" at bounding box center [405, 107] width 109 height 13
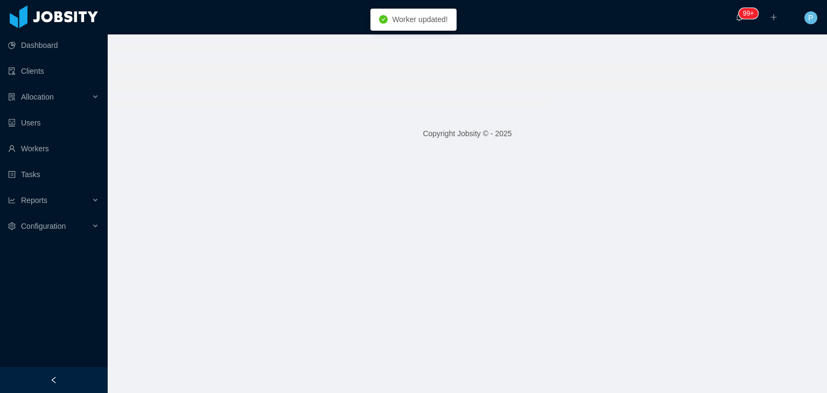
click at [515, 73] on ul at bounding box center [467, 86] width 719 height 43
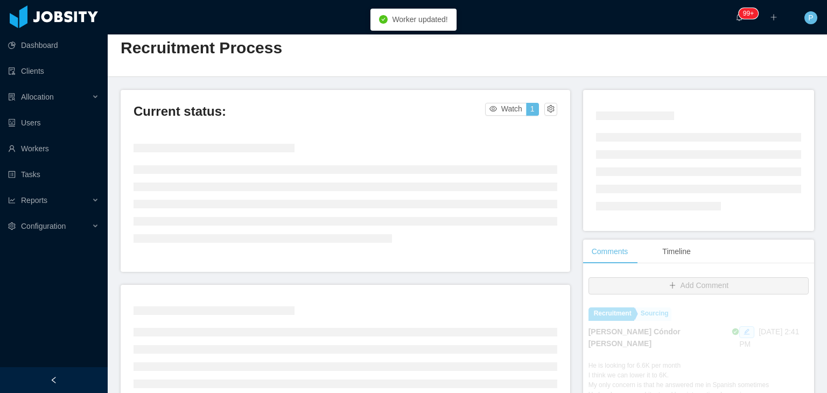
scroll to position [86, 0]
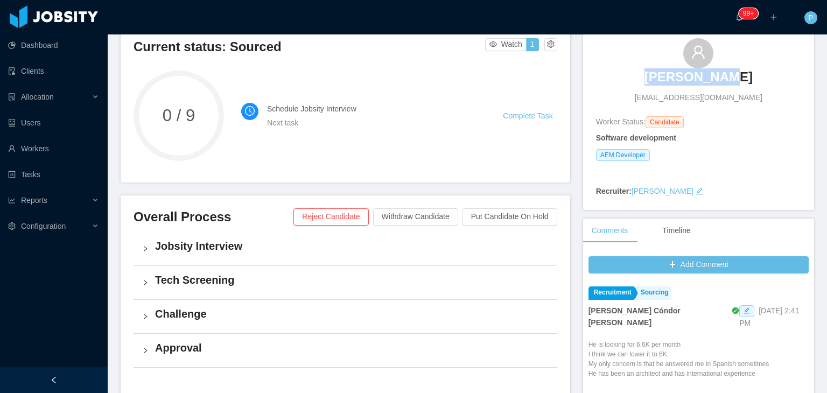
drag, startPoint x: 739, startPoint y: 78, endPoint x: 655, endPoint y: 85, distance: 84.2
click at [655, 85] on div "[PERSON_NAME] [EMAIL_ADDRESS][DOMAIN_NAME]" at bounding box center [698, 70] width 205 height 65
copy h3 "[PERSON_NAME]"
click at [74, 147] on link "Workers" at bounding box center [53, 149] width 91 height 22
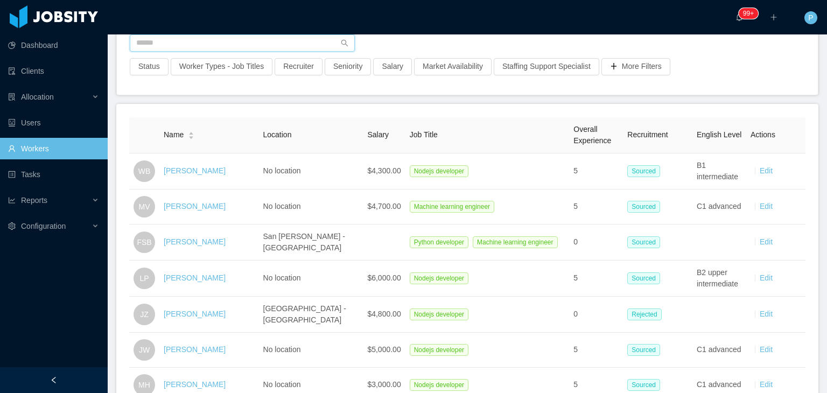
click at [234, 44] on input "text" at bounding box center [242, 42] width 225 height 17
paste input "**********"
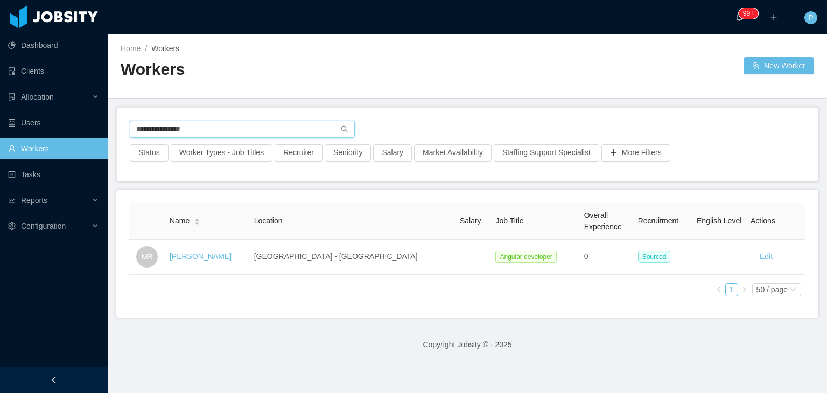
type input "**********"
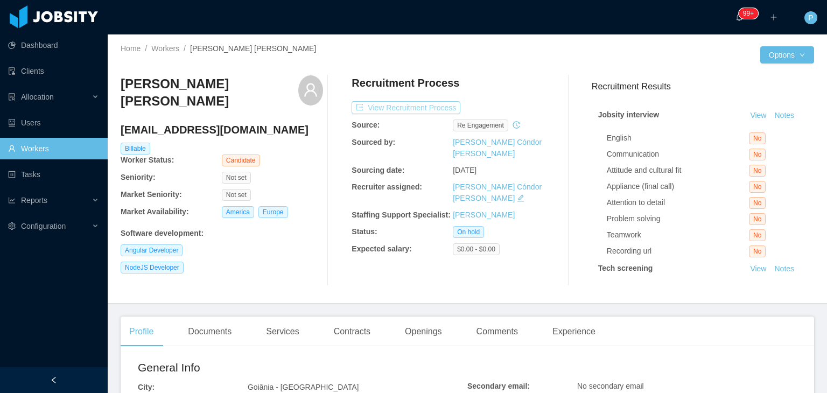
click at [437, 104] on button "View Recruitment Process" at bounding box center [405, 107] width 109 height 13
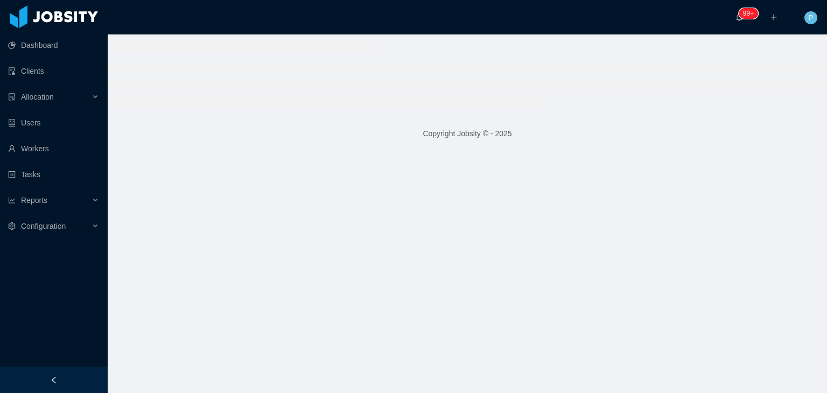
click at [509, 63] on div at bounding box center [467, 74] width 719 height 81
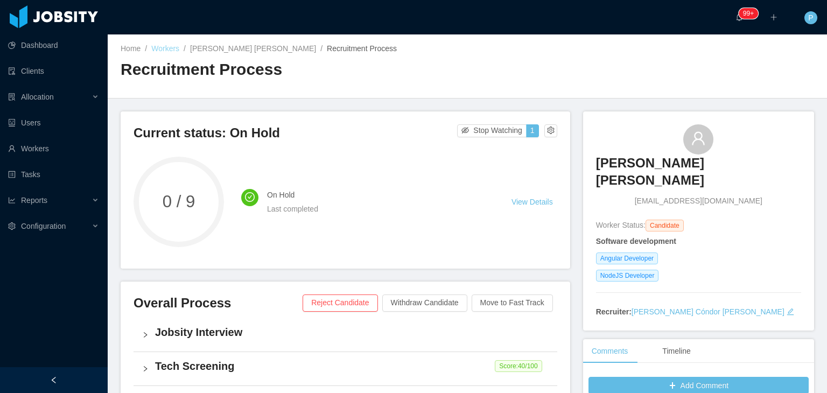
click at [164, 49] on link "Workers" at bounding box center [165, 48] width 28 height 9
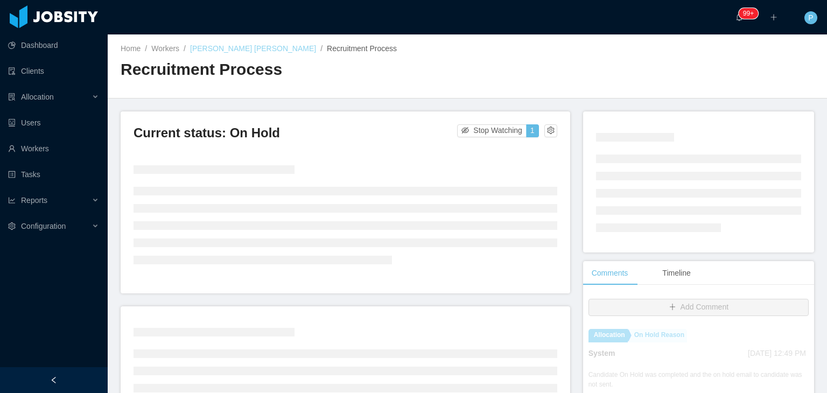
click at [224, 45] on link "[PERSON_NAME] [PERSON_NAME]" at bounding box center [253, 48] width 126 height 9
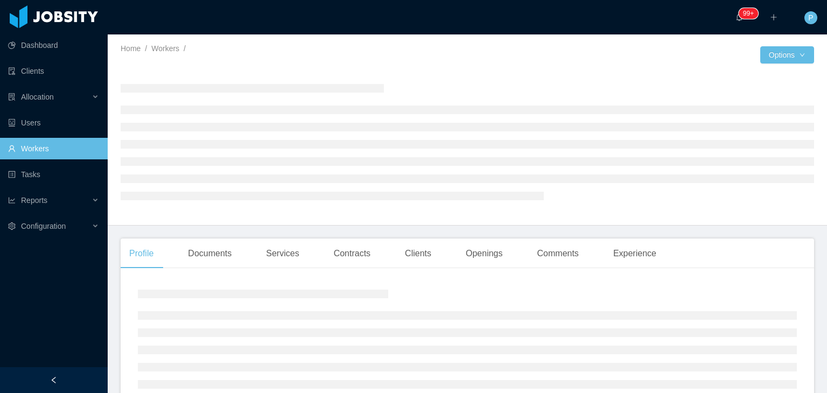
click at [414, 65] on div at bounding box center [294, 63] width 347 height 8
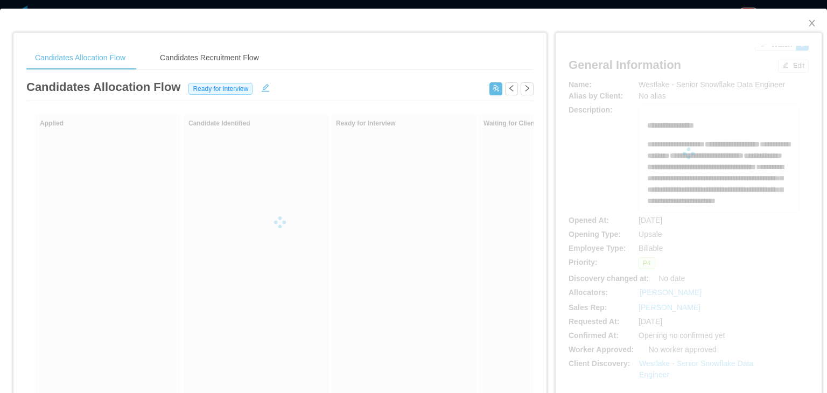
click at [596, 164] on div at bounding box center [688, 153] width 240 height 215
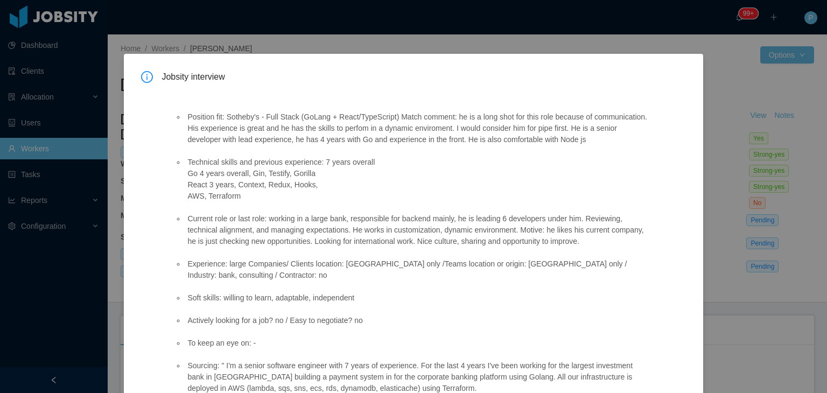
scroll to position [54, 0]
